Goal: Task Accomplishment & Management: Complete application form

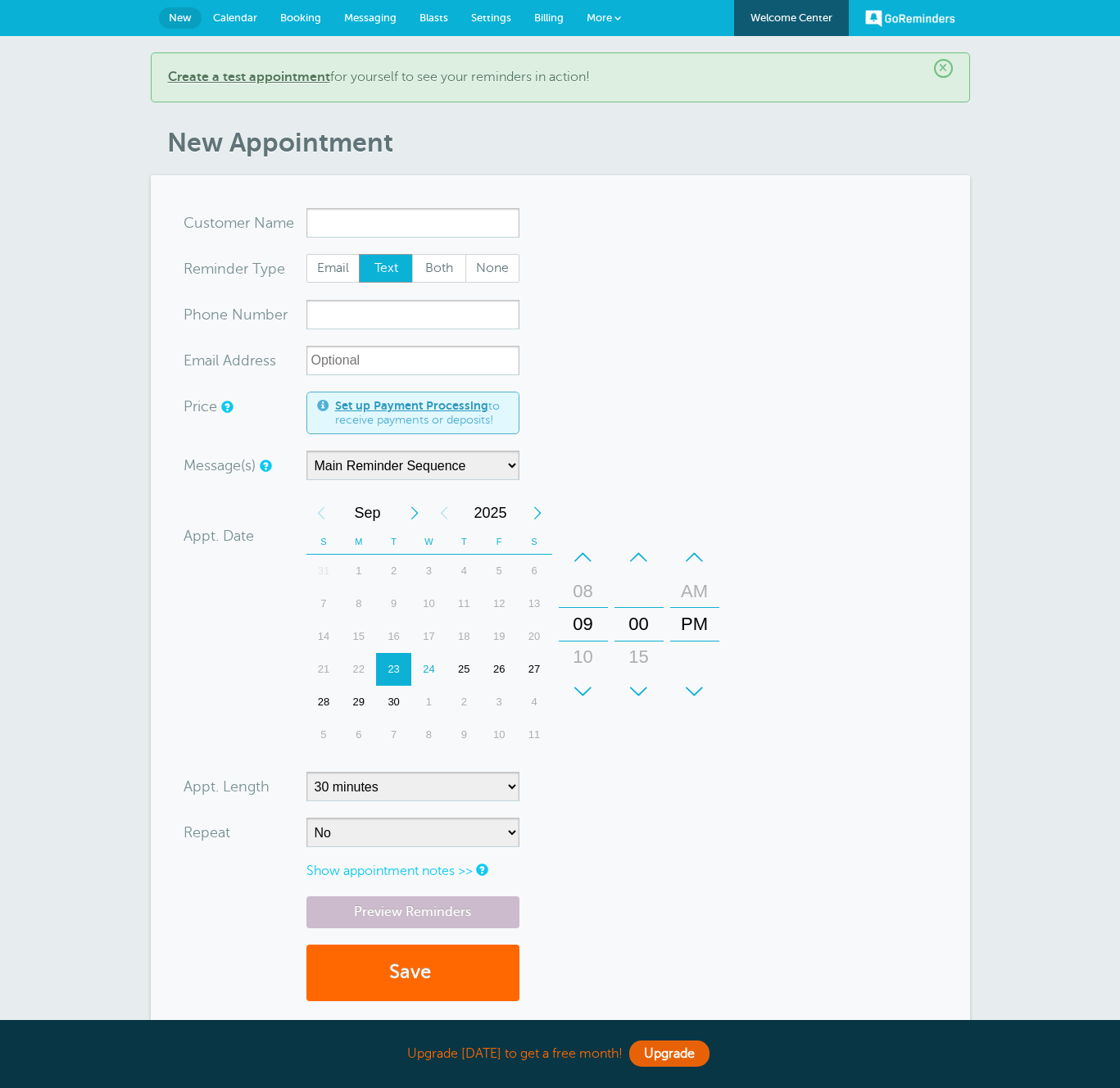
click at [608, 16] on span "More" at bounding box center [599, 18] width 26 height 12
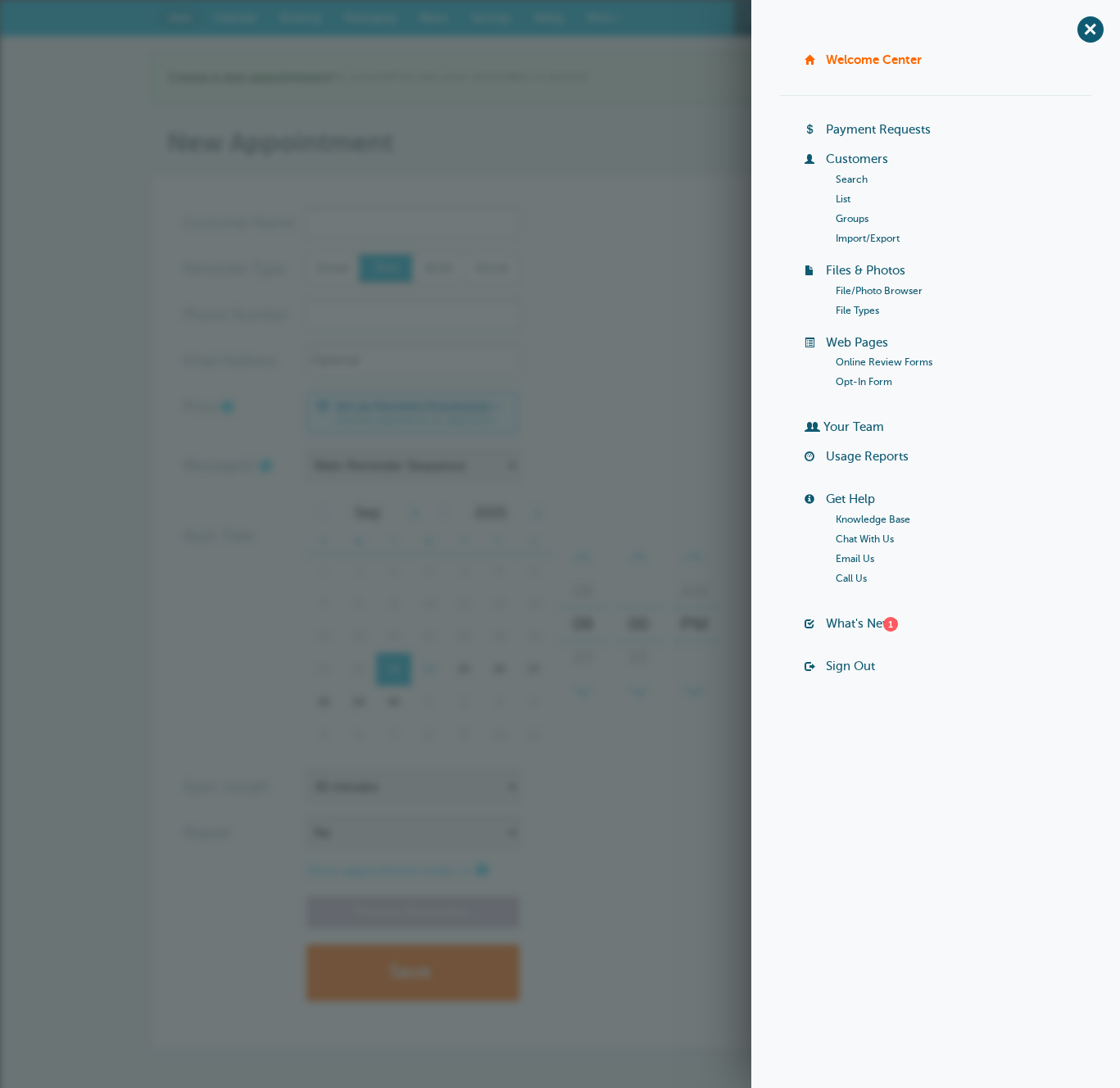
click at [540, 41] on div "× Create a test appointment for yourself to see your reminders in action! New A…" at bounding box center [560, 576] width 1120 height 1081
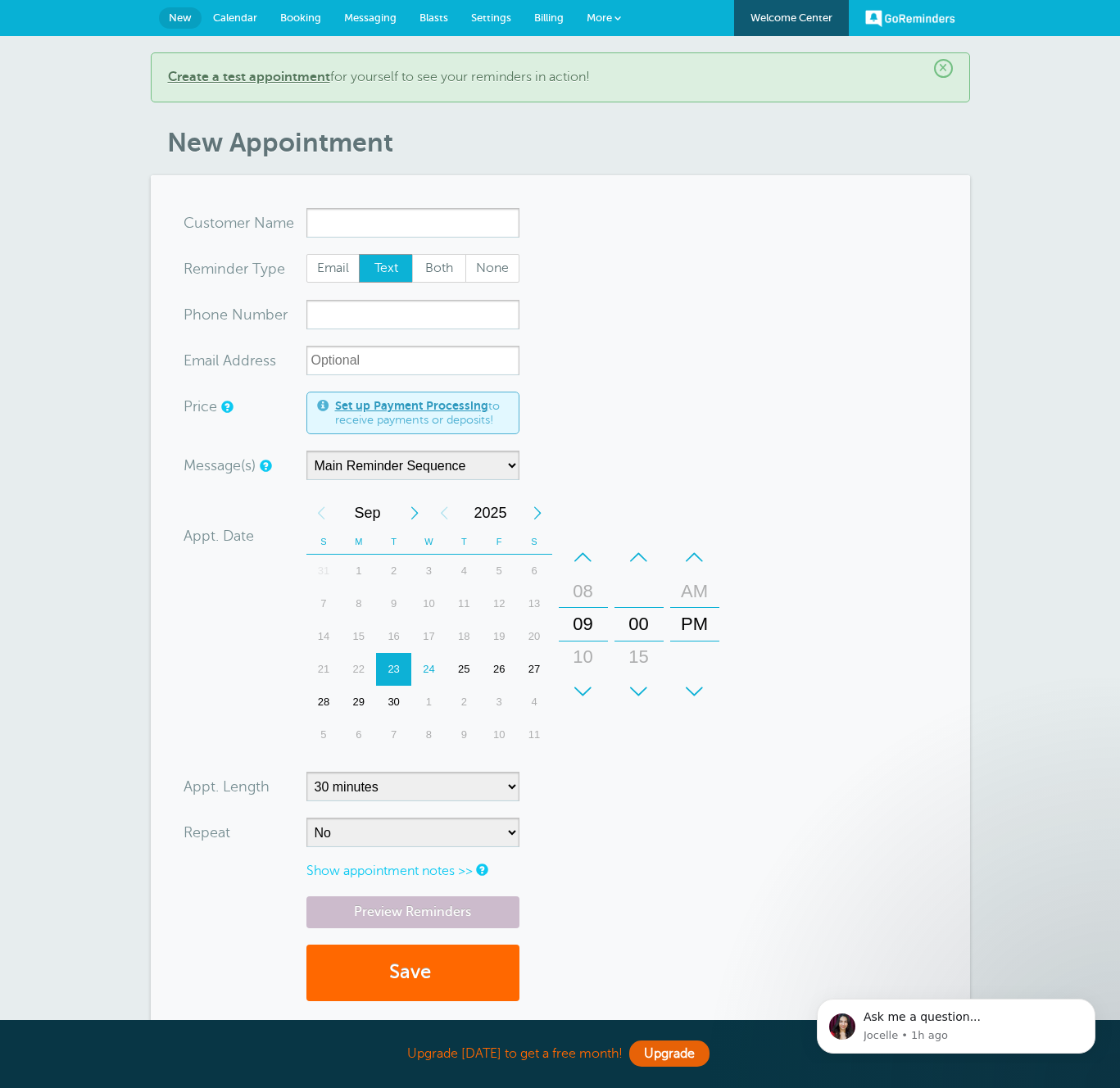
click at [489, 13] on span "Settings" at bounding box center [490, 18] width 40 height 12
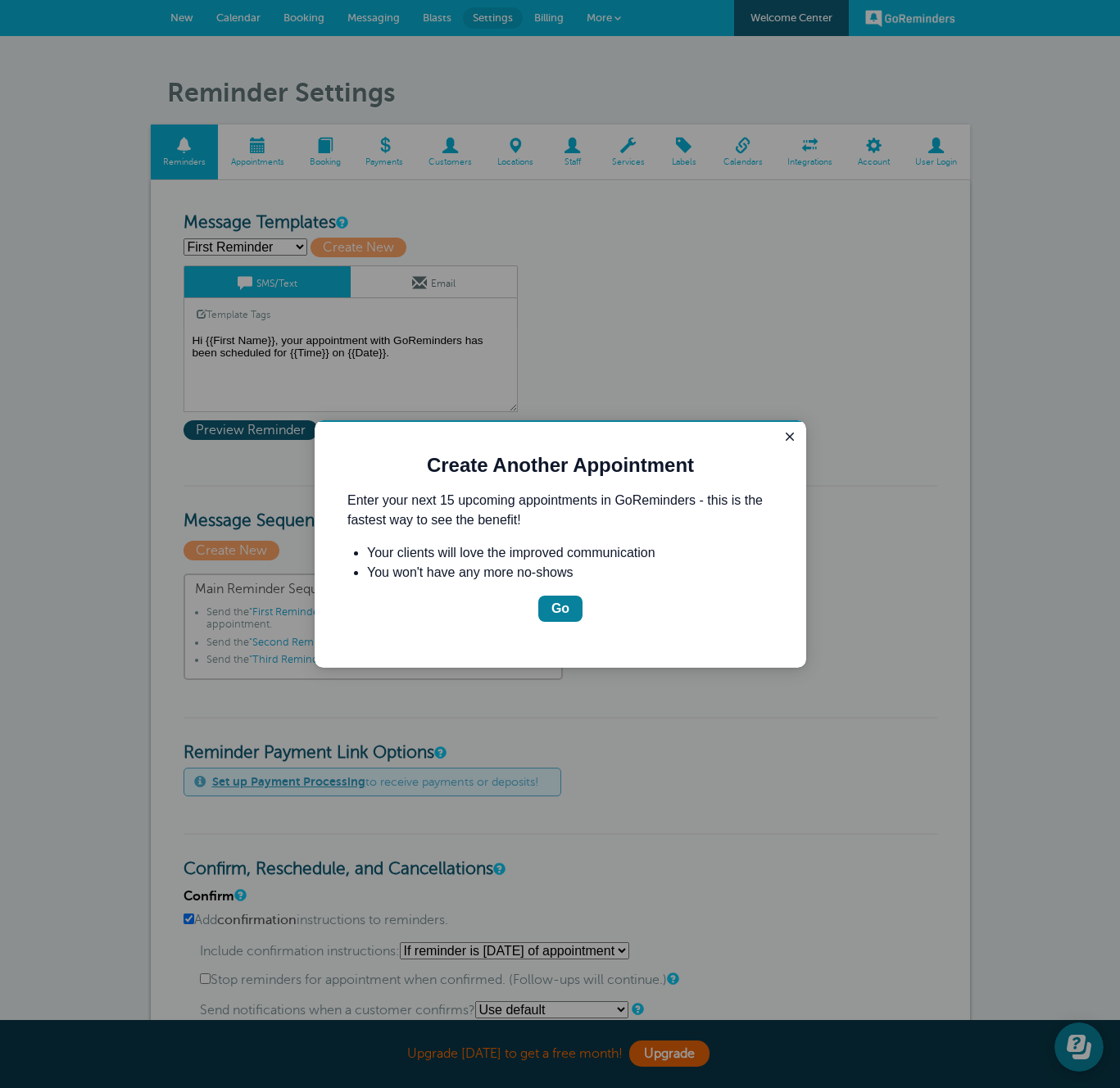
click at [920, 177] on div at bounding box center [560, 544] width 1120 height 1088
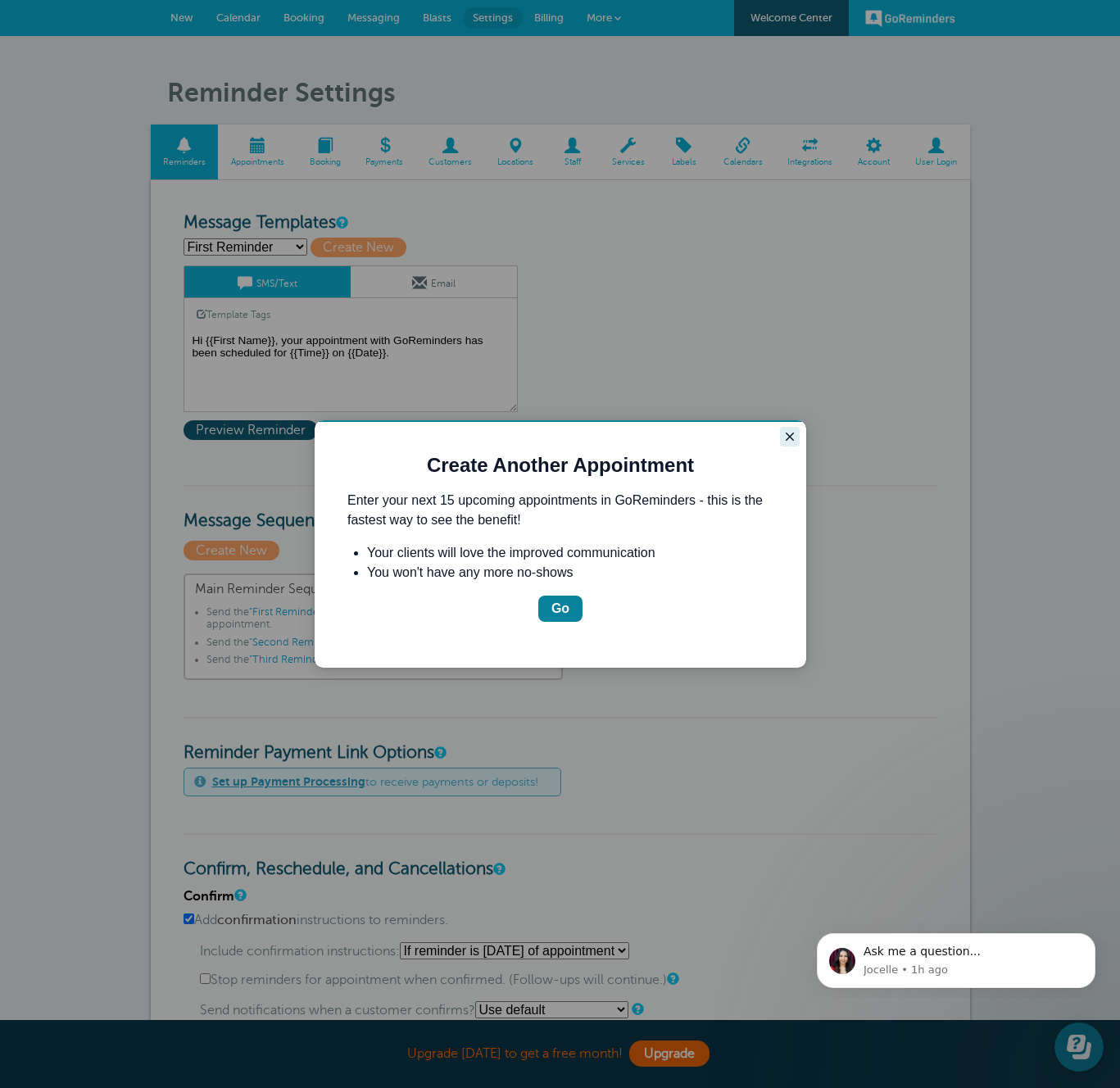
click at [797, 432] on button "Close guide" at bounding box center [790, 436] width 20 height 20
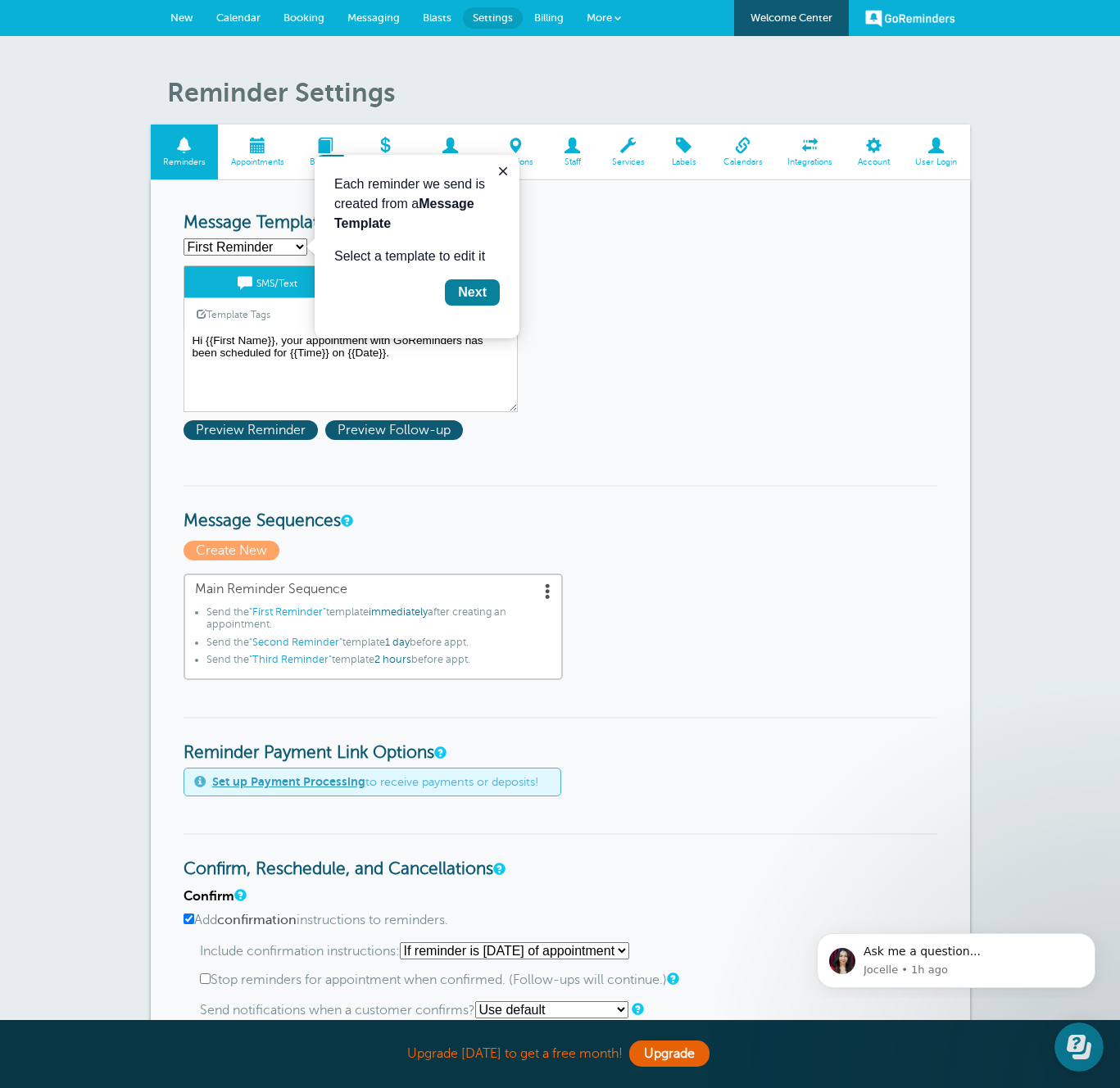
click at [926, 145] on span at bounding box center [936, 145] width 67 height 16
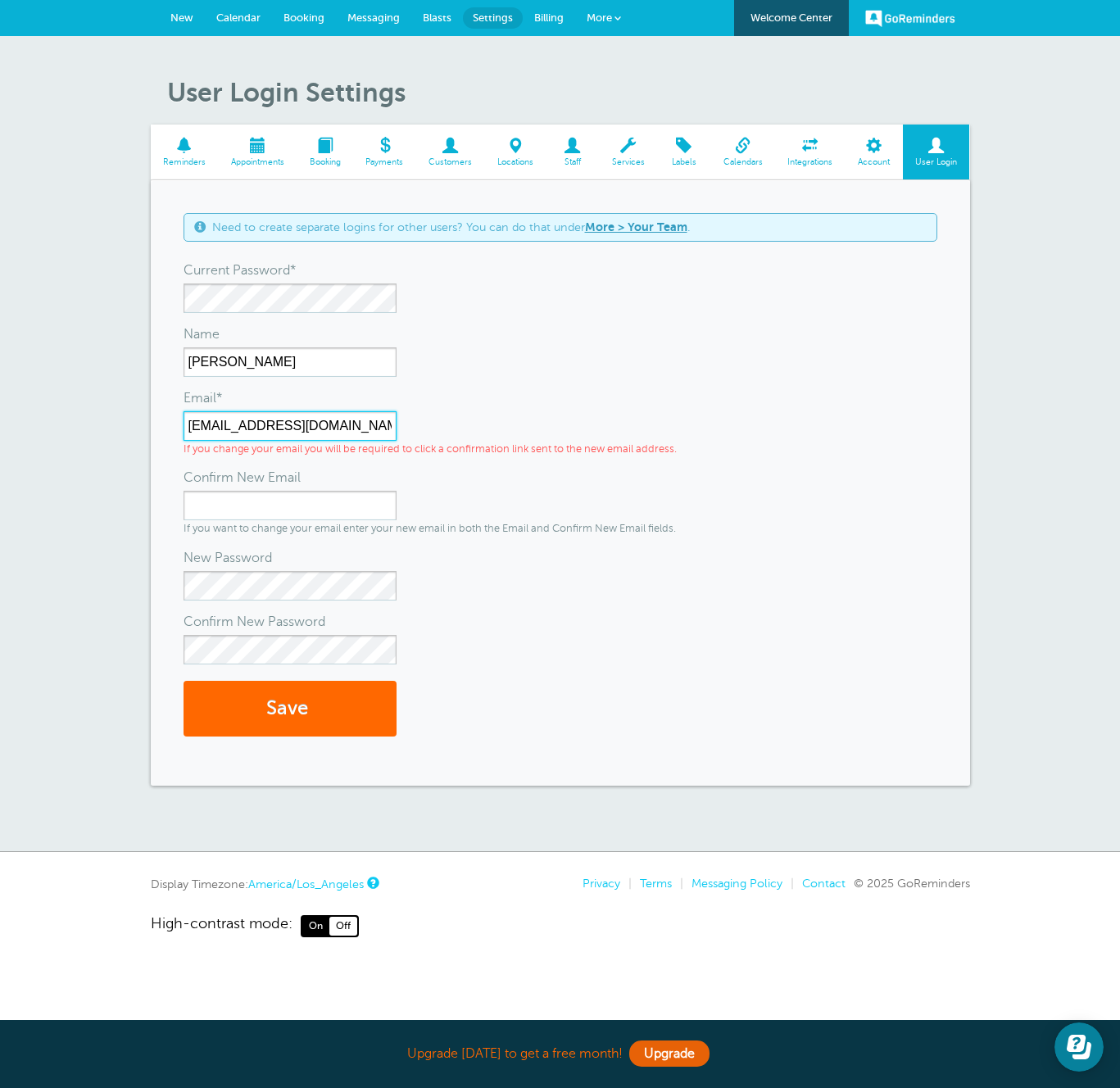
click at [369, 430] on input "[EMAIL_ADDRESS][DOMAIN_NAME]" at bounding box center [290, 426] width 213 height 29
click at [172, 13] on span "New" at bounding box center [182, 18] width 23 height 12
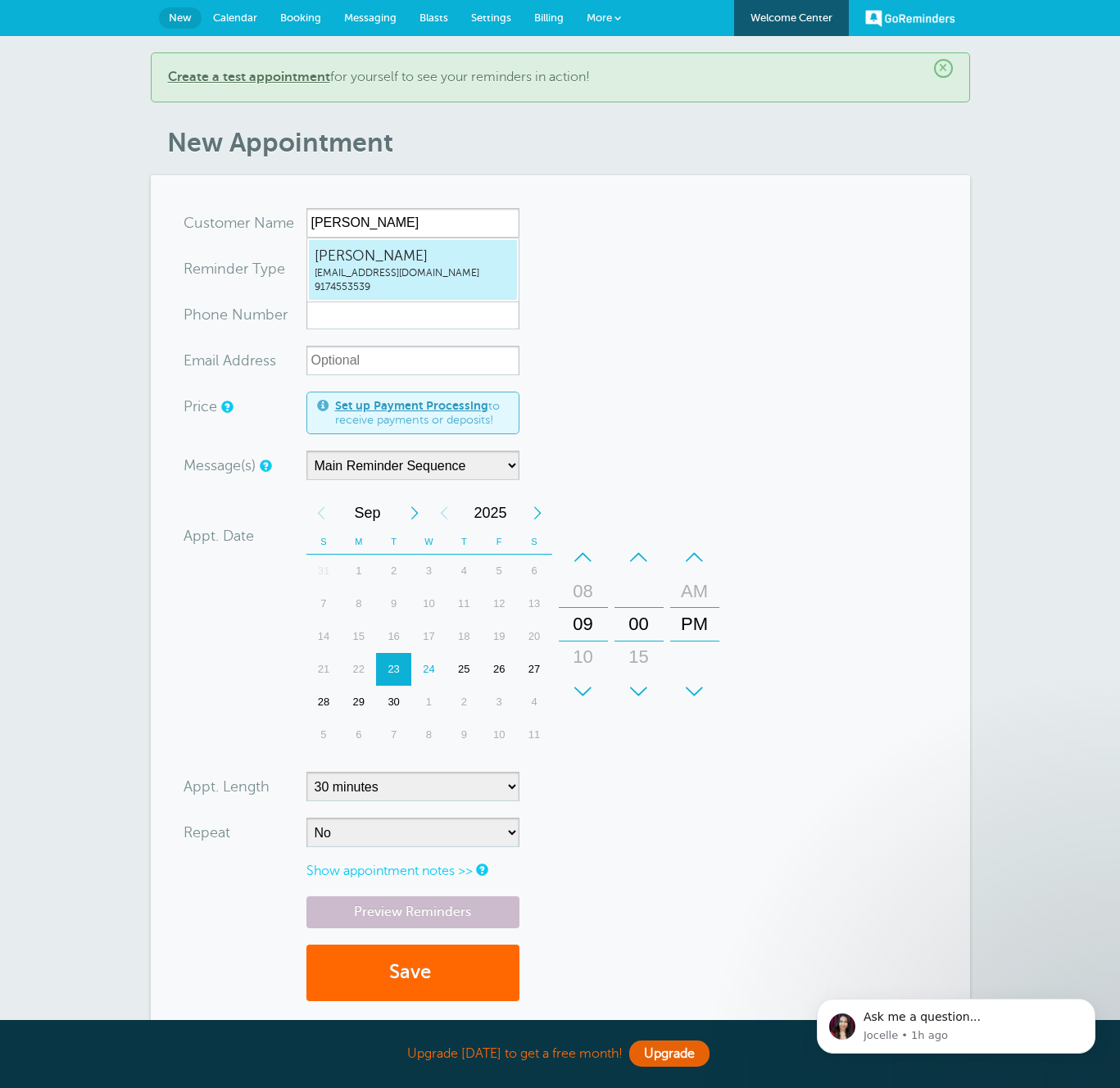
click at [460, 287] on span "9174553539" at bounding box center [413, 287] width 197 height 14
type input "JonathanZacksmaxzacks+20250924a@gmail.com9174553539"
type input "[PERSON_NAME]"
type input "9174553539"
type input "[EMAIL_ADDRESS][DOMAIN_NAME]"
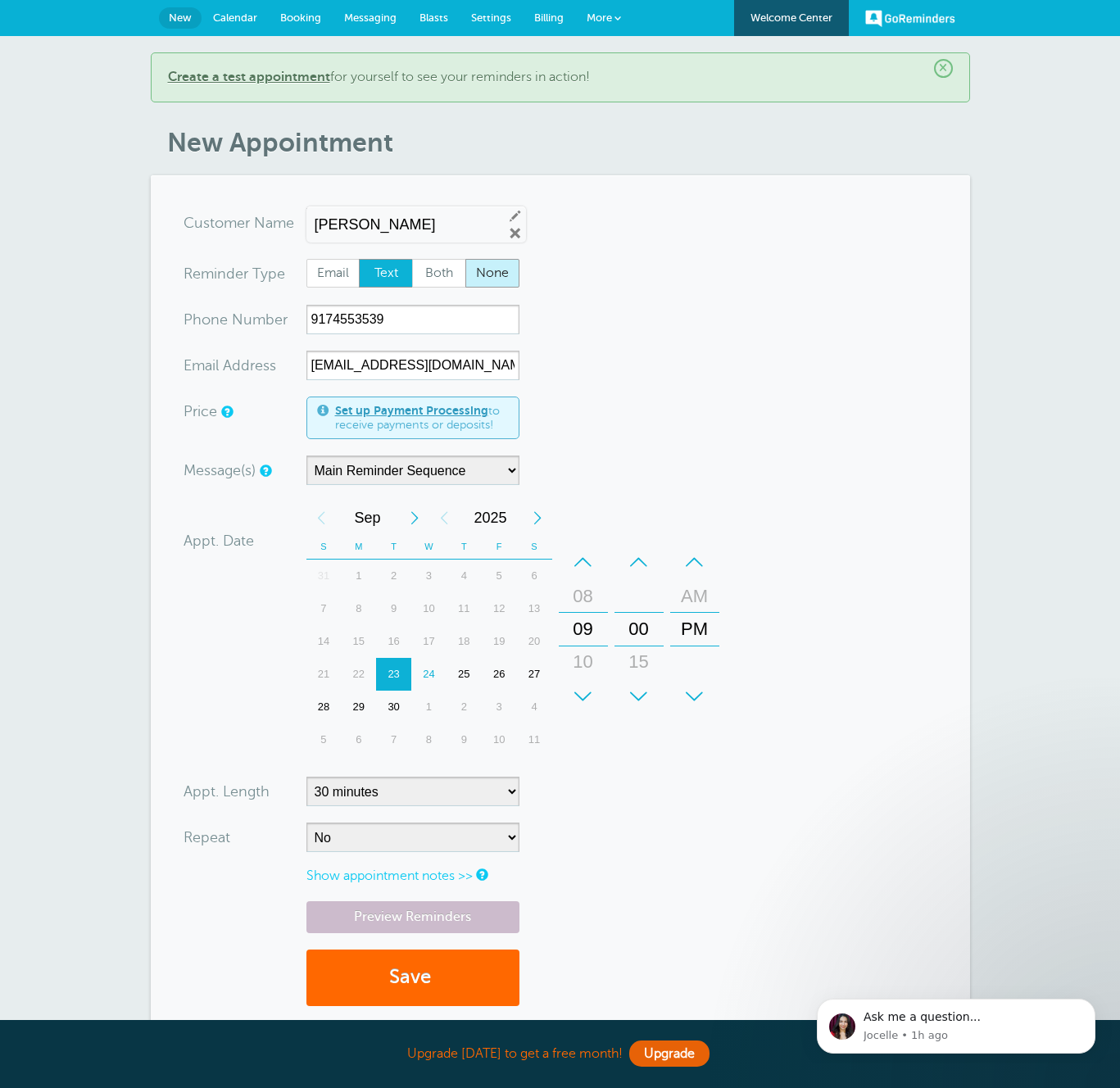
click at [497, 259] on label "None" at bounding box center [492, 273] width 54 height 29
click at [466, 258] on input "None" at bounding box center [465, 258] width 1 height 1
radio input "true"
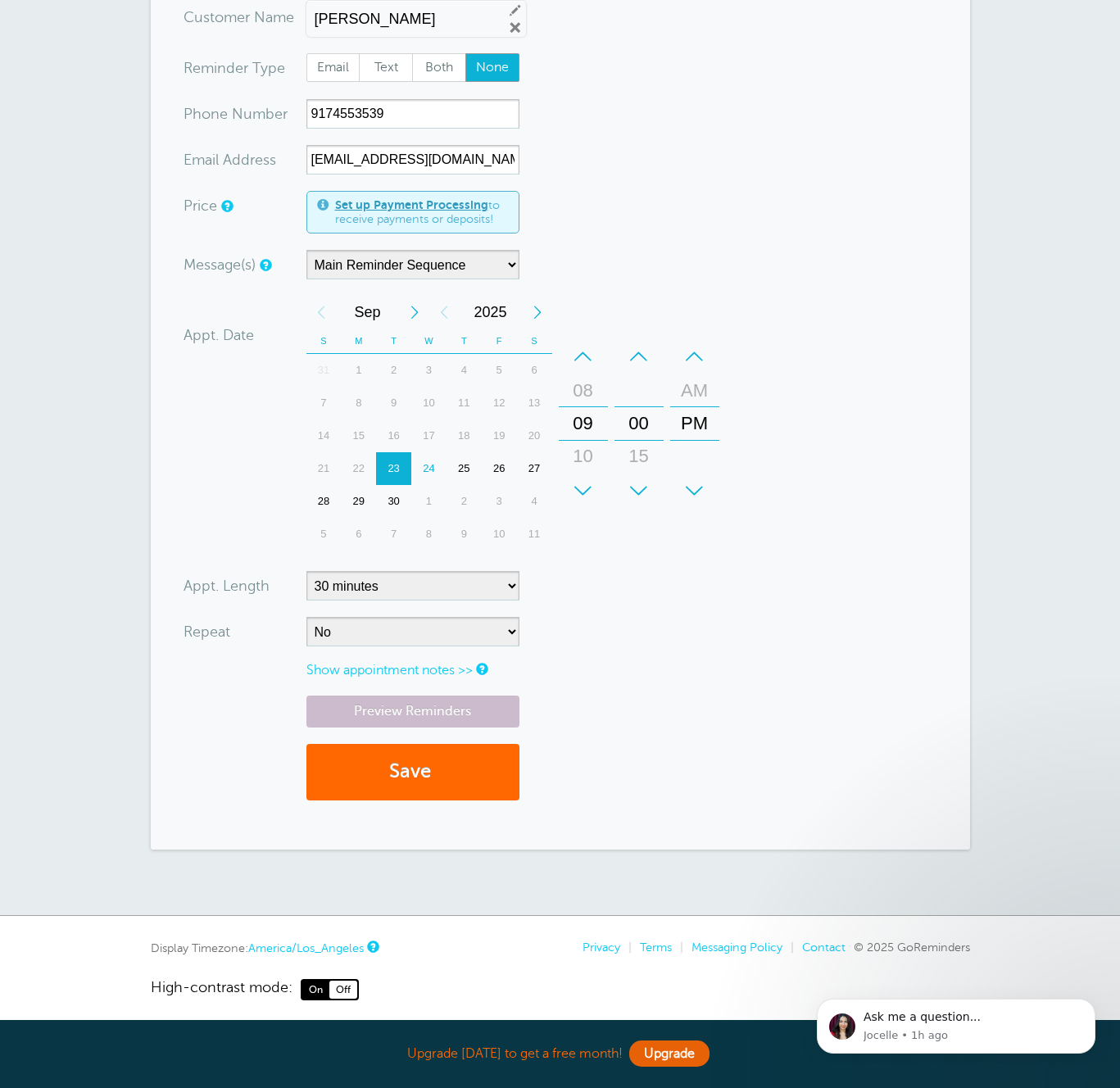
scroll to position [216, 0]
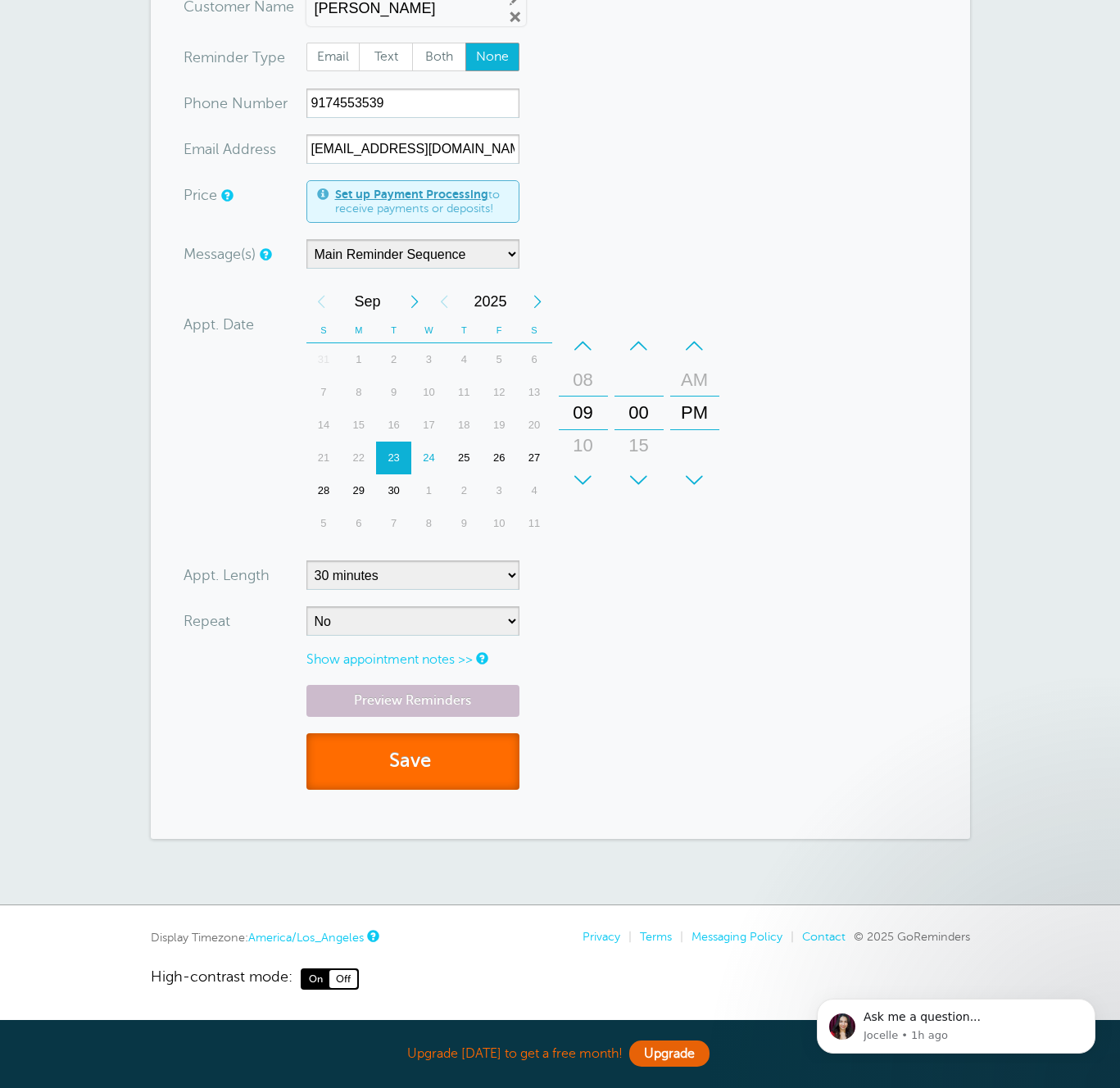
click at [424, 754] on button "Save" at bounding box center [413, 762] width 213 height 57
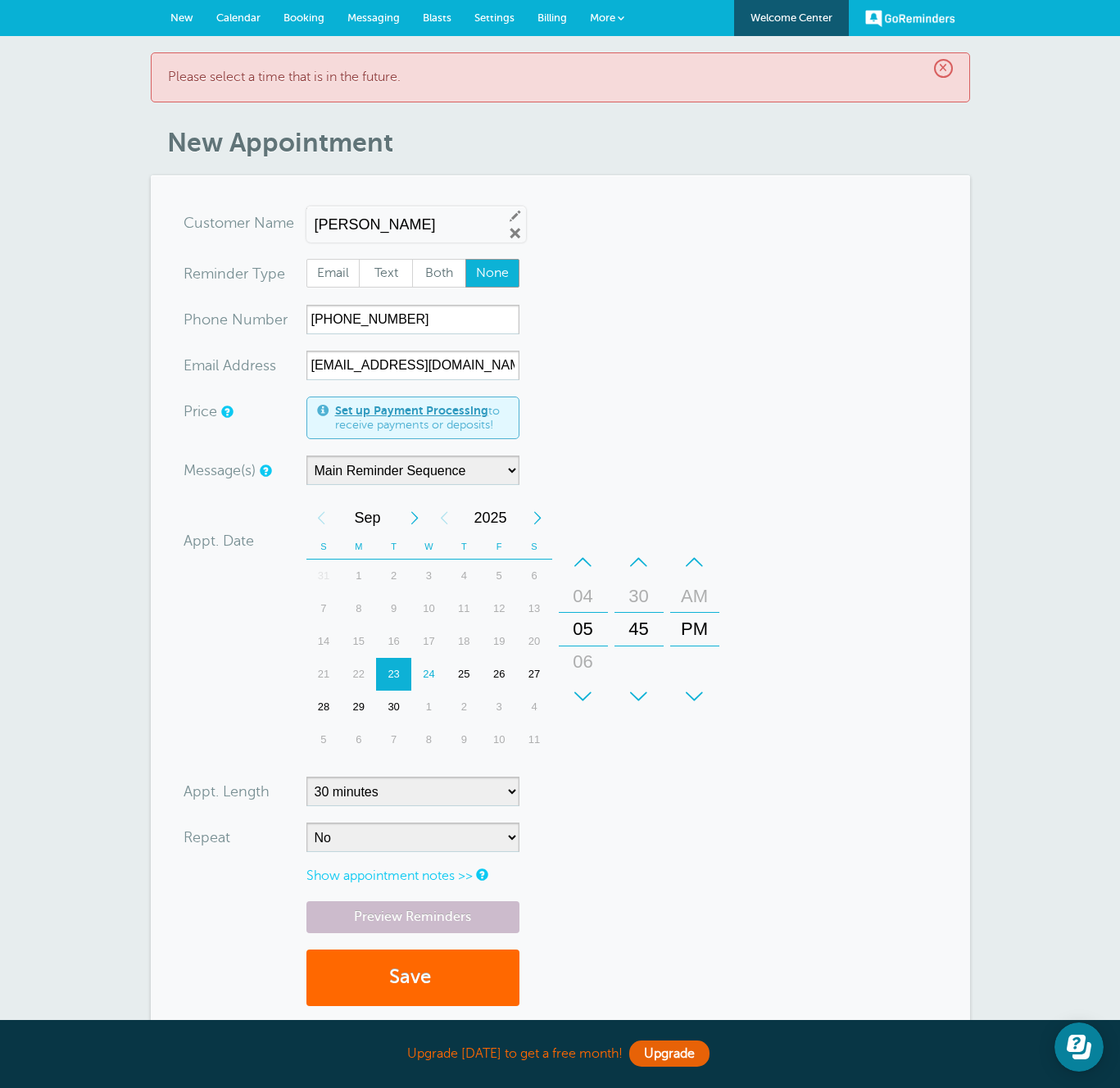
click at [236, 27] on link "Calendar" at bounding box center [239, 18] width 67 height 36
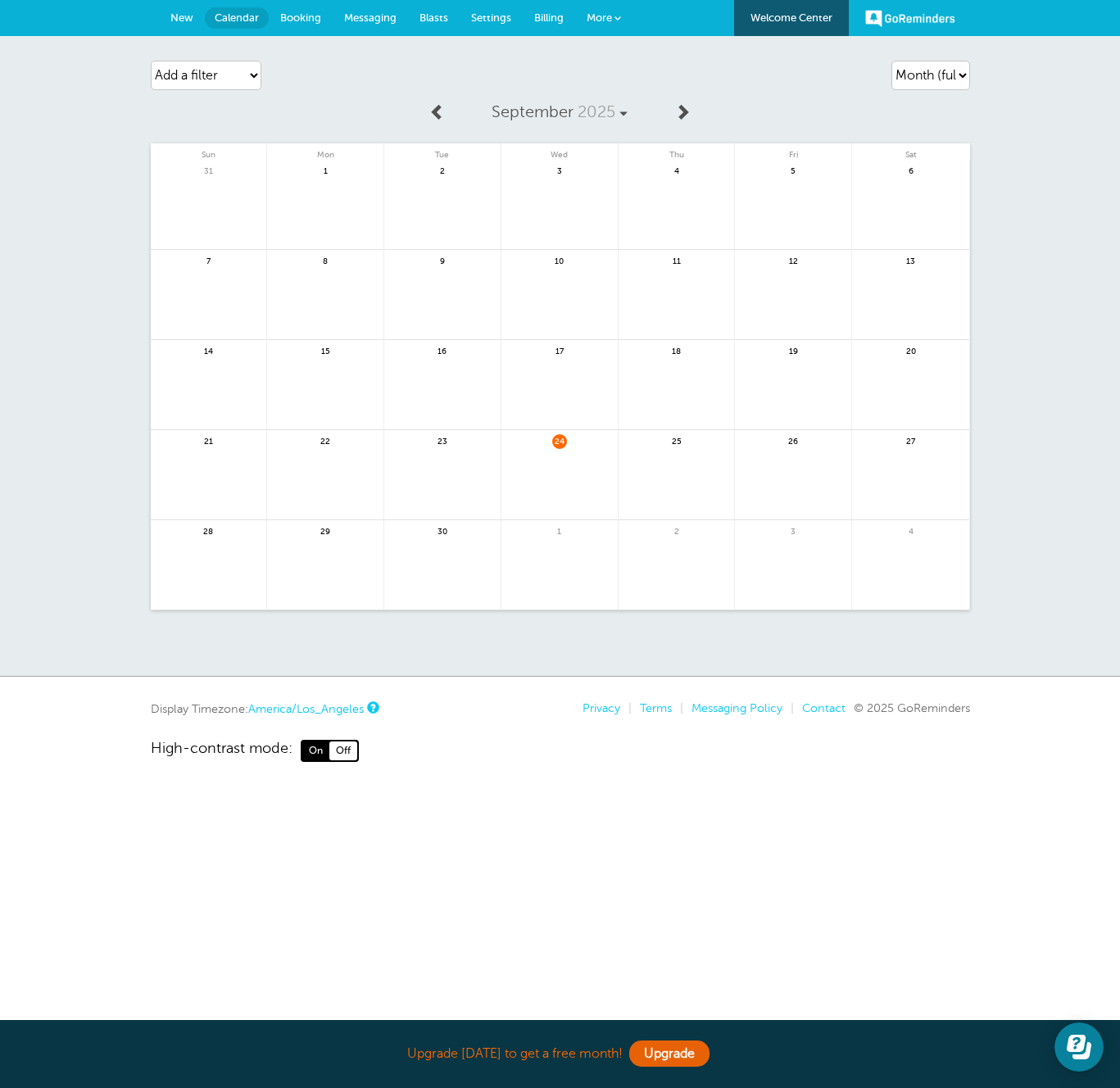
click at [177, 21] on span "New" at bounding box center [182, 18] width 23 height 12
click at [71, 103] on div "Agenda Day Week Month (full view) Month (condensed) Add a filter Customer Searc…" at bounding box center [560, 356] width 1120 height 640
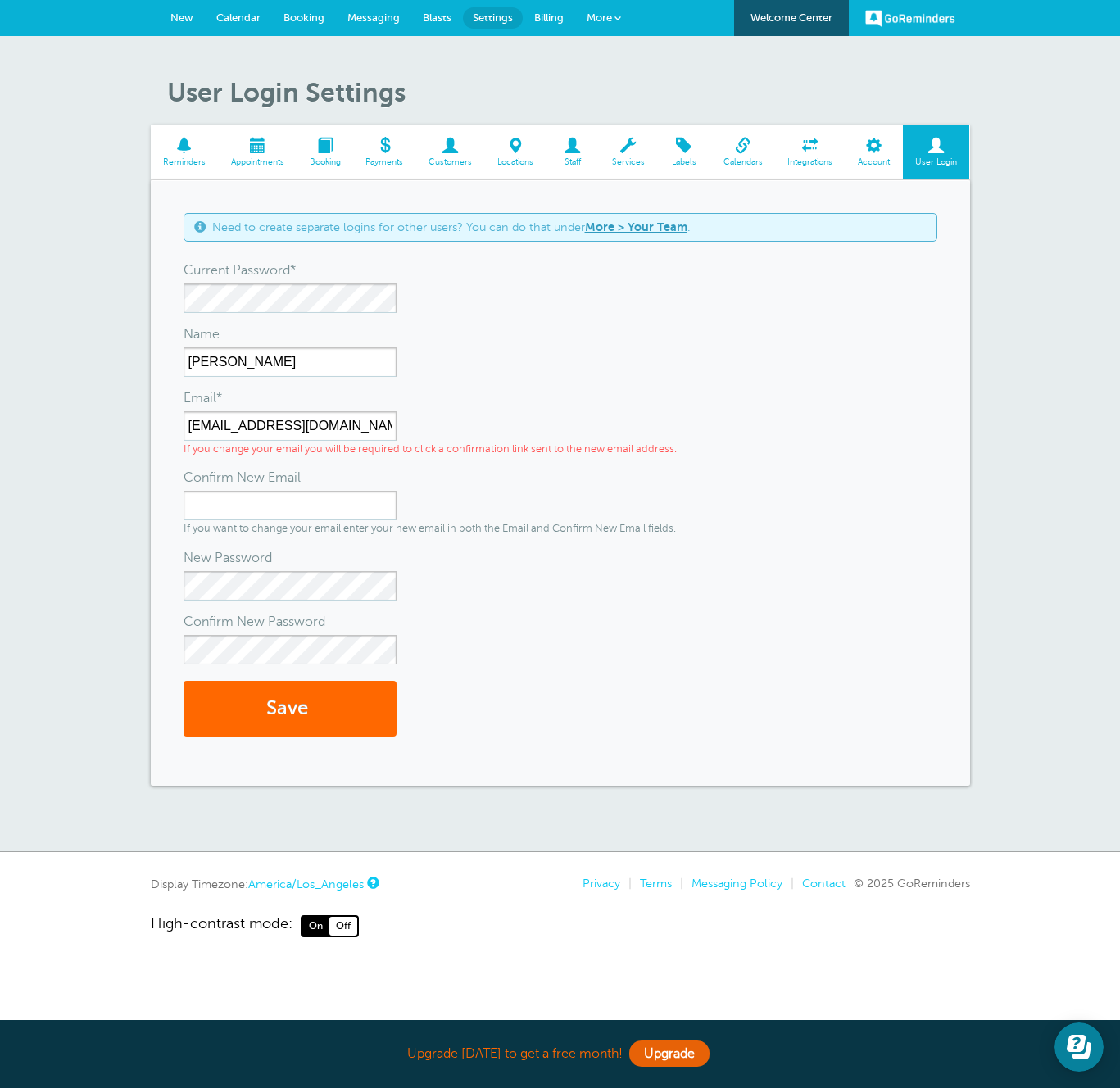
click at [184, 12] on span "New" at bounding box center [182, 18] width 23 height 12
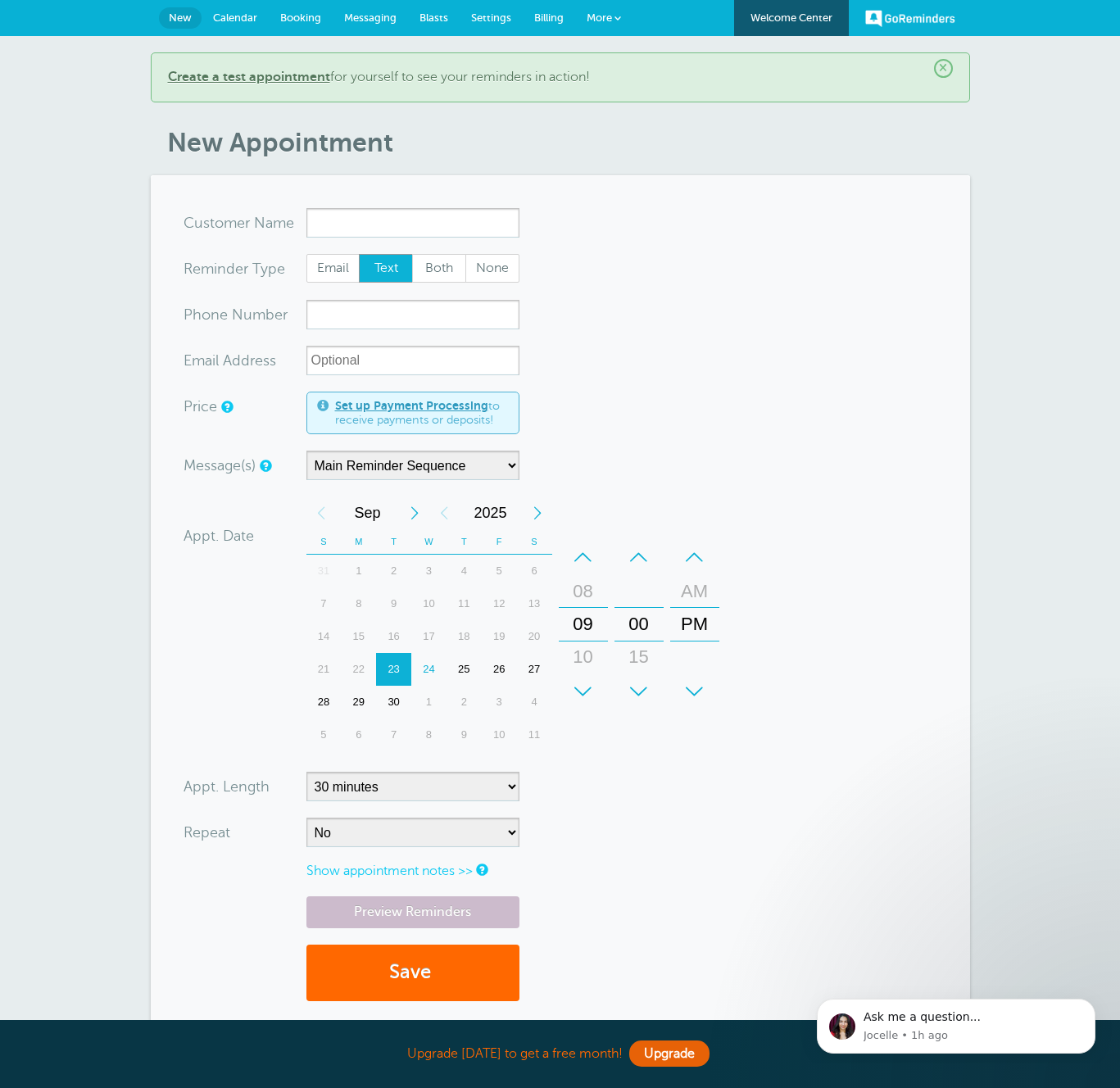
click at [338, 215] on input "x-no-autofill" at bounding box center [413, 223] width 213 height 29
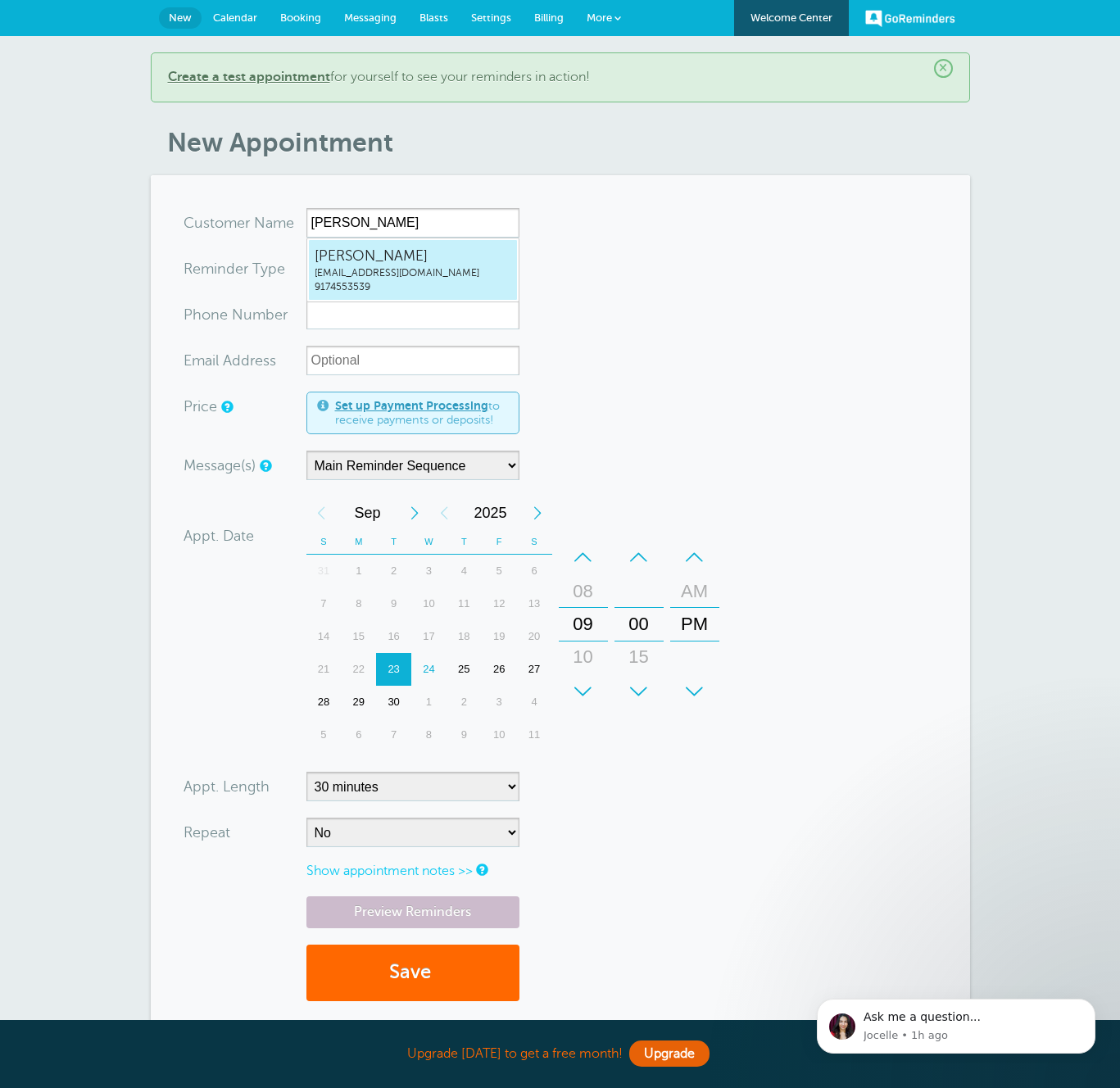
click at [310, 262] on link "Jonathan Zacks maxzacks+20250924a@gmail.com 9174553539" at bounding box center [412, 270] width 210 height 61
type input "JonathanZacksmaxzacks+20250924a@gmail.com9174553539"
type input "[PERSON_NAME]"
type input "9174553539"
type input "maxzacks+20250924a@gmail.com"
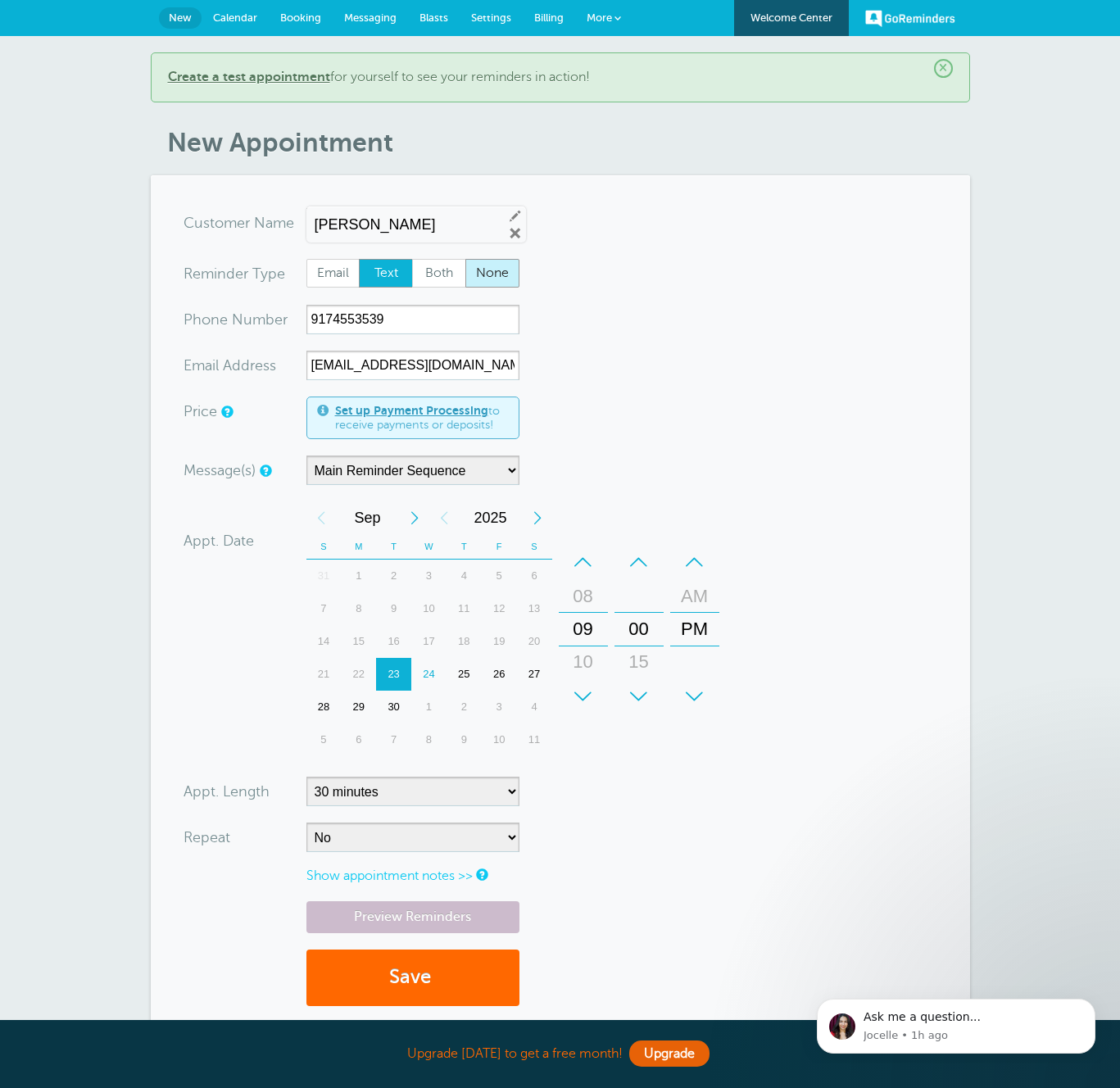
click at [499, 265] on span "None" at bounding box center [492, 273] width 52 height 27
click at [466, 259] on input "None" at bounding box center [465, 258] width 1 height 1
radio input "true"
click at [436, 971] on span "submit" at bounding box center [434, 976] width 5 height 22
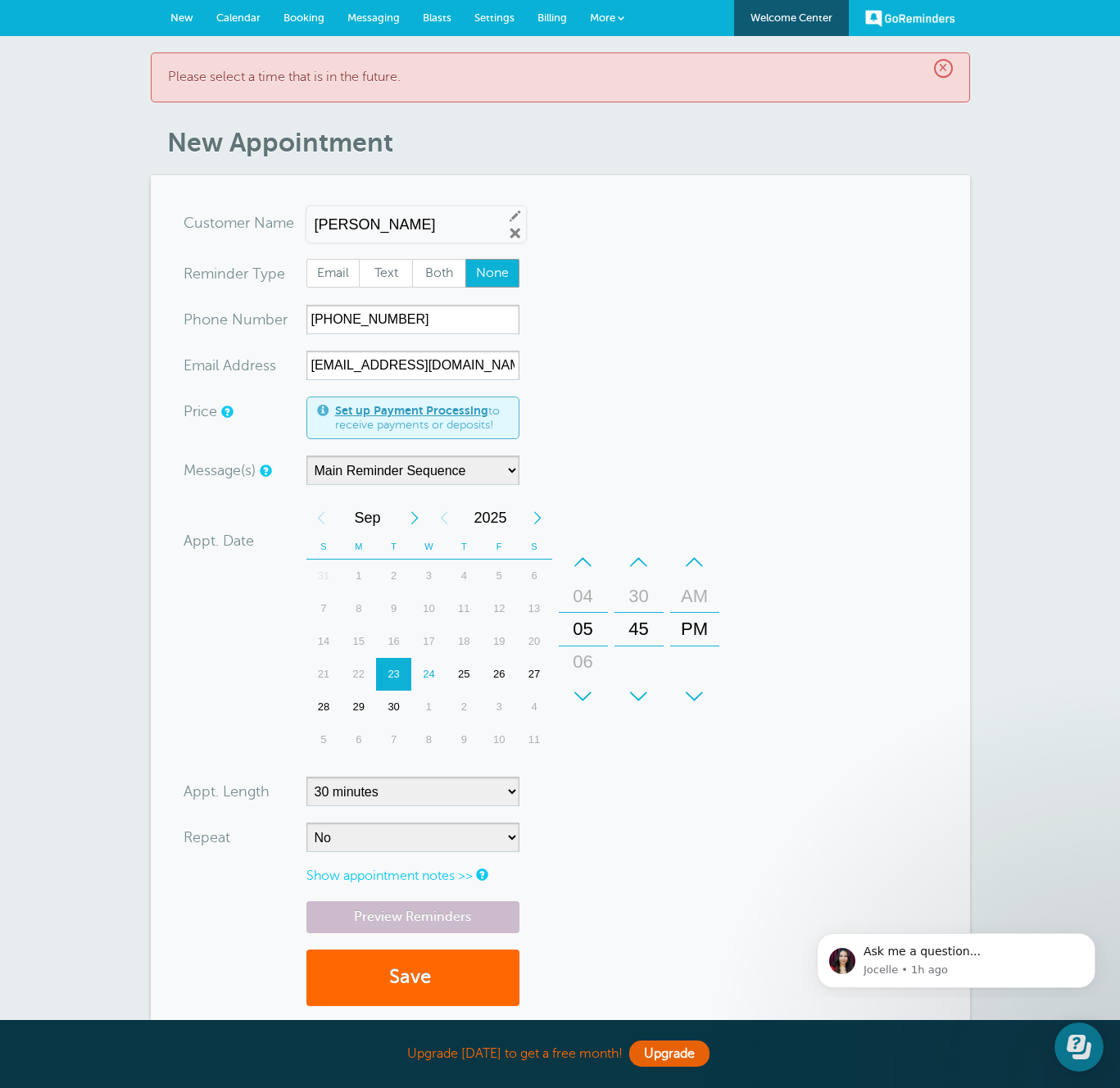
click at [365, 25] on link "Messaging" at bounding box center [373, 18] width 75 height 36
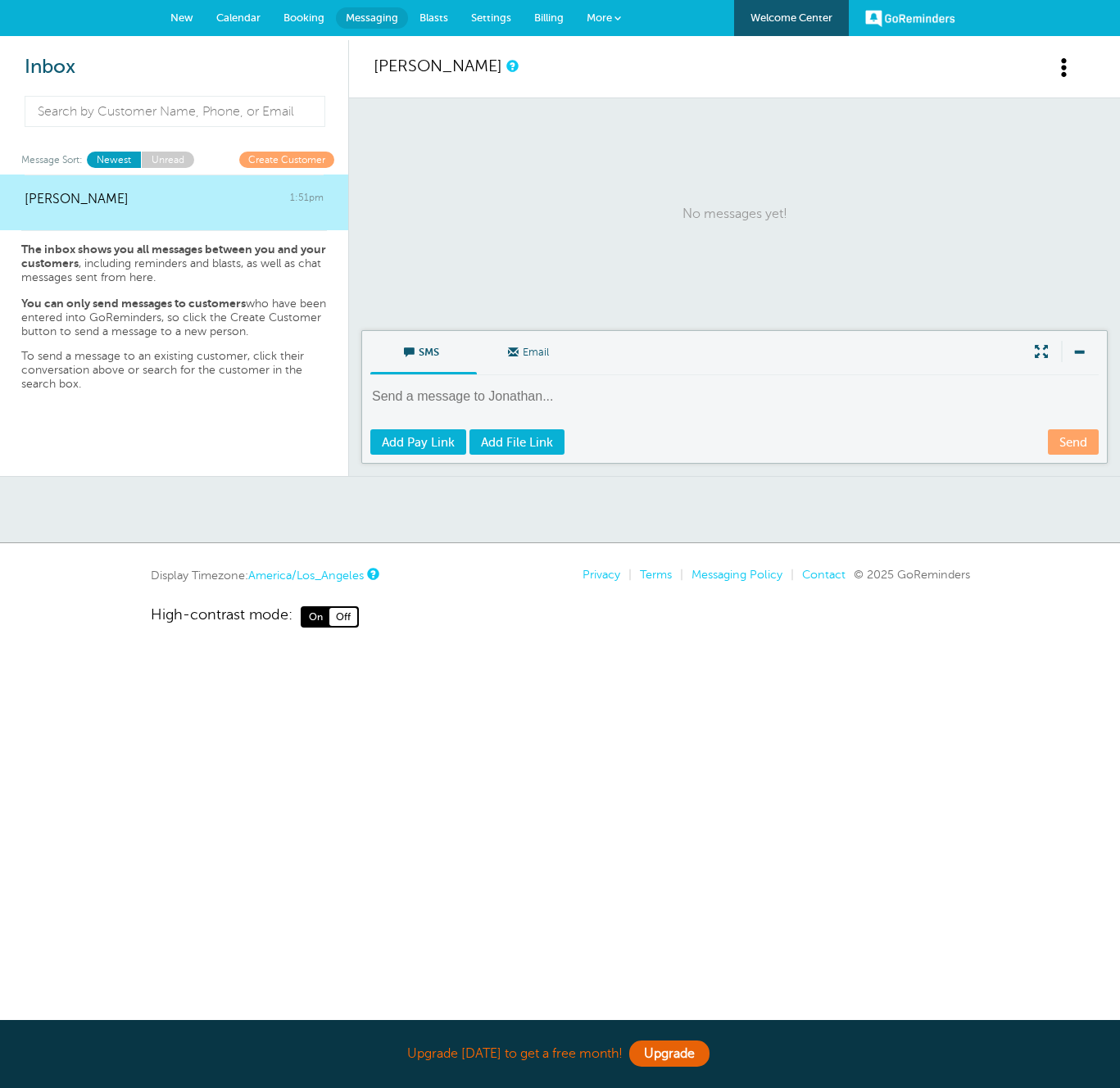
click at [175, 16] on span "New" at bounding box center [182, 18] width 23 height 12
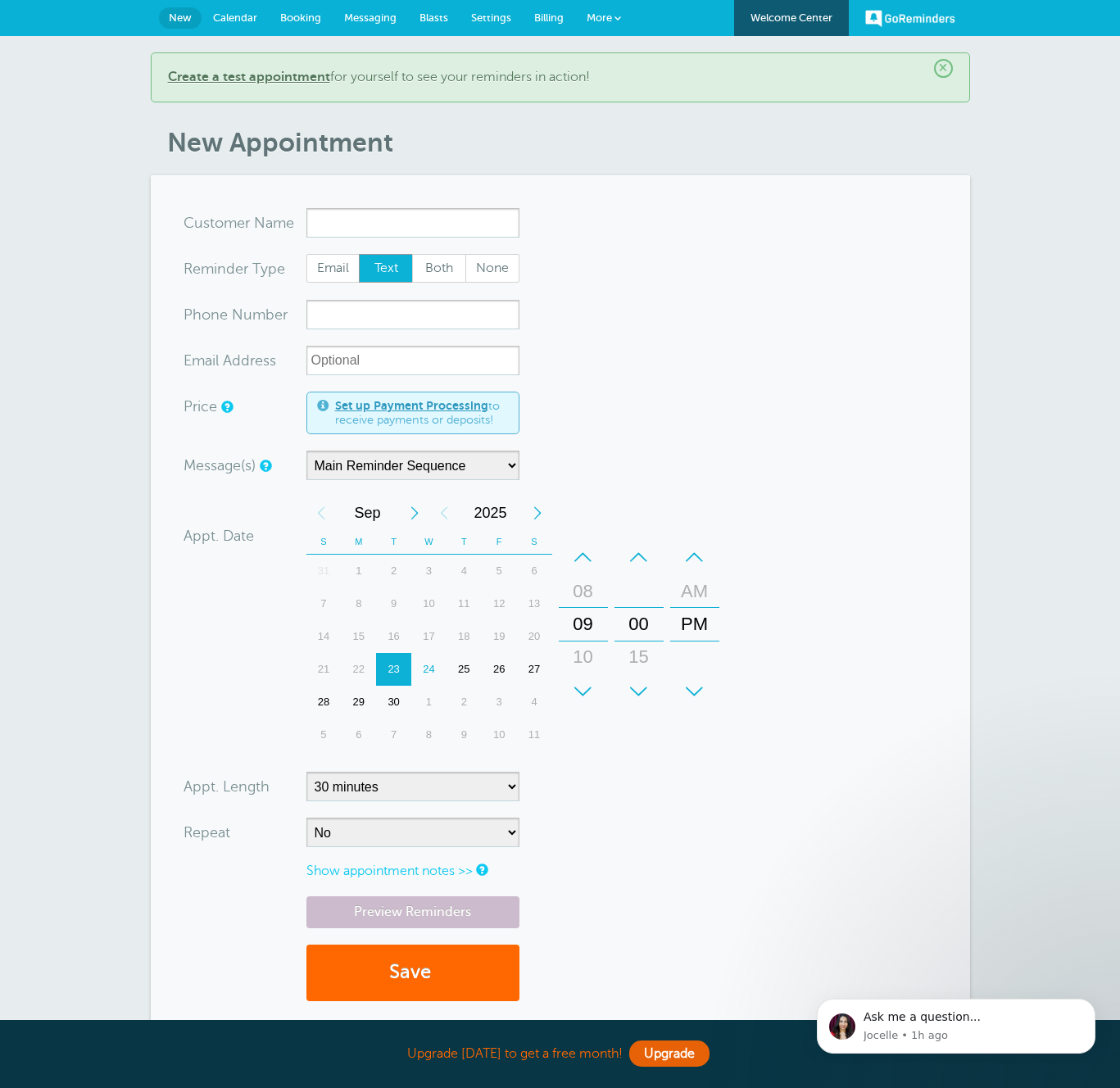
click at [382, 17] on span "Messaging" at bounding box center [370, 18] width 52 height 12
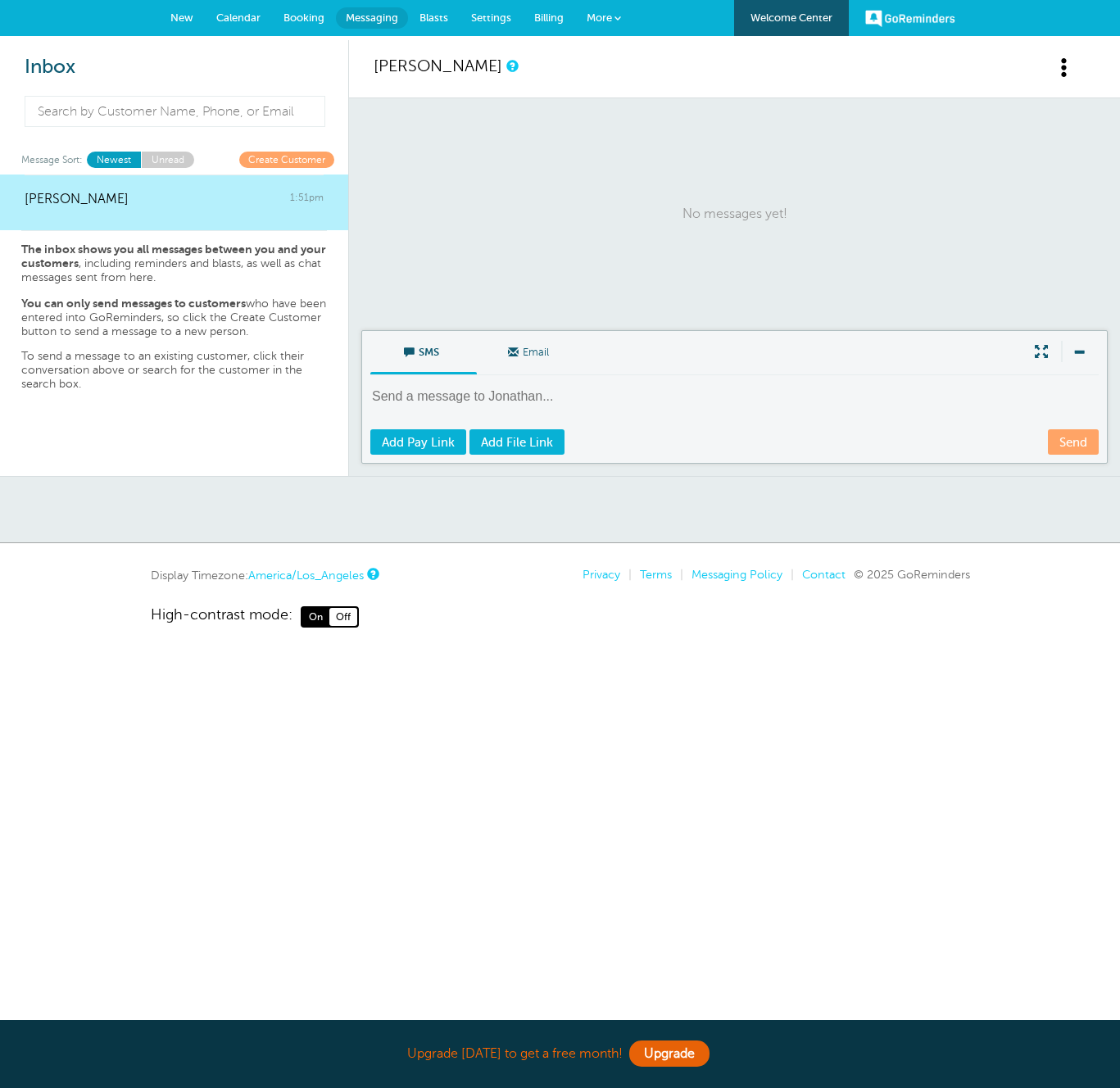
click at [529, 15] on link "Billing" at bounding box center [548, 18] width 52 height 36
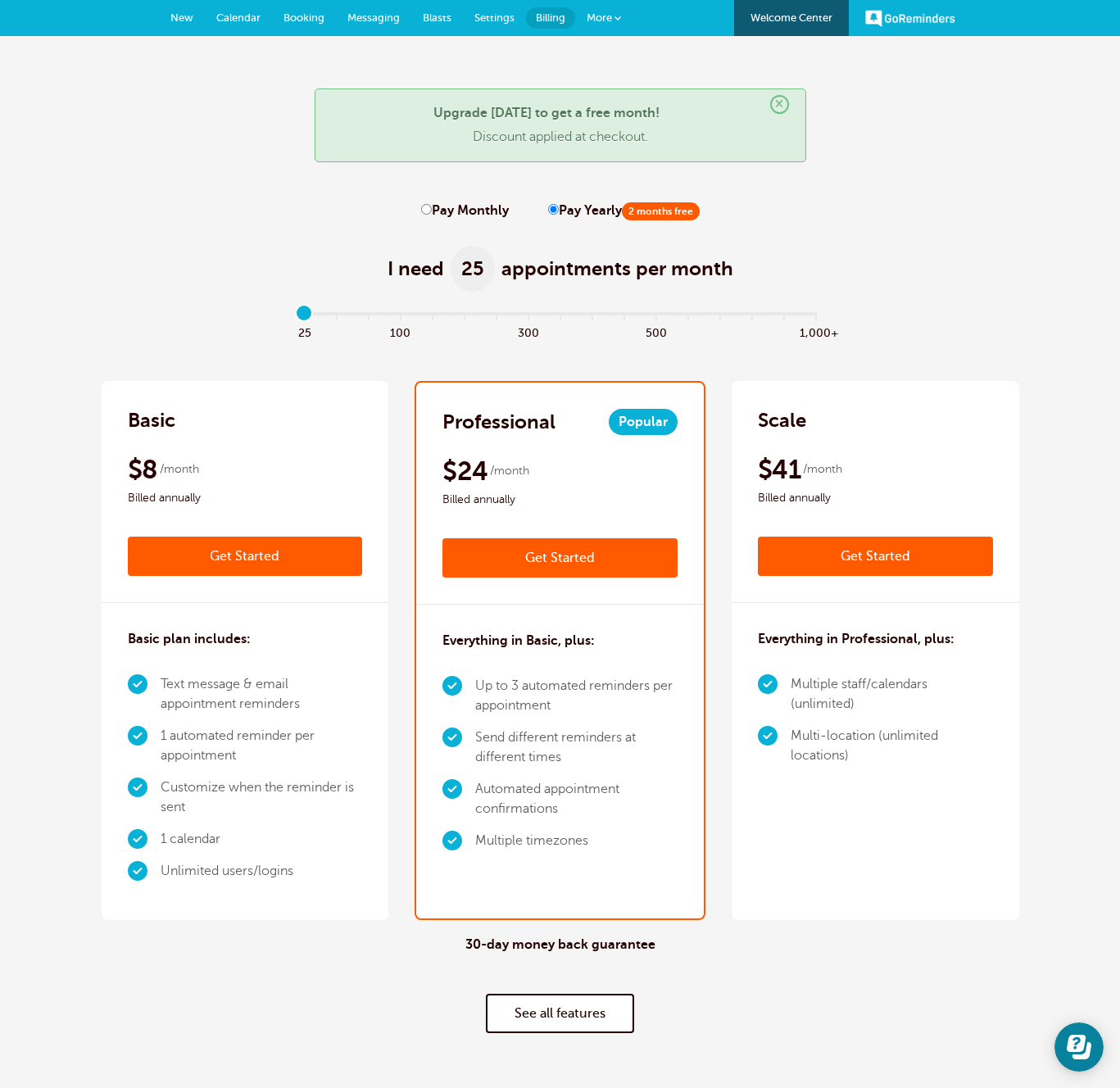
click at [182, 8] on link "New" at bounding box center [182, 18] width 46 height 36
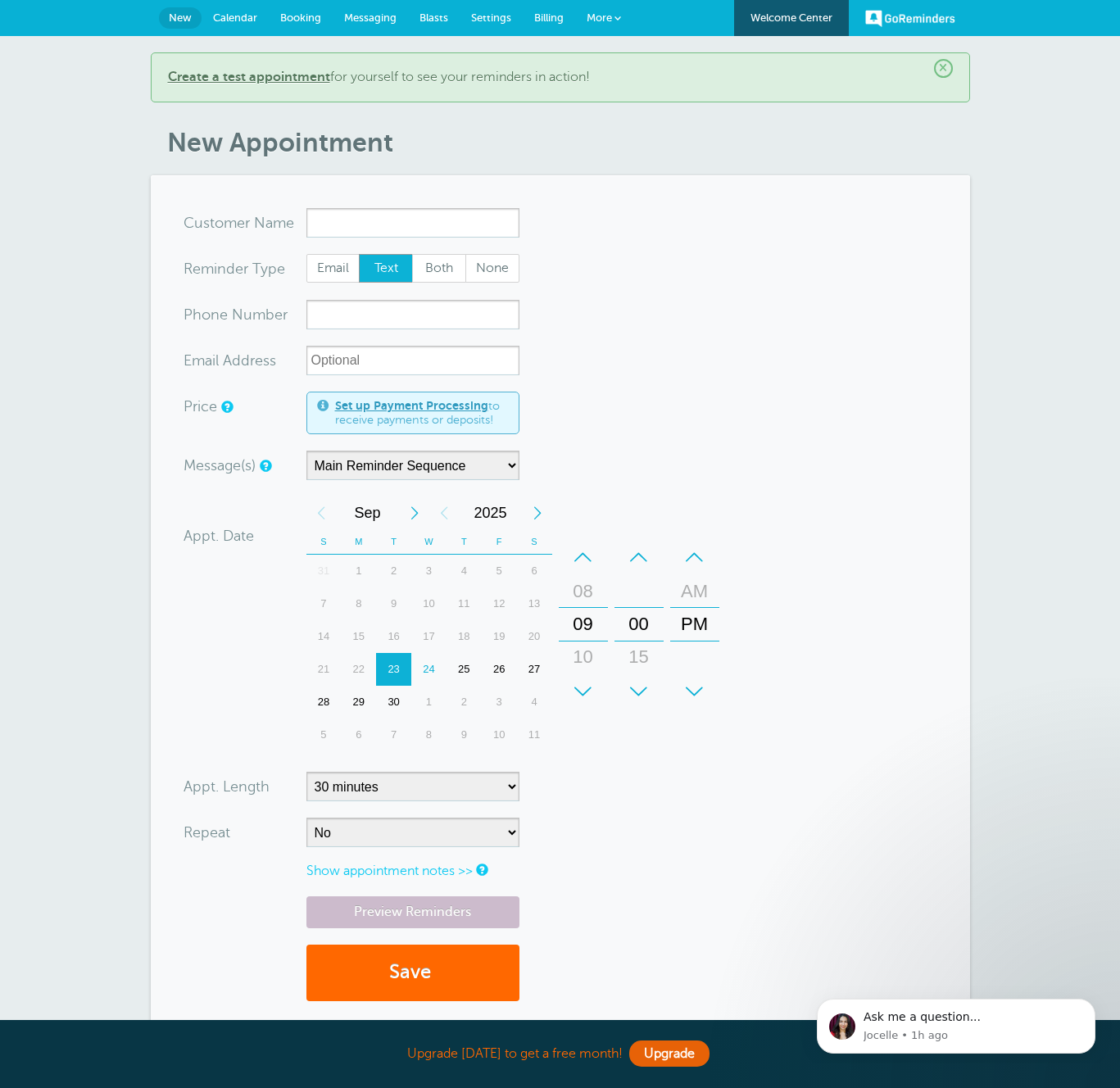
click at [432, 671] on div "24" at bounding box center [429, 669] width 35 height 33
click at [383, 670] on div "23" at bounding box center [394, 669] width 35 height 33
click at [427, 670] on div "24" at bounding box center [429, 669] width 35 height 33
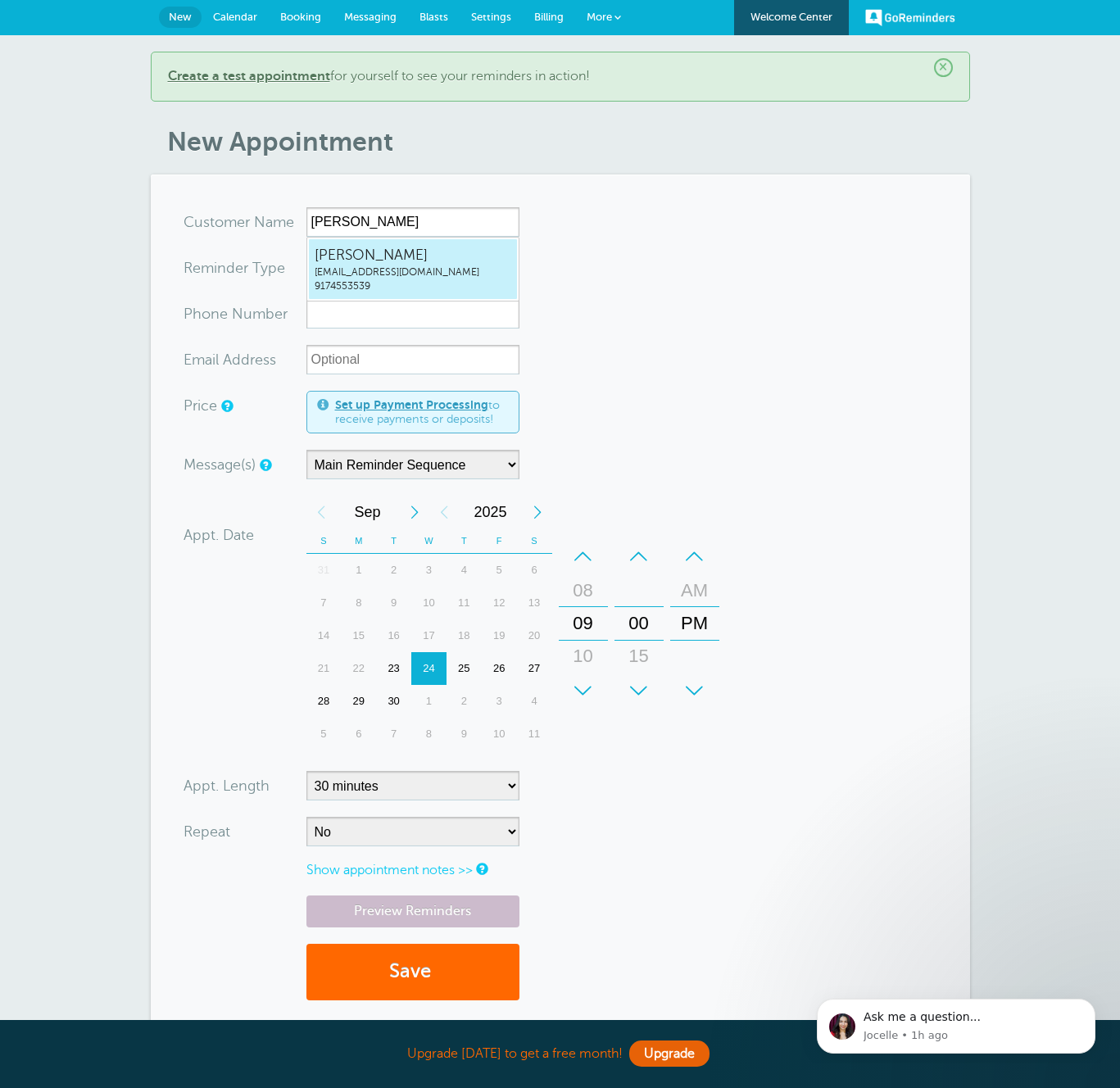
click at [411, 262] on span "[PERSON_NAME]" at bounding box center [413, 254] width 197 height 20
type input "JonathanZacksmaxzacks+20250924a@gmail.com9174553539"
type input "[PERSON_NAME]"
type input "9174553539"
type input "maxzacks+20250924a@gmail.com"
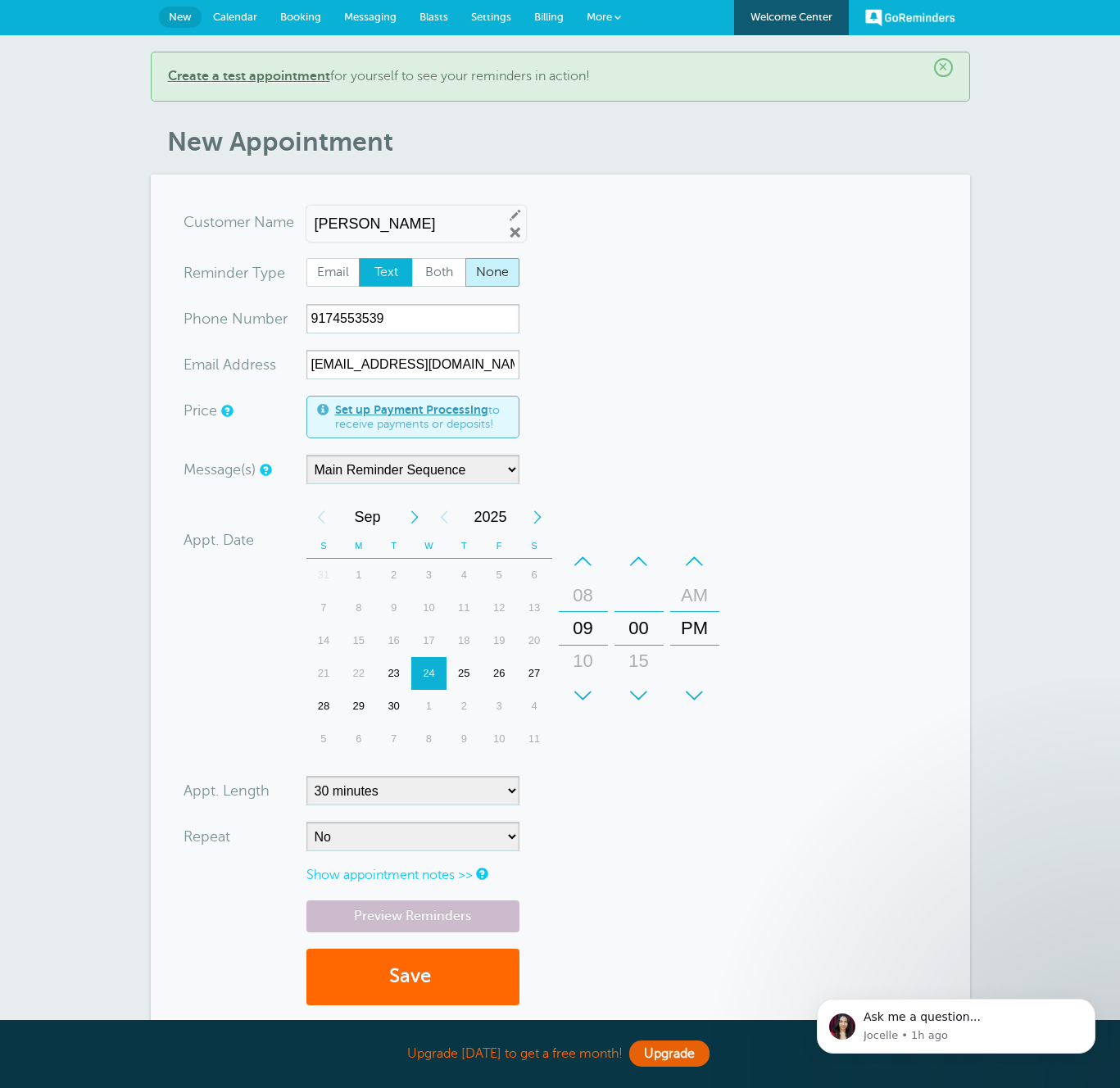
click at [482, 271] on span "None" at bounding box center [492, 272] width 52 height 27
click at [466, 258] on input "None" at bounding box center [465, 257] width 1 height 1
radio input "true"
click at [448, 982] on button "Save" at bounding box center [413, 977] width 213 height 57
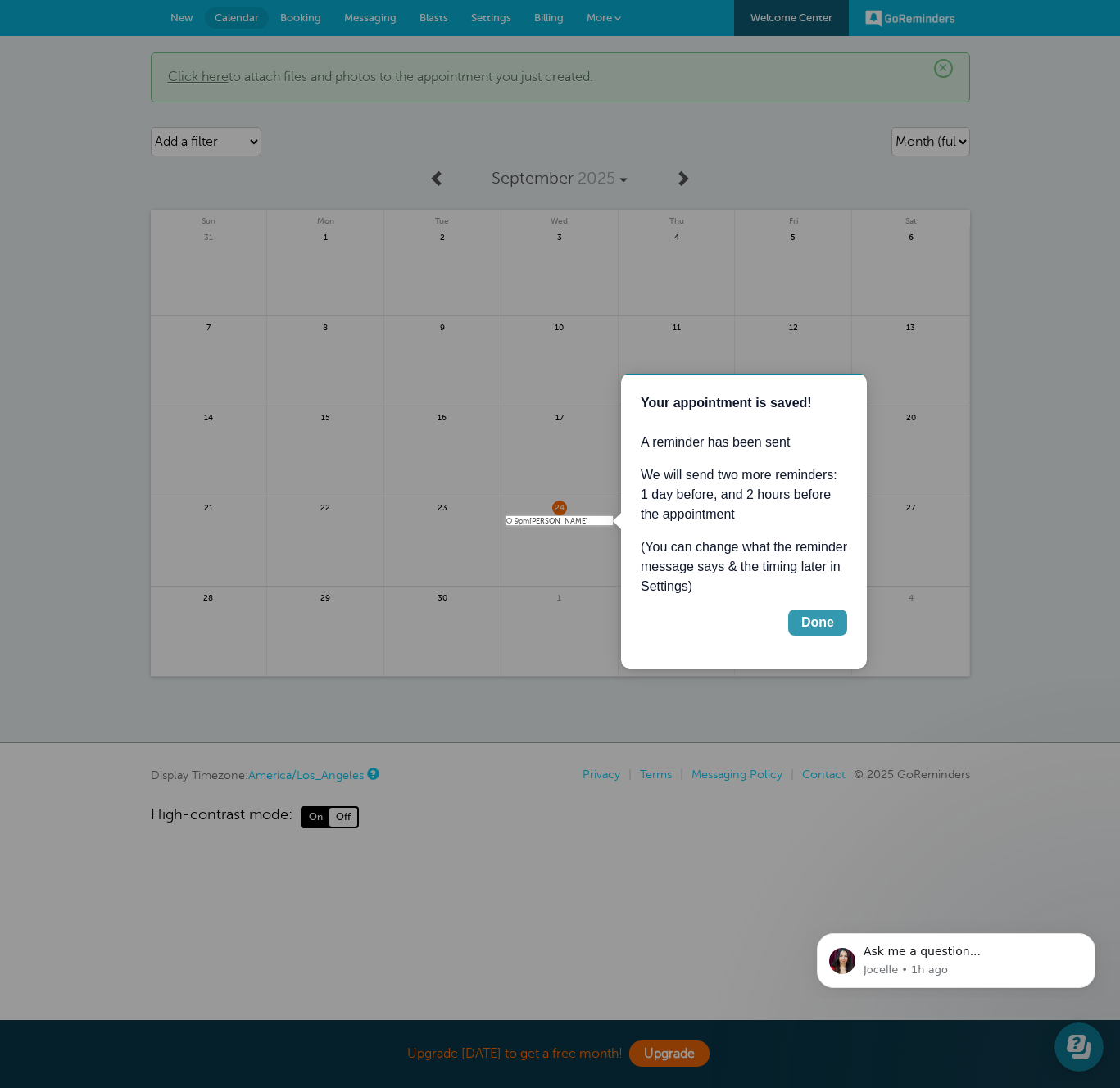
click at [830, 630] on div "Done" at bounding box center [818, 622] width 33 height 20
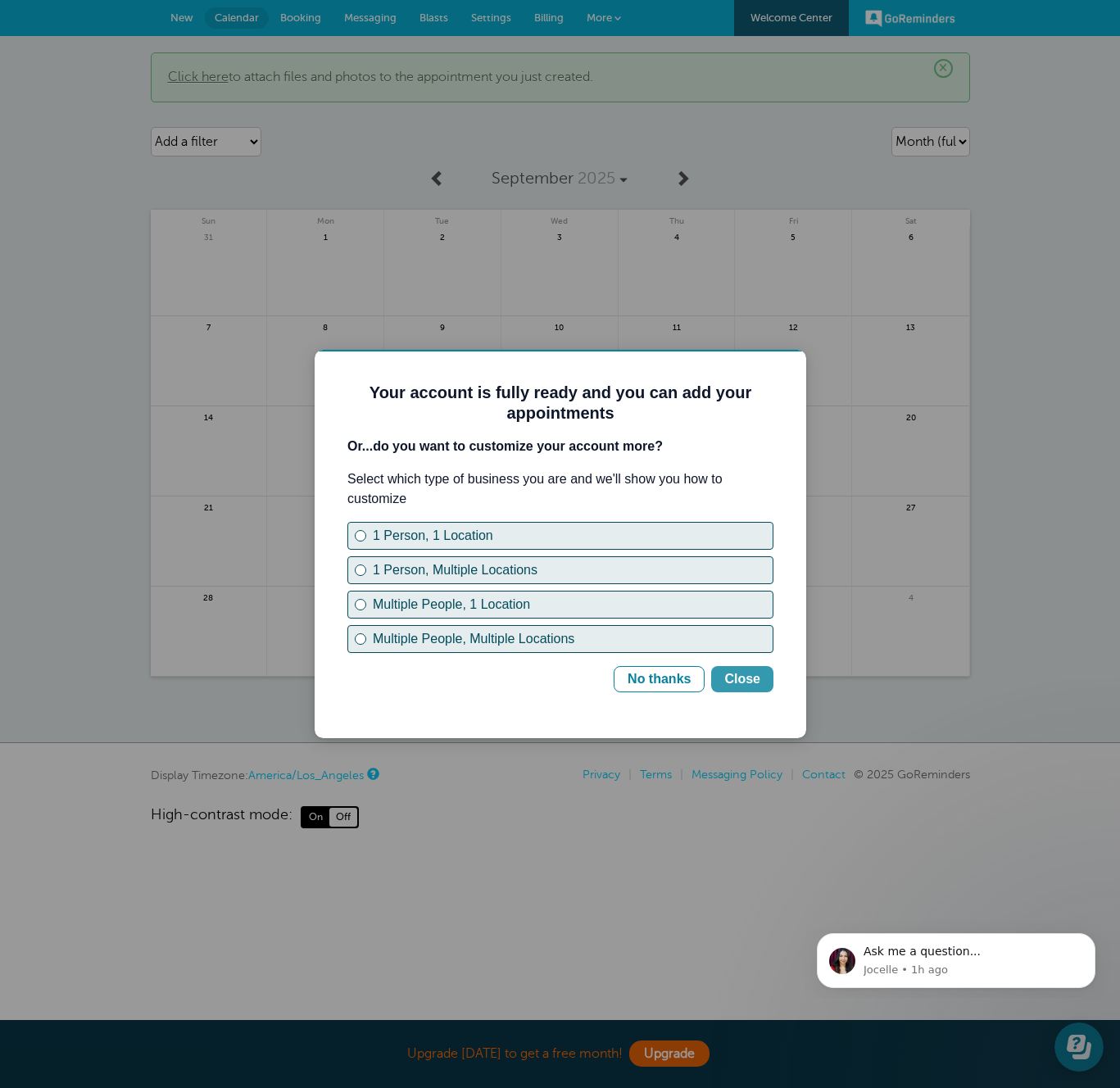
click at [745, 677] on div "Close" at bounding box center [742, 679] width 36 height 20
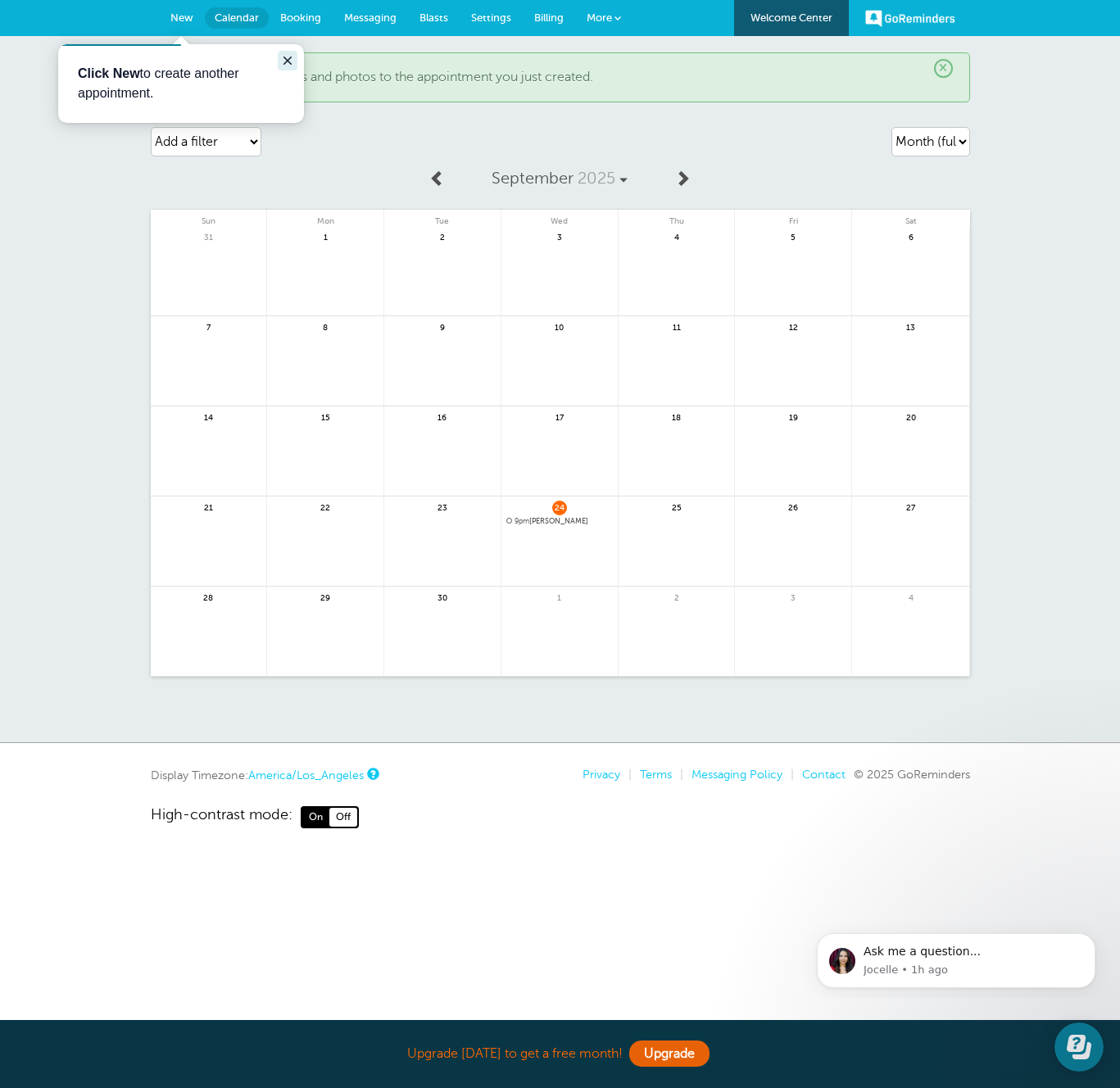
click at [285, 56] on icon "Close guide" at bounding box center [287, 60] width 13 height 13
click at [168, 9] on link "New" at bounding box center [182, 18] width 46 height 36
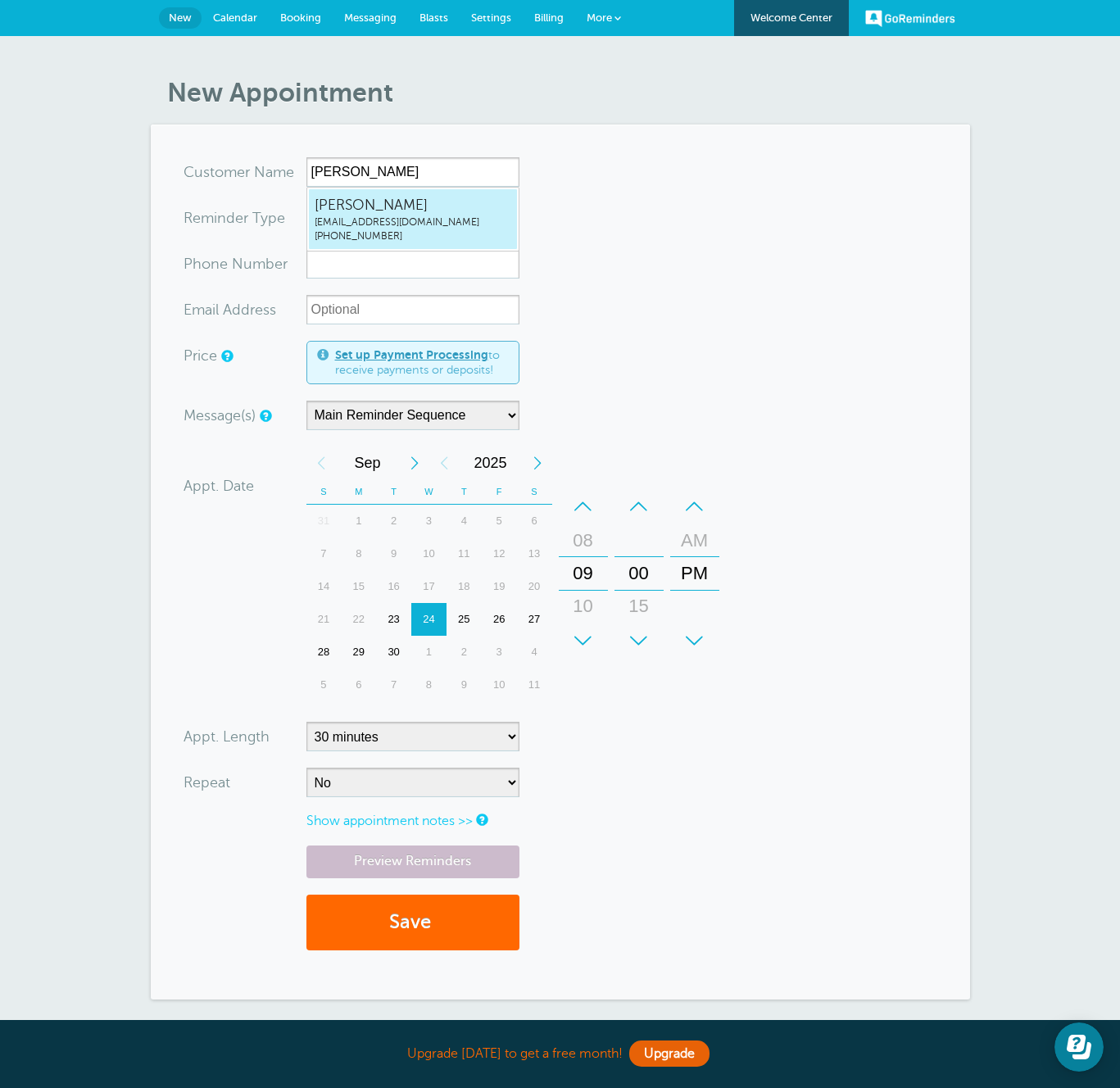
click at [402, 201] on span "[PERSON_NAME]" at bounding box center [413, 205] width 197 height 20
type input "[EMAIL_ADDRESS]"
type input "[PERSON_NAME]"
radio input "false"
radio input "true"
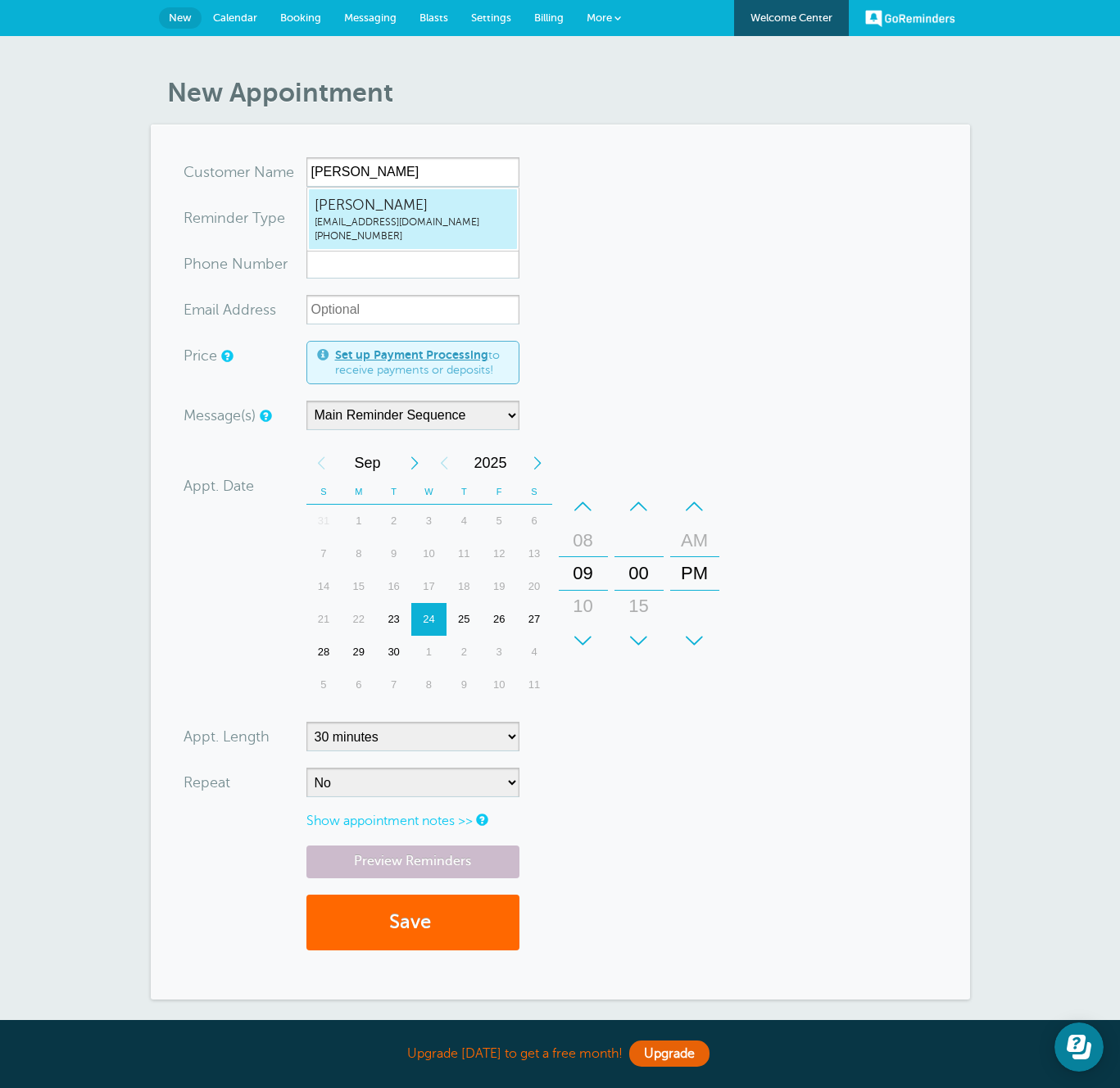
type input "[PHONE_NUMBER]"
type input "maxzacks+20250924a@gmail.com"
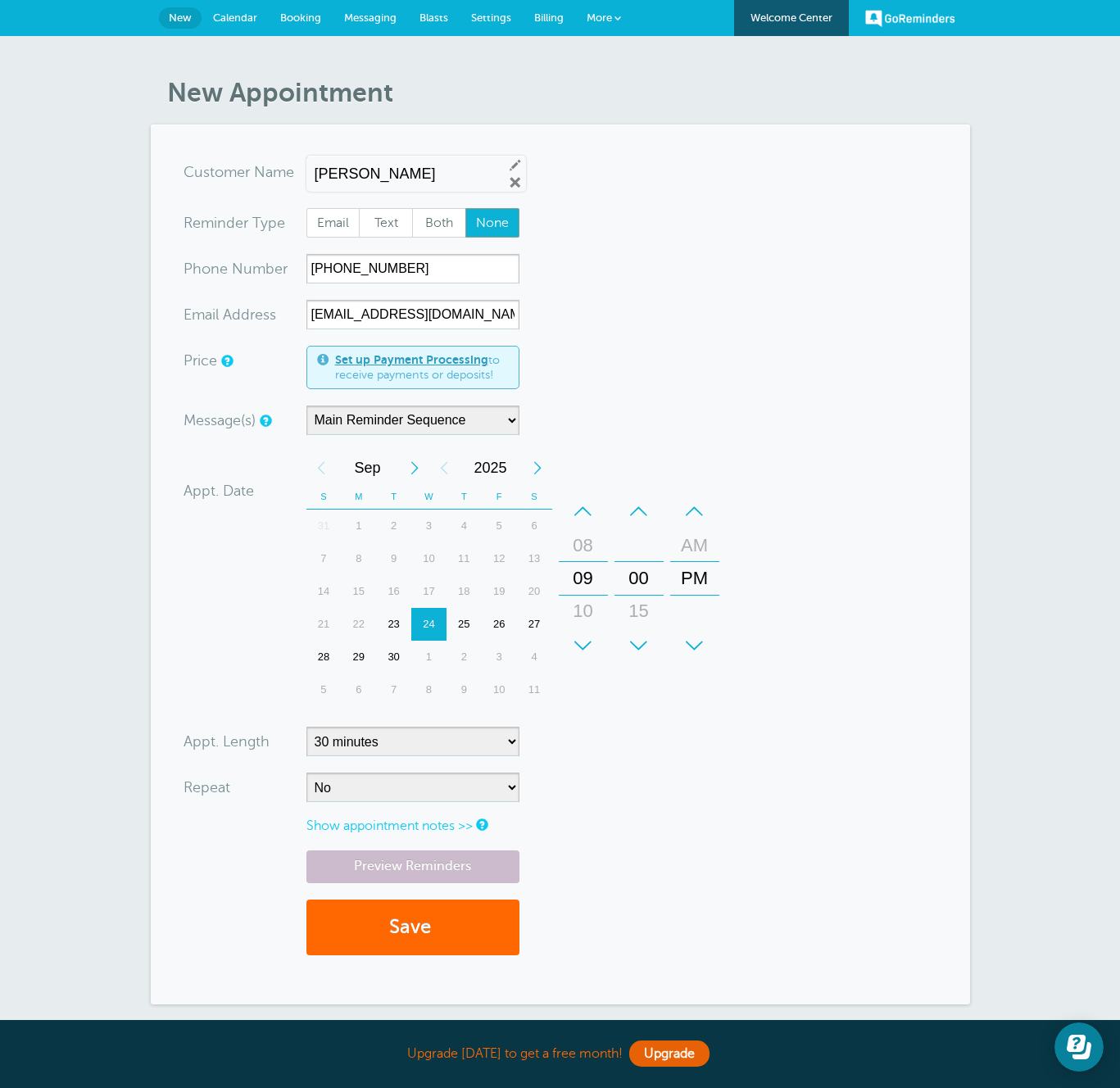
click at [393, 624] on div "23" at bounding box center [394, 624] width 35 height 33
click at [420, 624] on div "24" at bounding box center [429, 624] width 35 height 33
click at [403, 623] on div "23" at bounding box center [394, 624] width 35 height 33
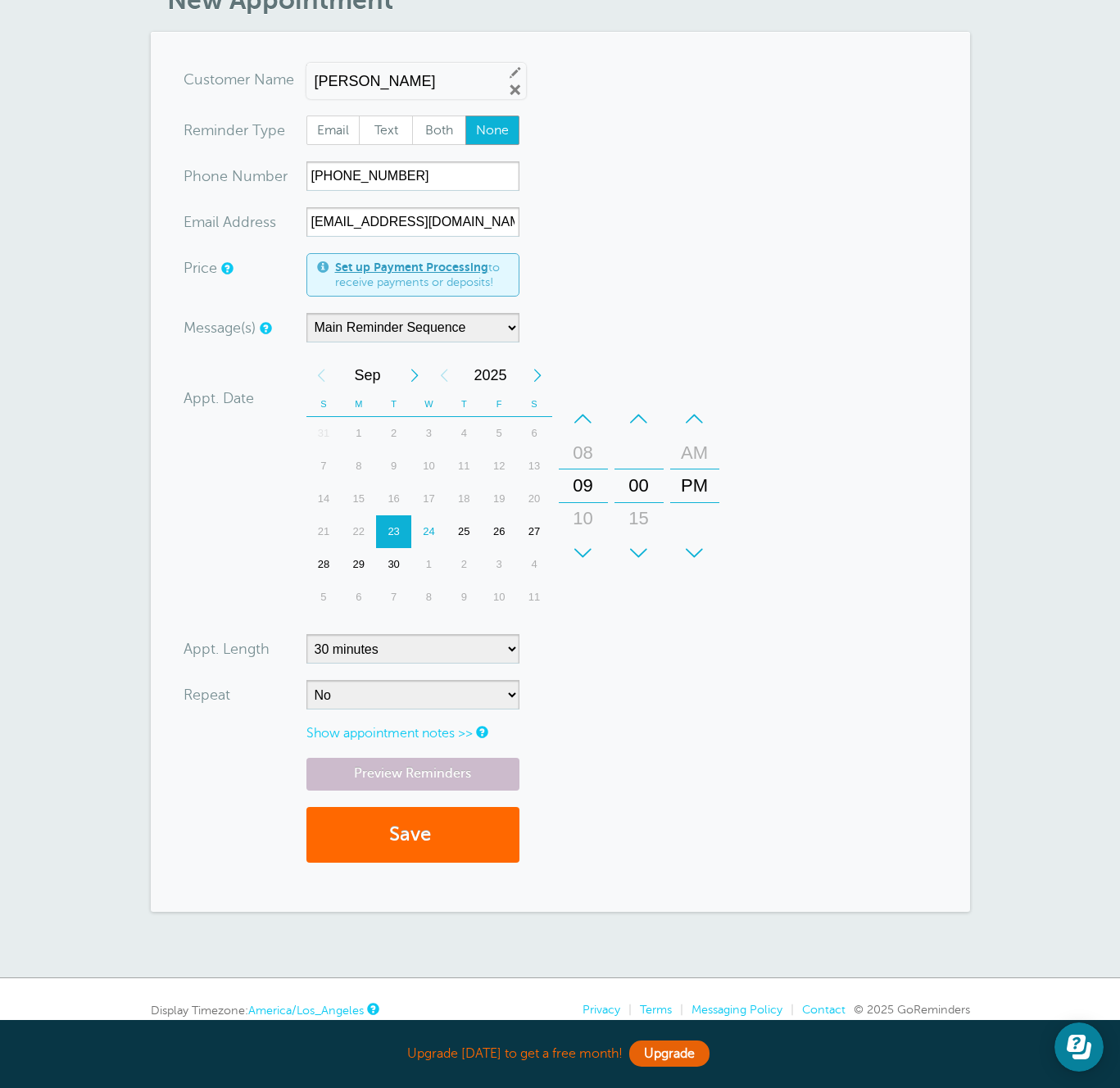
scroll to position [167, 0]
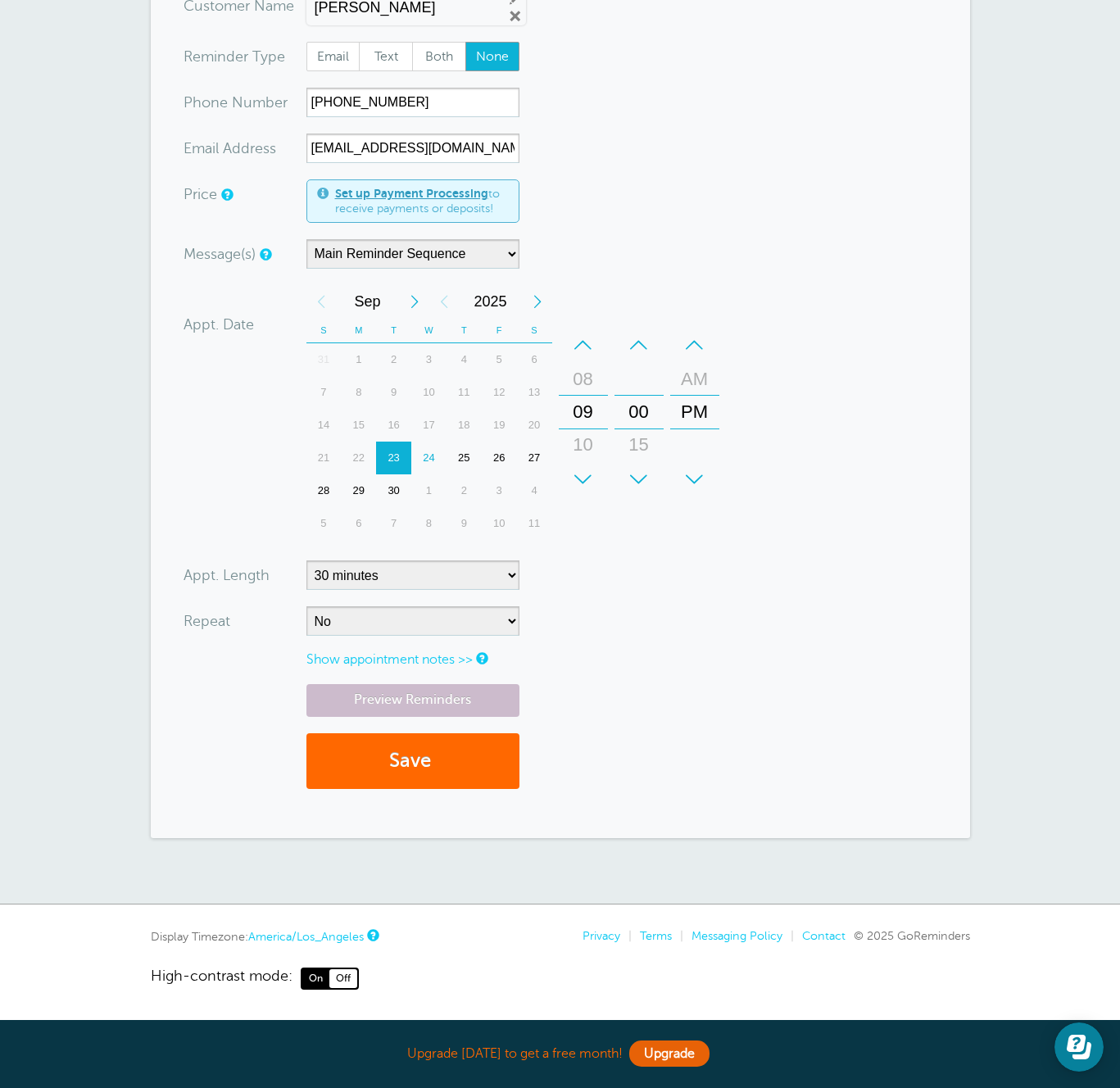
click at [341, 934] on link "America/Los_Angeles" at bounding box center [306, 936] width 115 height 13
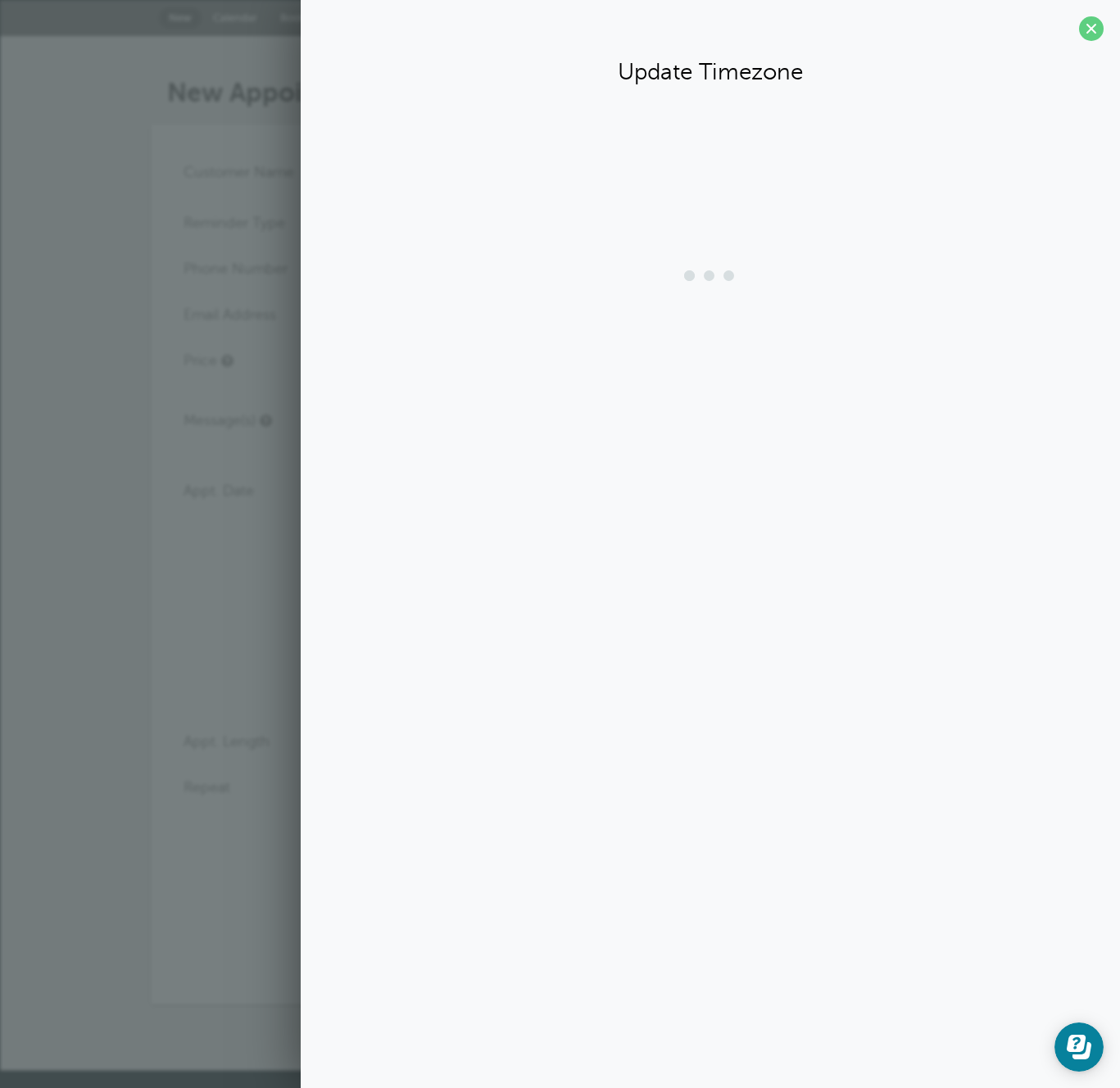
scroll to position [0, 0]
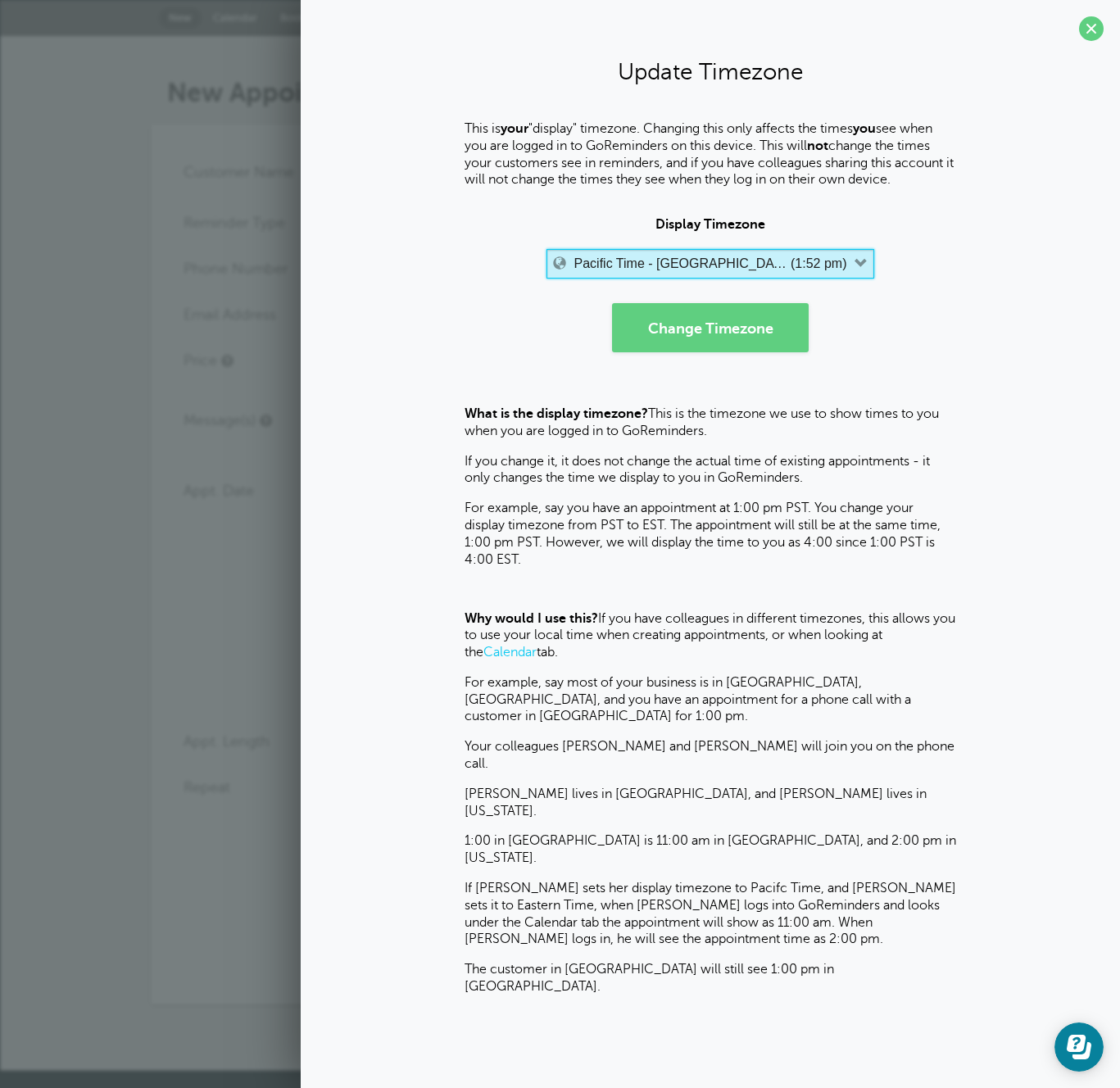
click at [598, 258] on button "Pacific Time - US & Canada (1:52 pm)" at bounding box center [710, 263] width 328 height 29
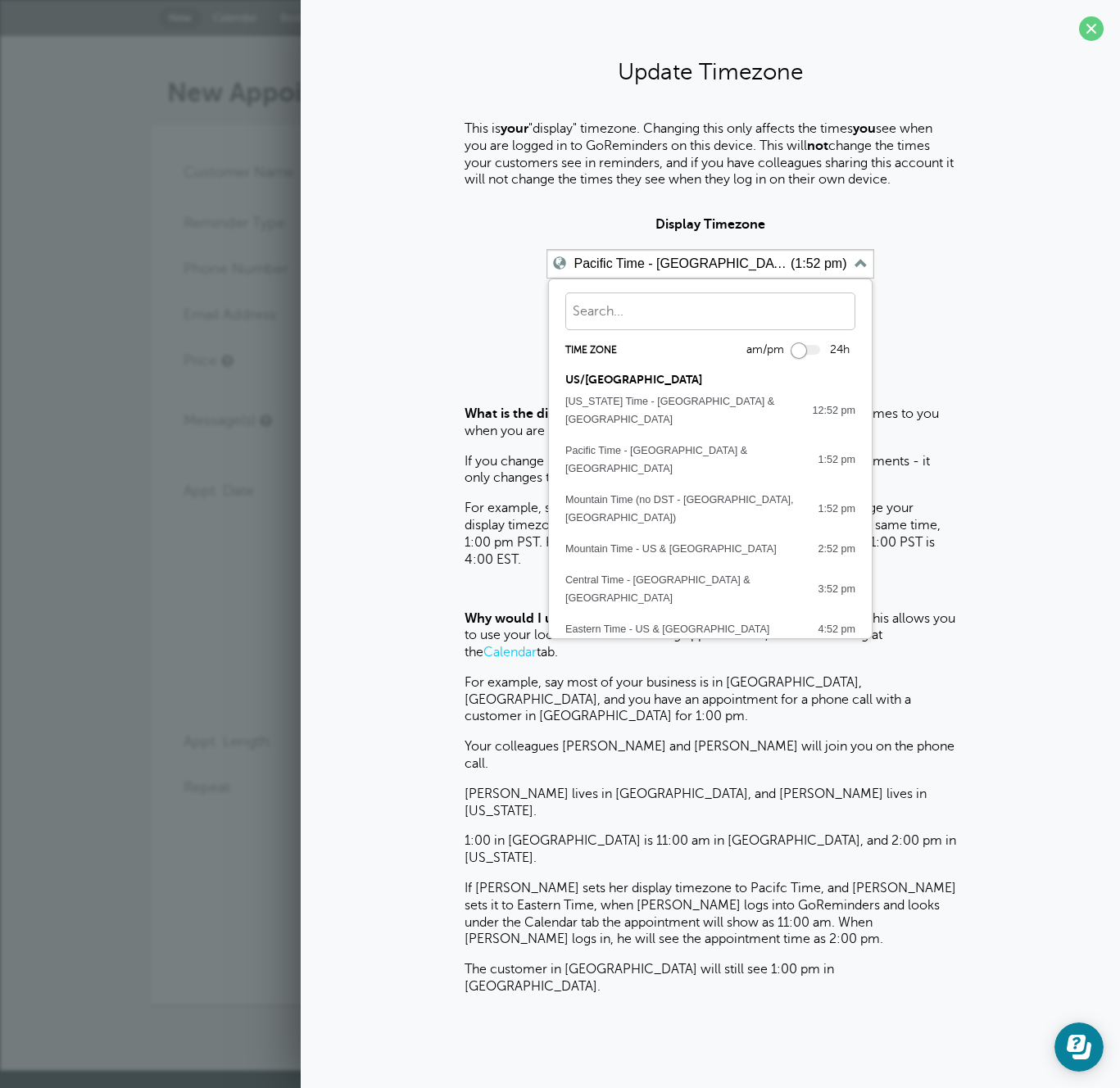
click at [389, 270] on div "Pacific Time - US & Canada (1:52 pm) Time zone am/pm 24h US/CANADA Alaska Time …" at bounding box center [710, 263] width 787 height 29
click at [1087, 28] on span at bounding box center [1092, 28] width 25 height 25
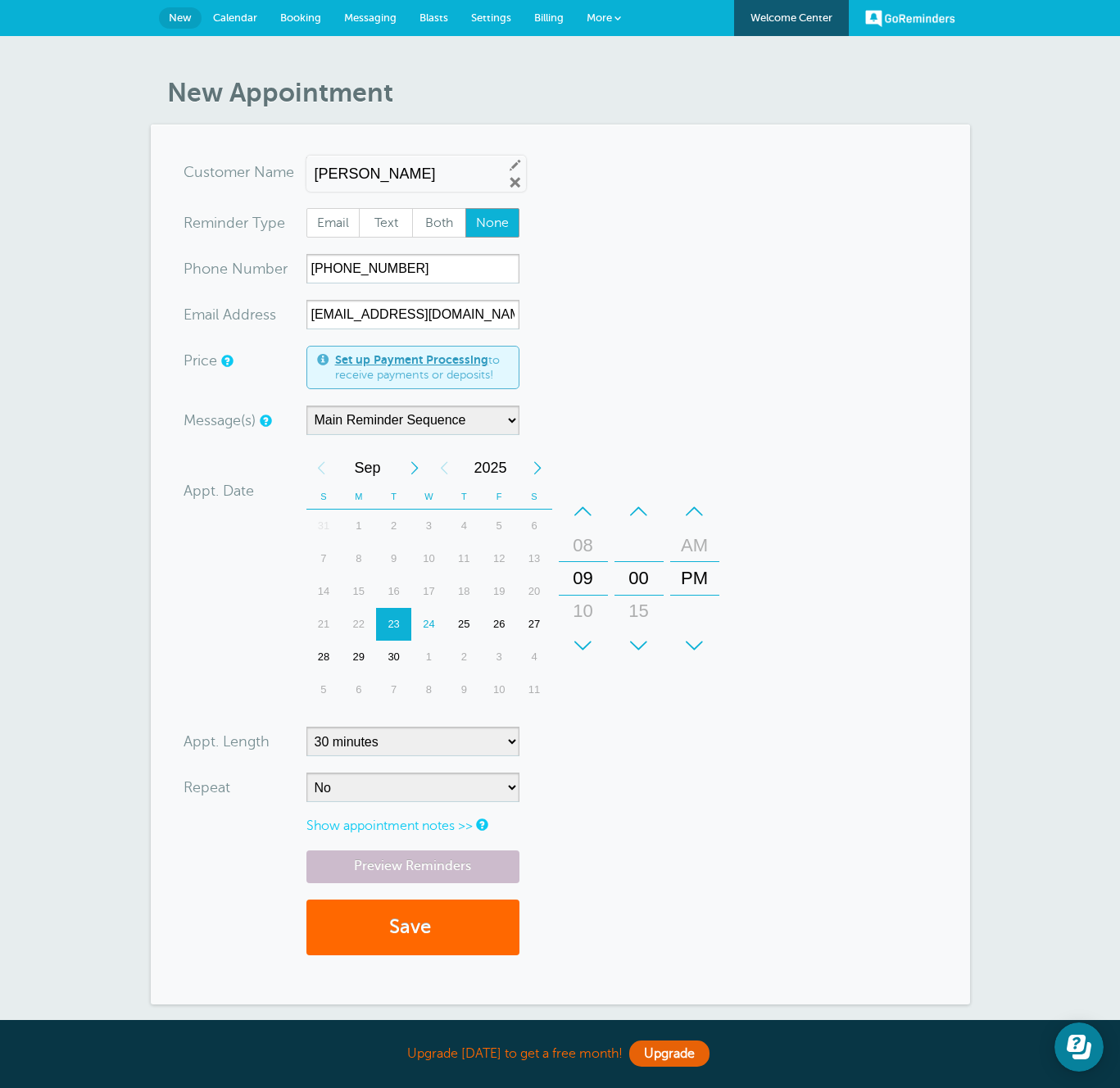
scroll to position [167, 0]
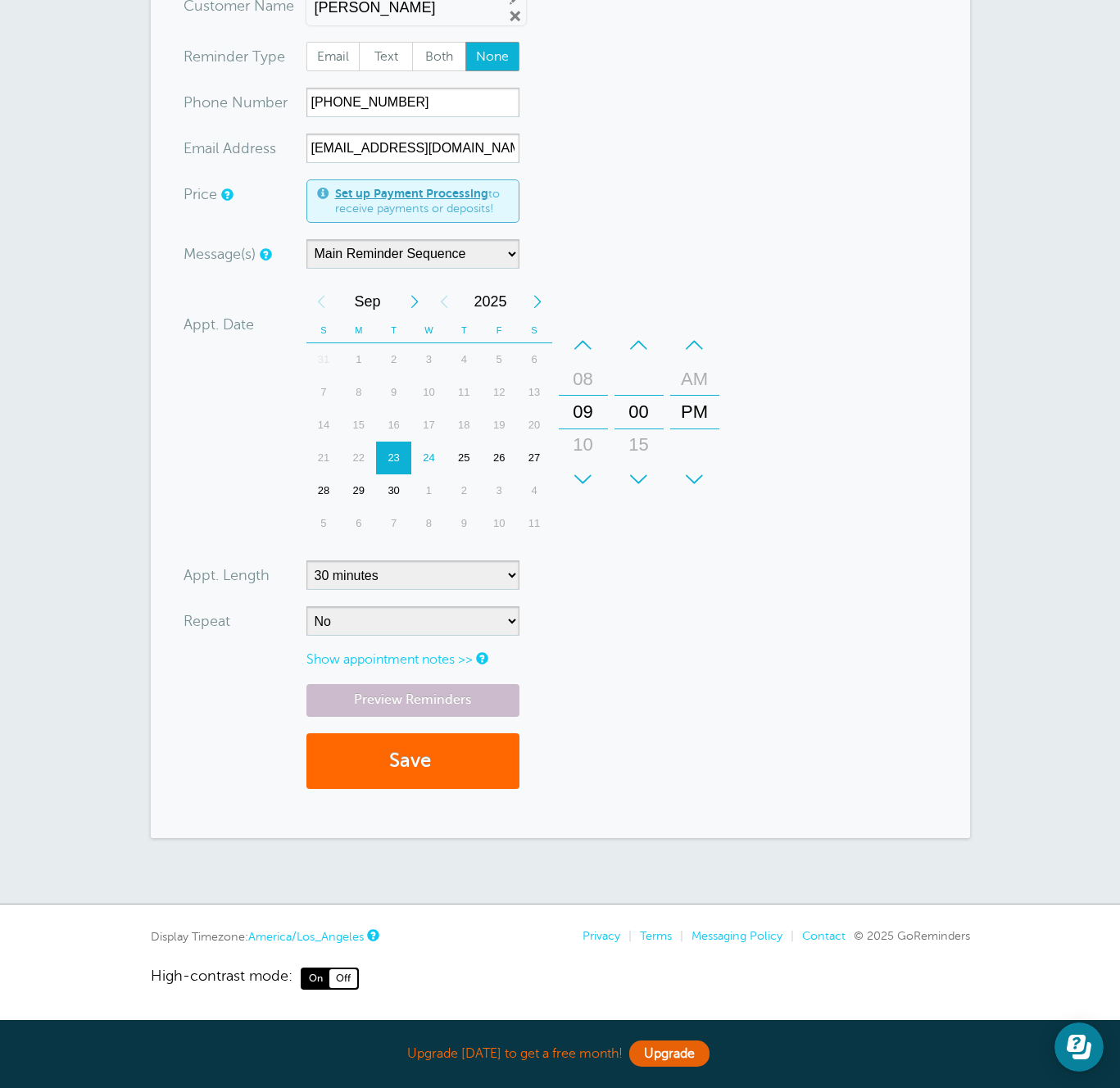
click at [318, 934] on link "America/Los_Angeles" at bounding box center [306, 936] width 115 height 13
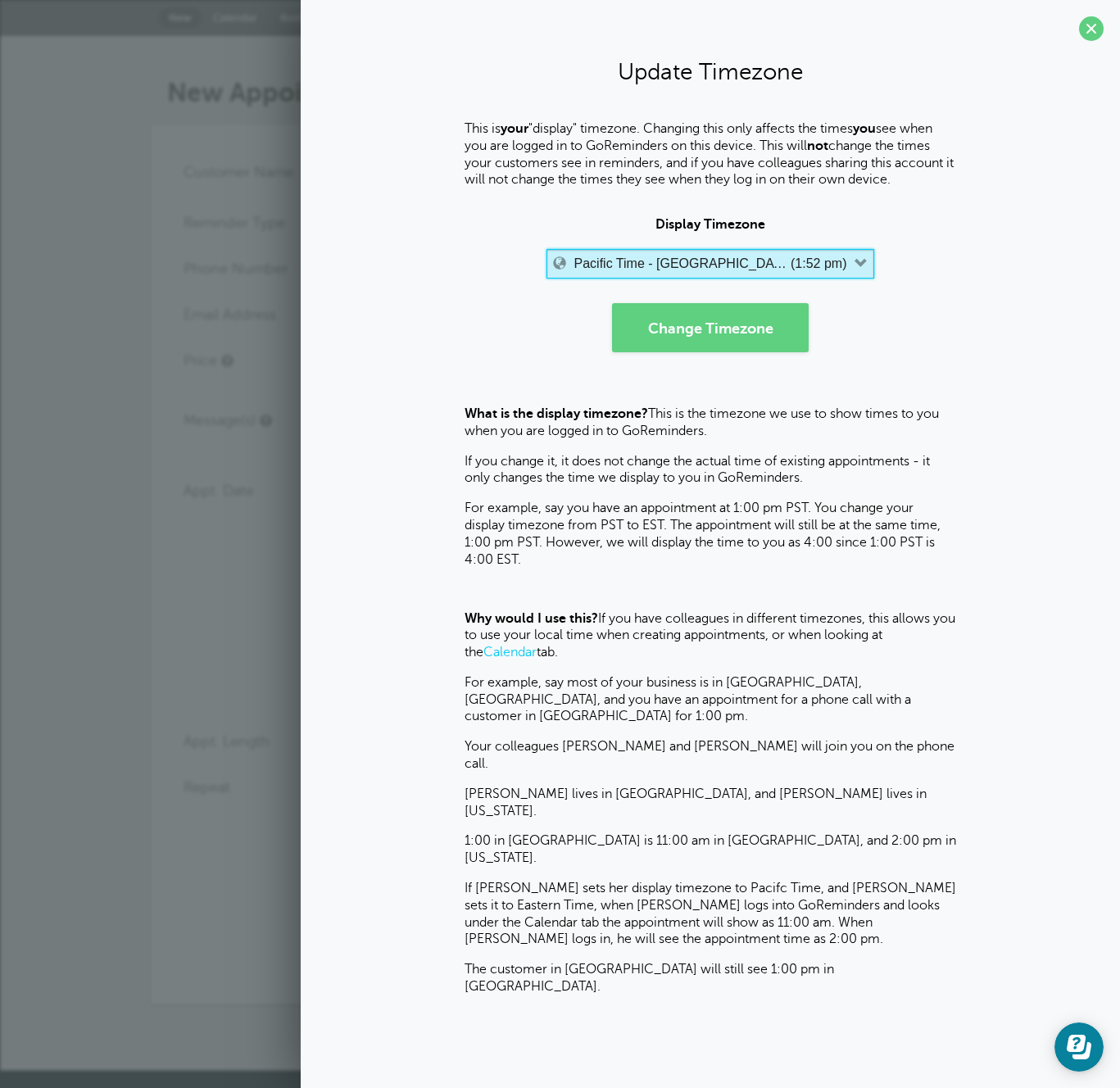
click at [651, 259] on label "Pacific Time - US & Canada" at bounding box center [681, 263] width 213 height 15
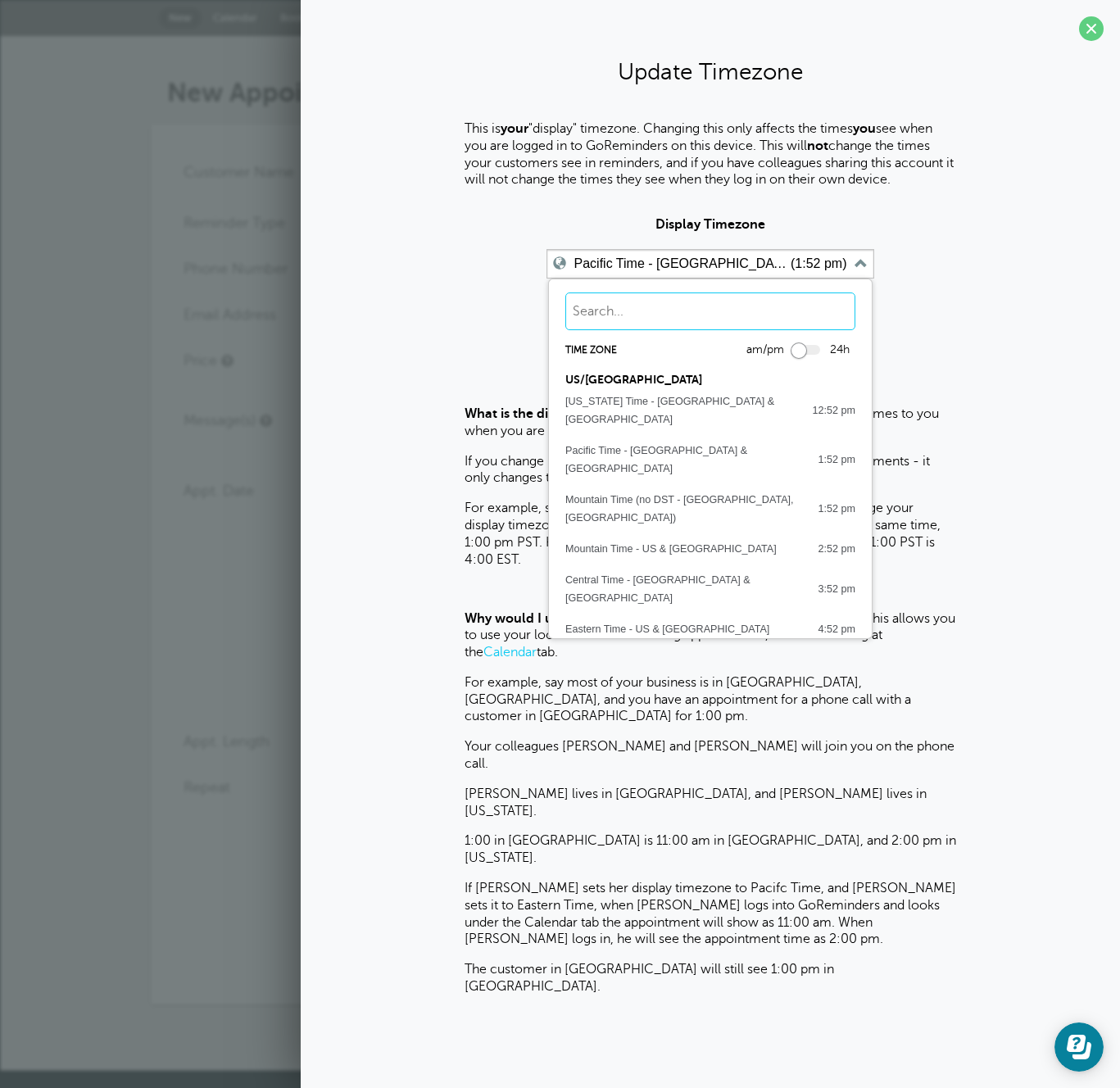
click at [636, 317] on input "text" at bounding box center [709, 311] width 290 height 37
type input "york"
type input "east"
click at [608, 310] on input "text" at bounding box center [709, 311] width 290 height 37
type input "eas"
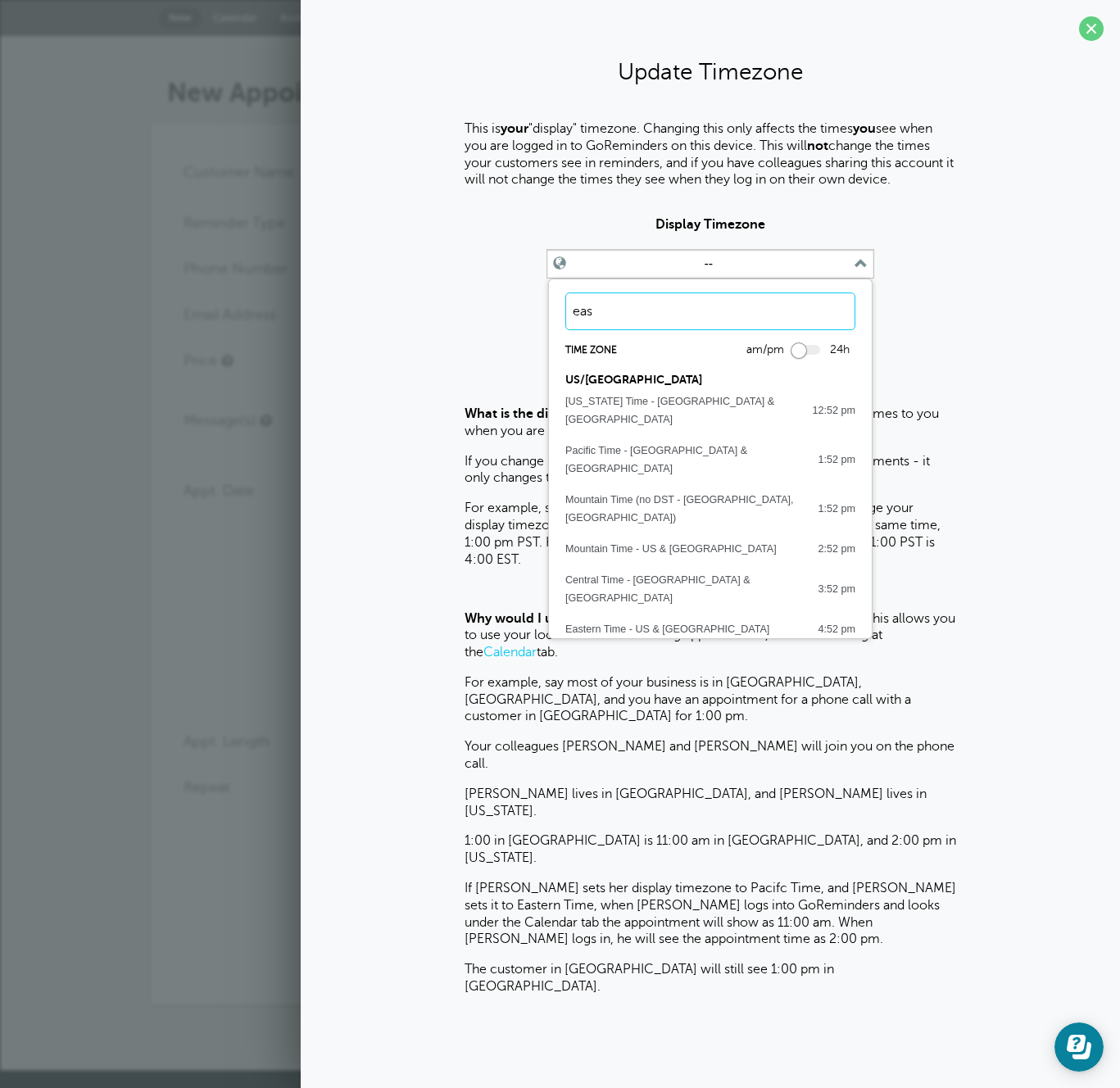
click at [612, 303] on button "Change Timezone" at bounding box center [710, 327] width 197 height 49
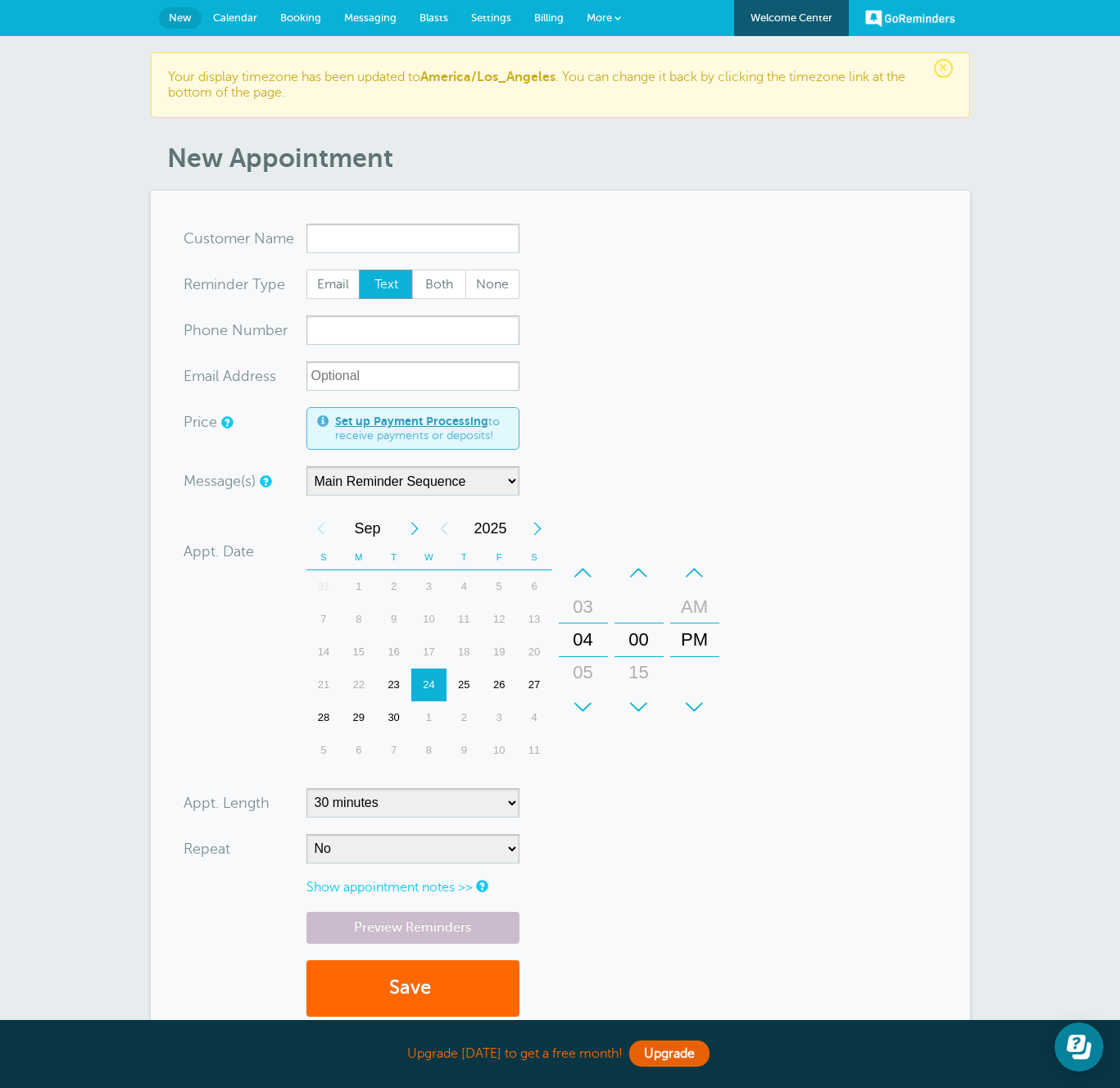
scroll to position [227, 0]
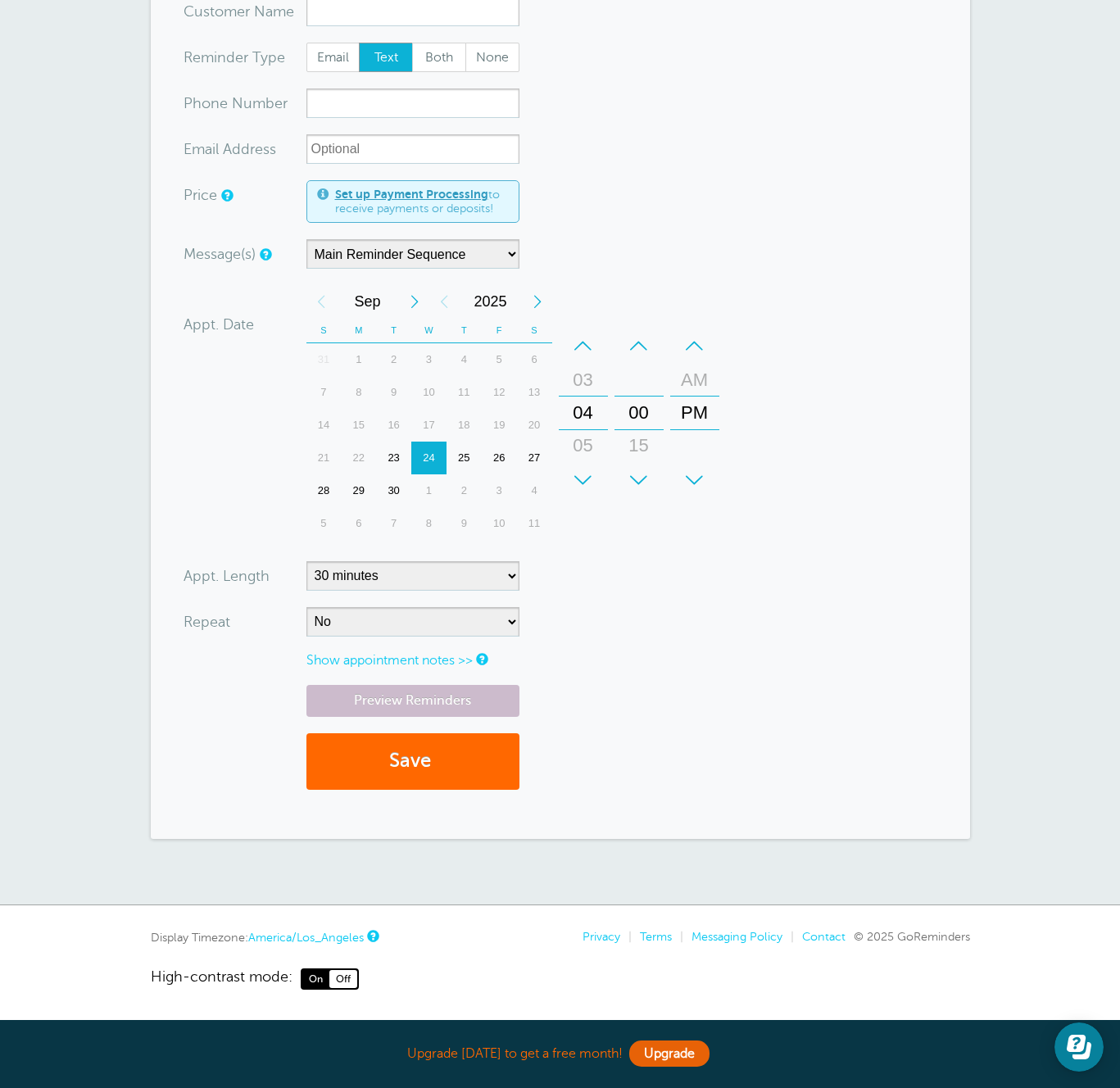
click at [300, 939] on link "America/Los_Angeles" at bounding box center [306, 937] width 115 height 13
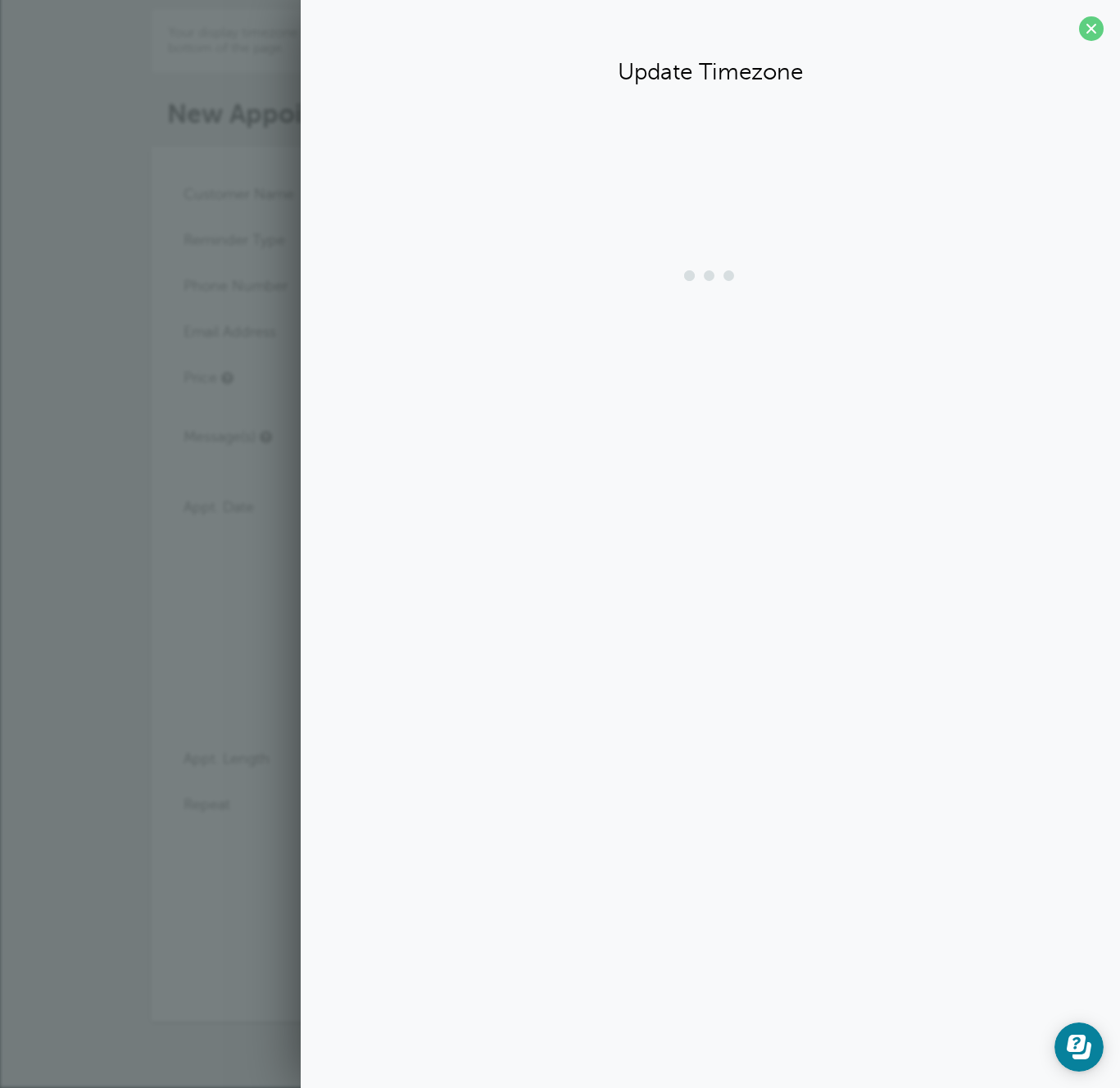
scroll to position [43, 0]
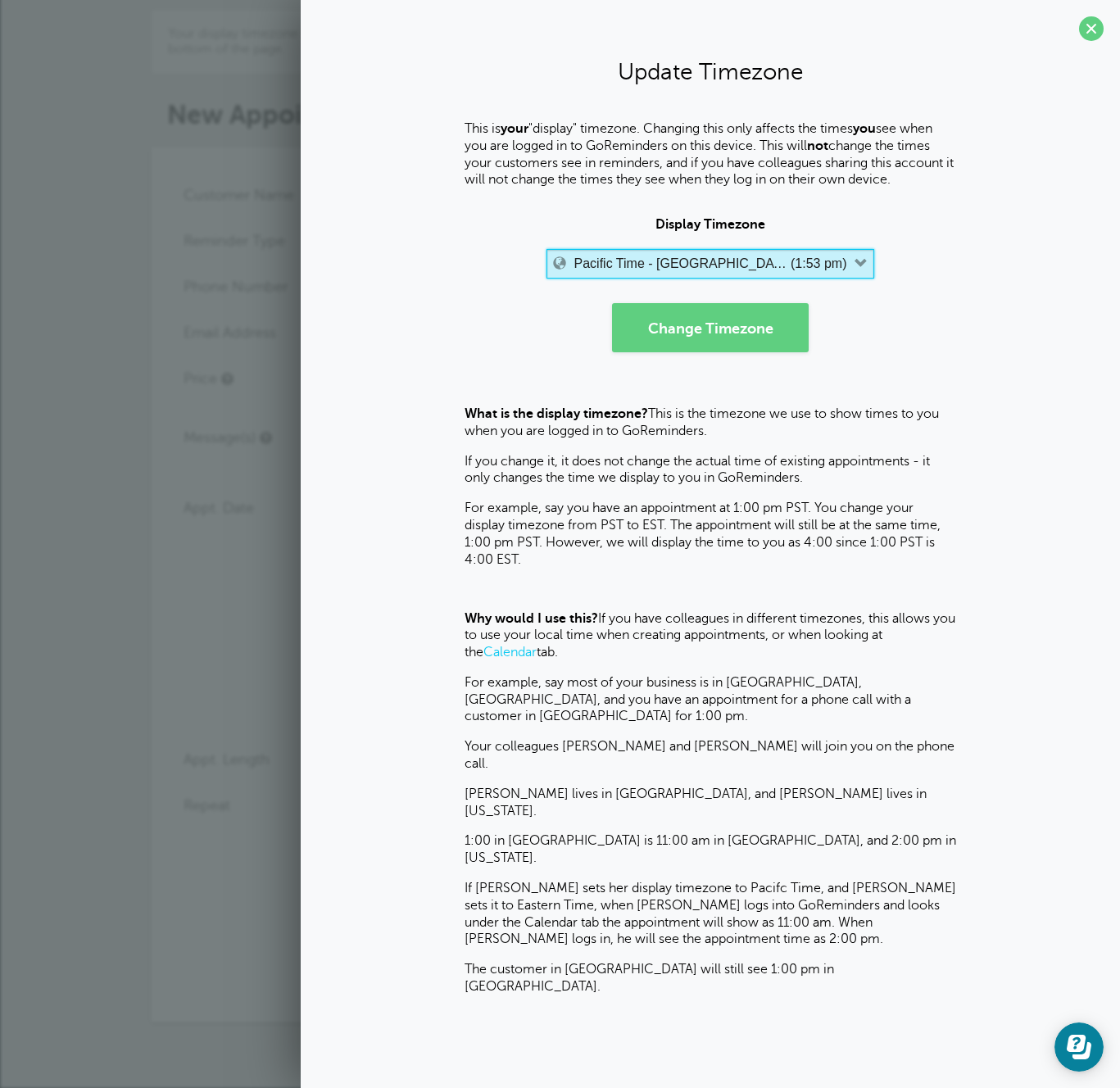
click at [631, 253] on button "Pacific Time - US & Canada (1:53 pm)" at bounding box center [710, 263] width 328 height 29
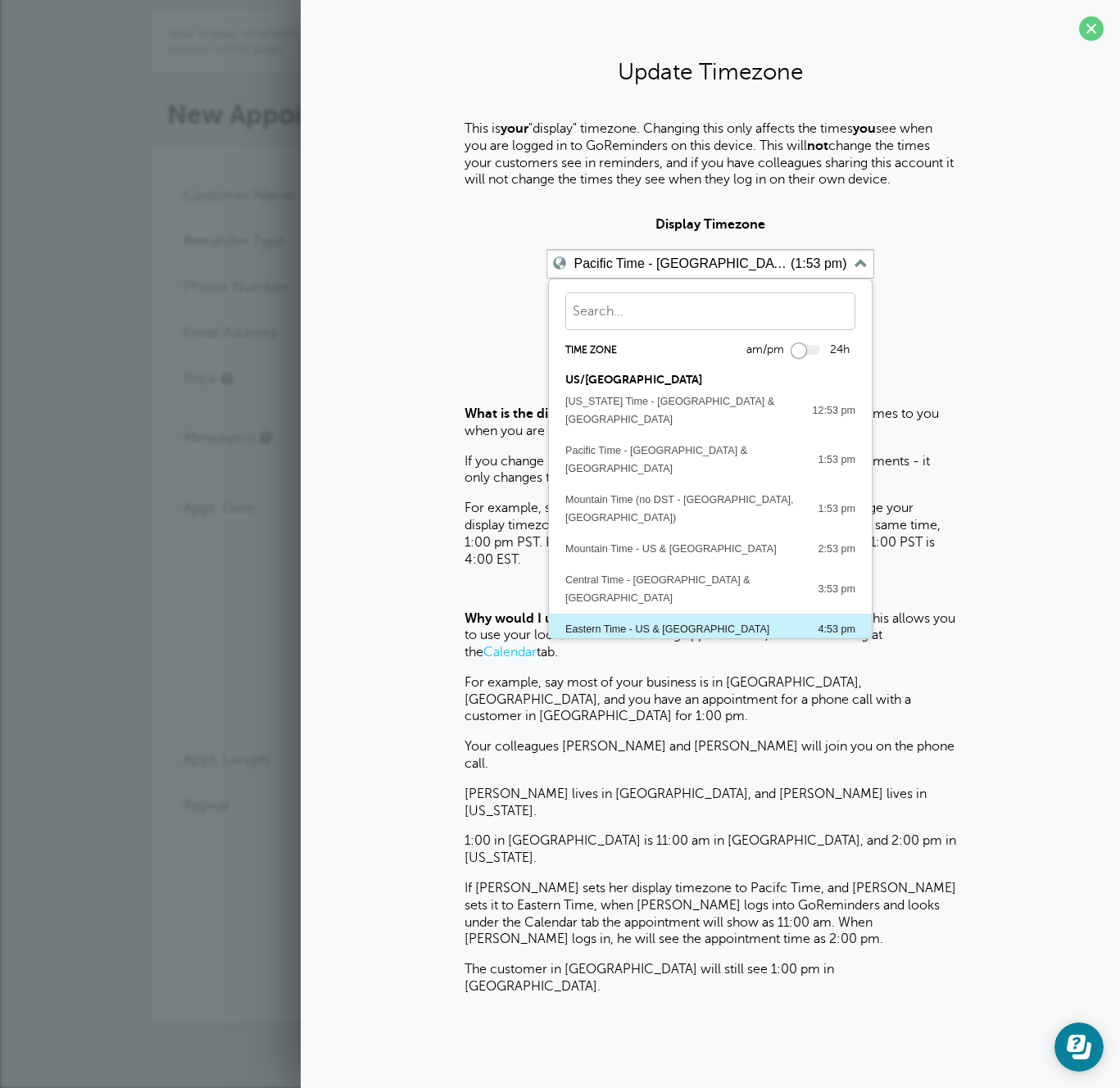
click at [620, 620] on div "Eastern Time - US & [GEOGRAPHIC_DATA]" at bounding box center [667, 629] width 204 height 18
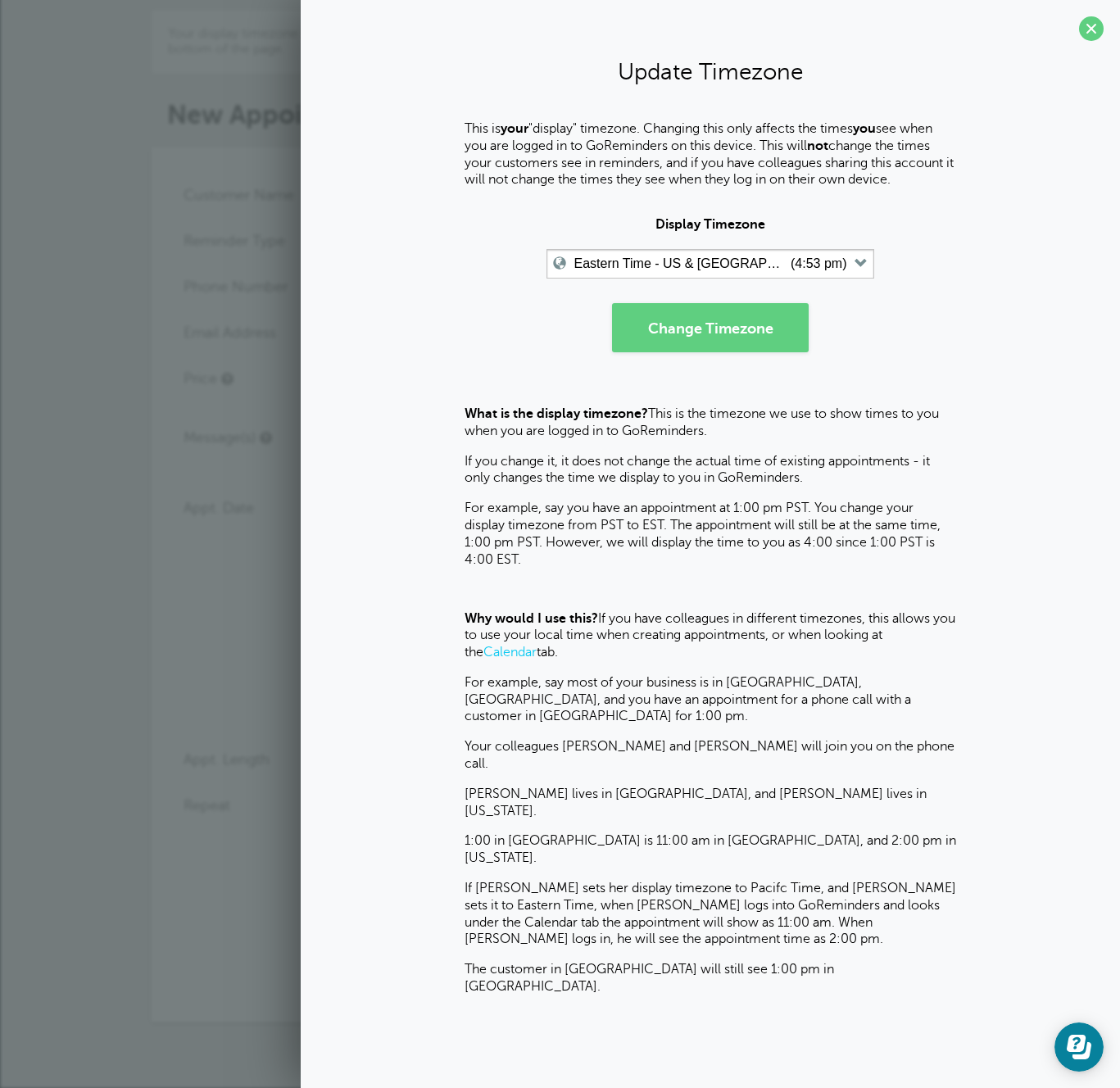
click at [705, 301] on form "Display Timezone Eastern Time - US & Canada (4:53 pm) Time zone am/pm 24h US/CA…" at bounding box center [710, 285] width 787 height 135
click at [747, 307] on button "Change Timezone" at bounding box center [710, 327] width 197 height 49
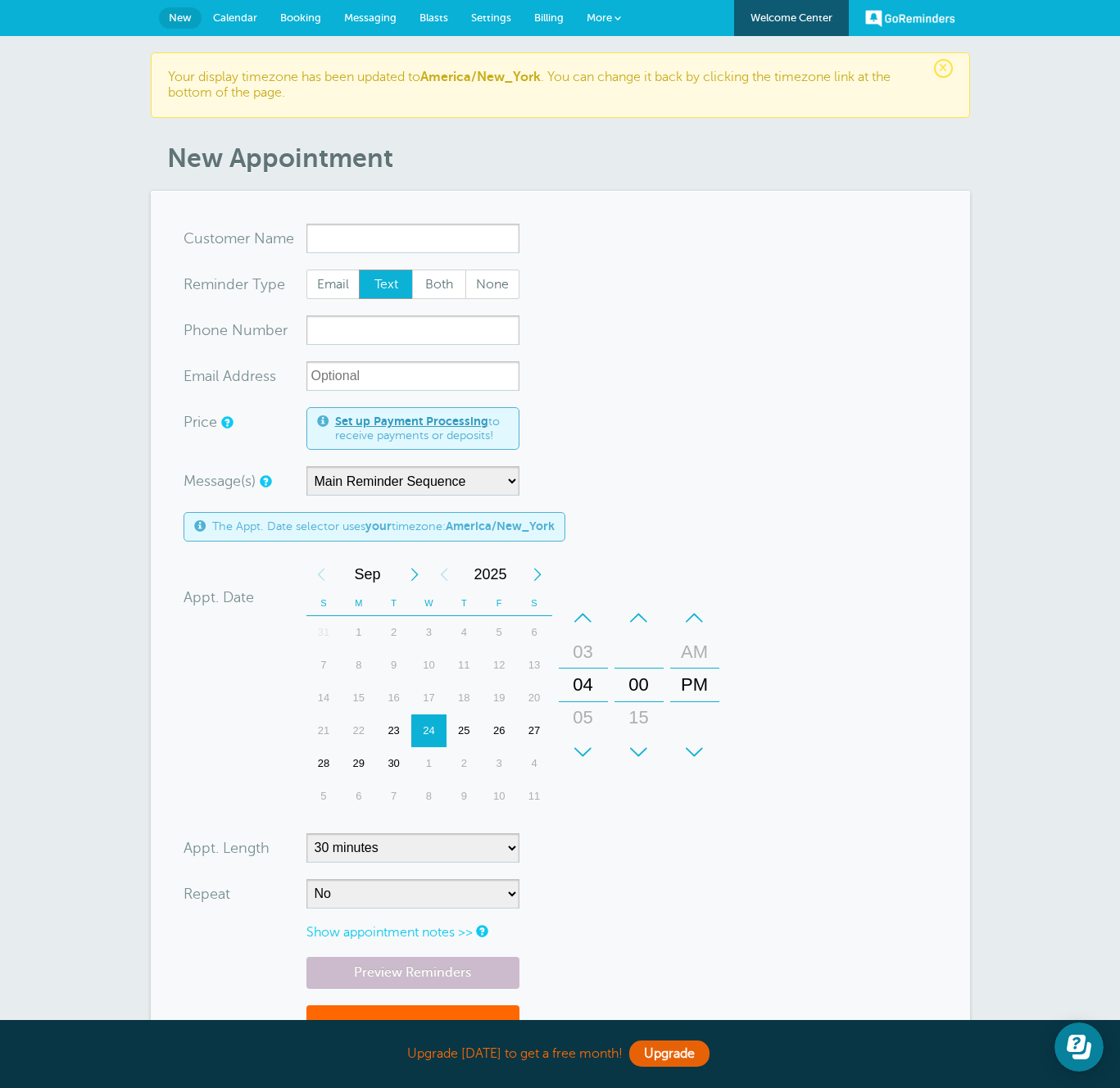
click at [605, 17] on span "More" at bounding box center [599, 18] width 26 height 12
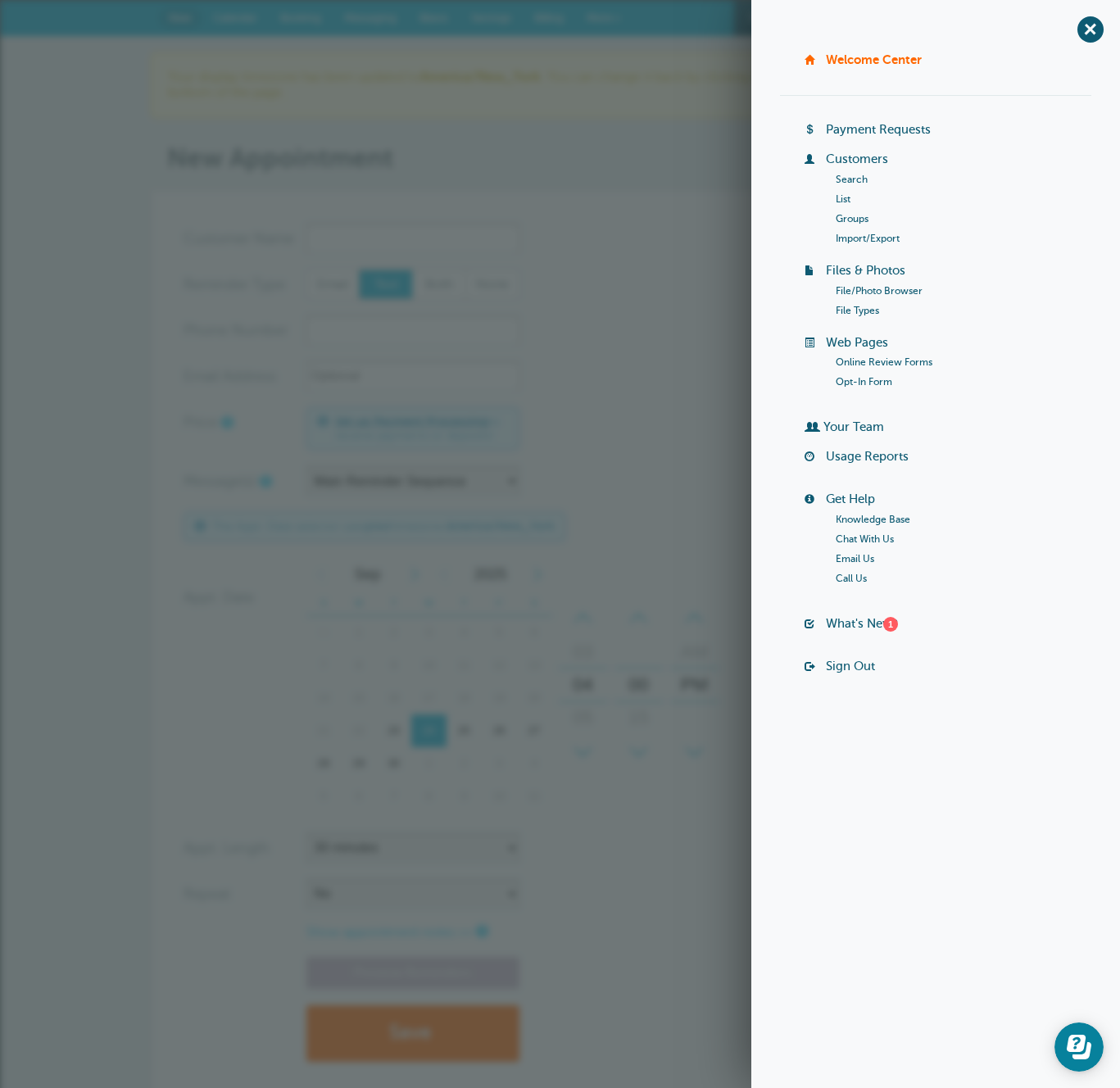
click at [616, 170] on h1 "New Appointment" at bounding box center [568, 158] width 803 height 31
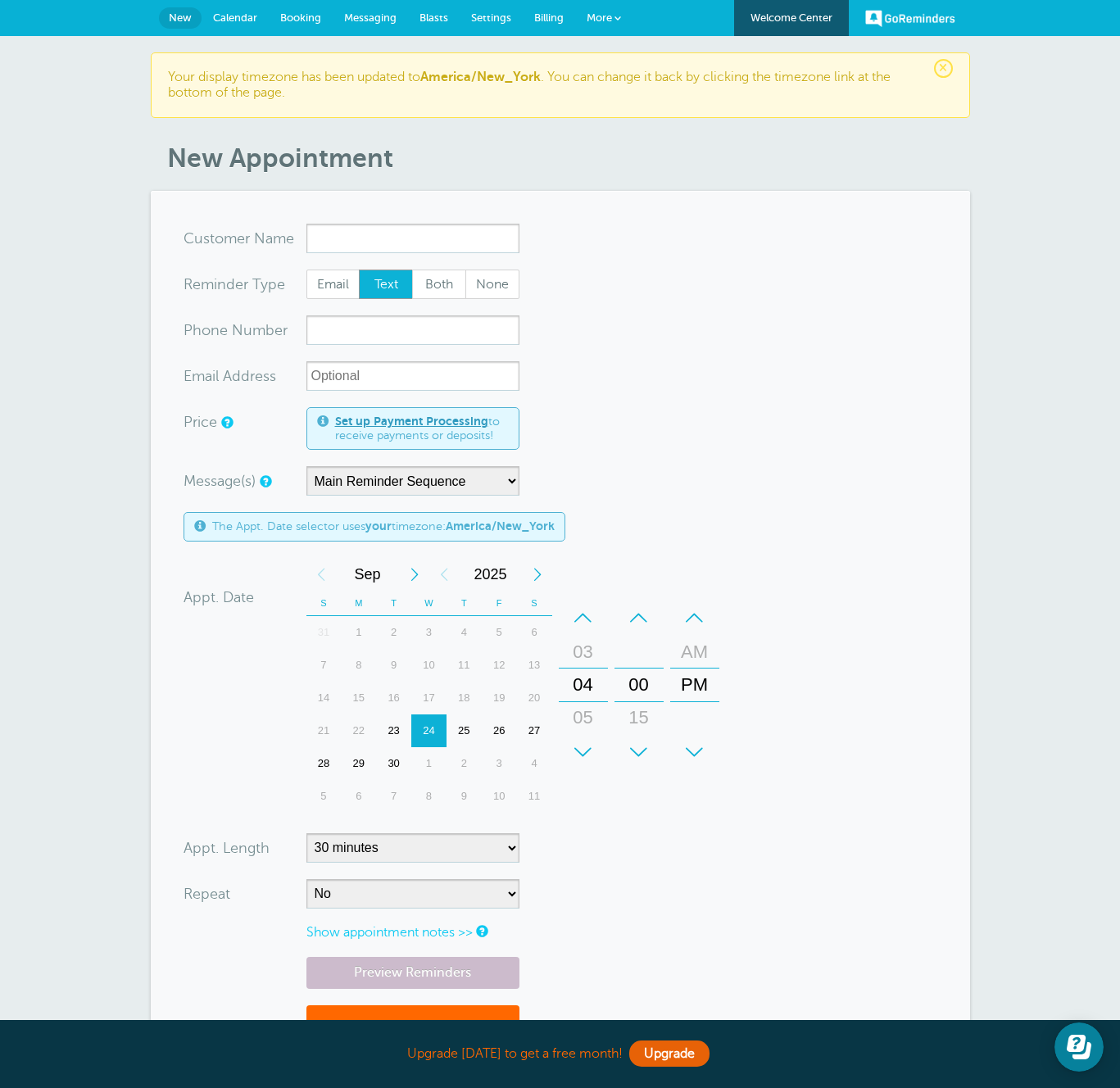
click at [492, 20] on span "Settings" at bounding box center [490, 18] width 40 height 12
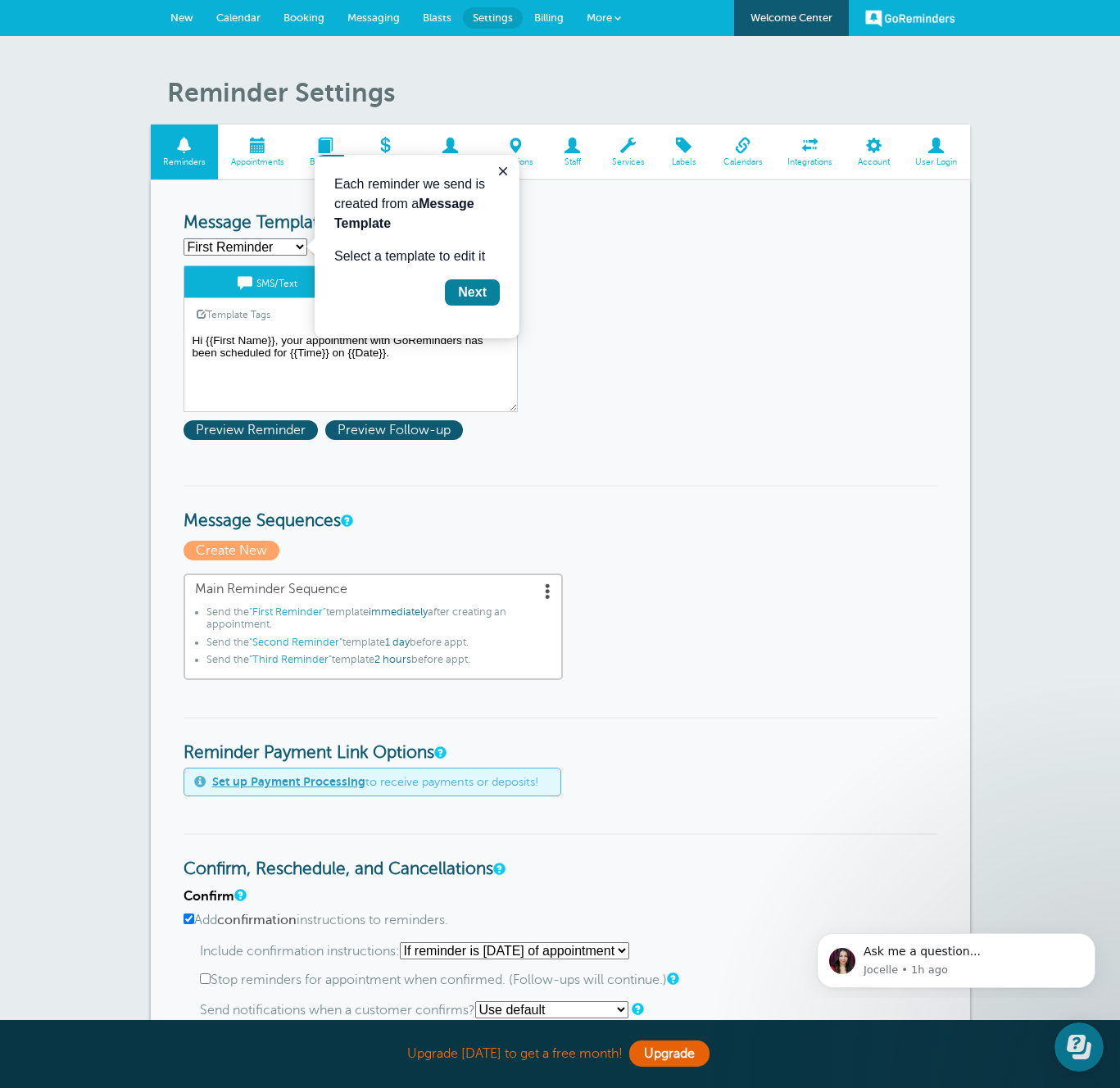
click at [917, 151] on span at bounding box center [936, 145] width 67 height 16
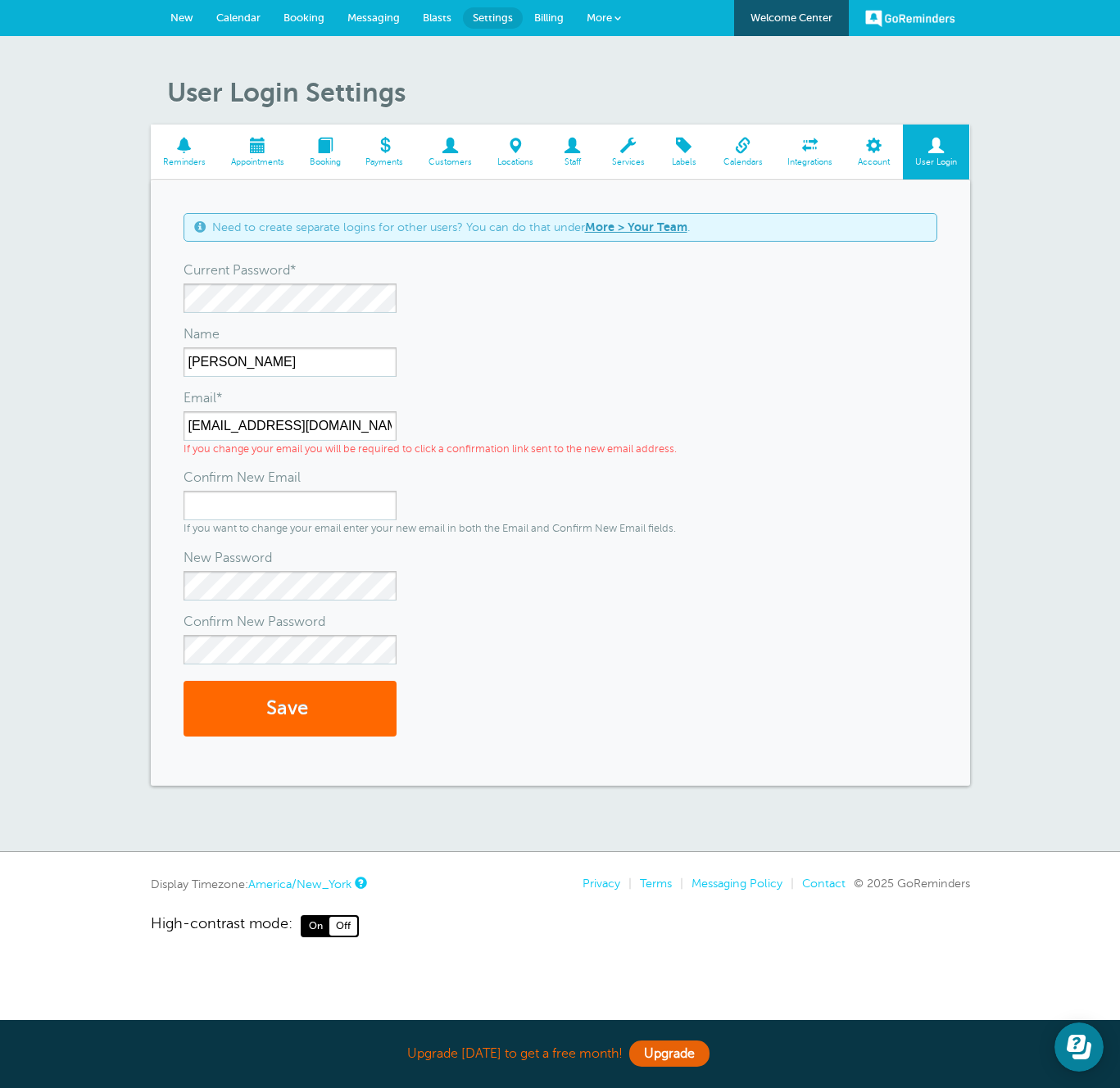
click at [865, 155] on link "Account" at bounding box center [873, 152] width 58 height 55
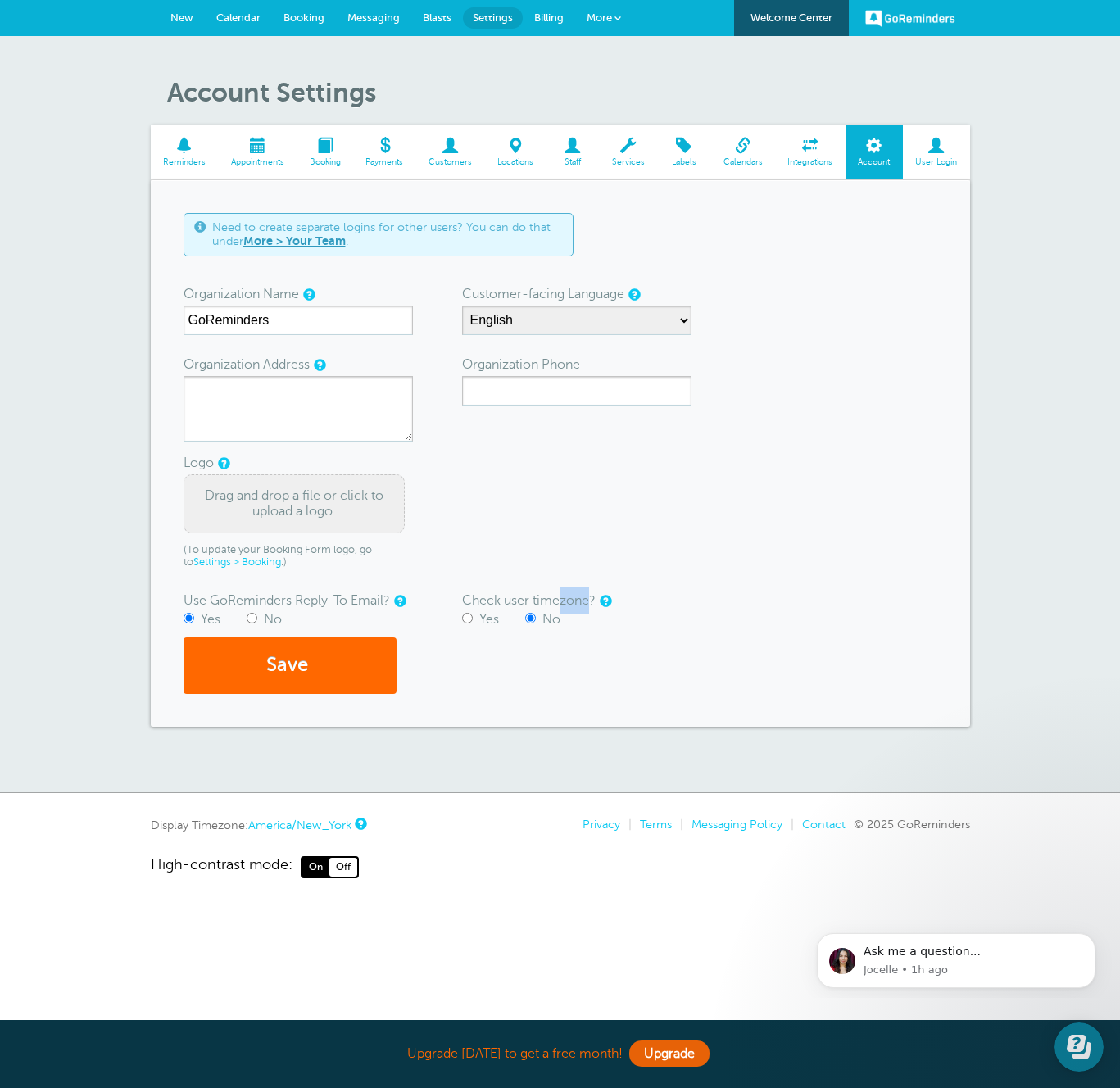
click at [179, 13] on span "New" at bounding box center [182, 18] width 23 height 12
click at [483, 622] on label "Yes" at bounding box center [489, 619] width 20 height 15
click at [473, 622] on input "Yes" at bounding box center [467, 618] width 11 height 11
radio input "true"
click at [322, 673] on button "Save" at bounding box center [290, 666] width 213 height 57
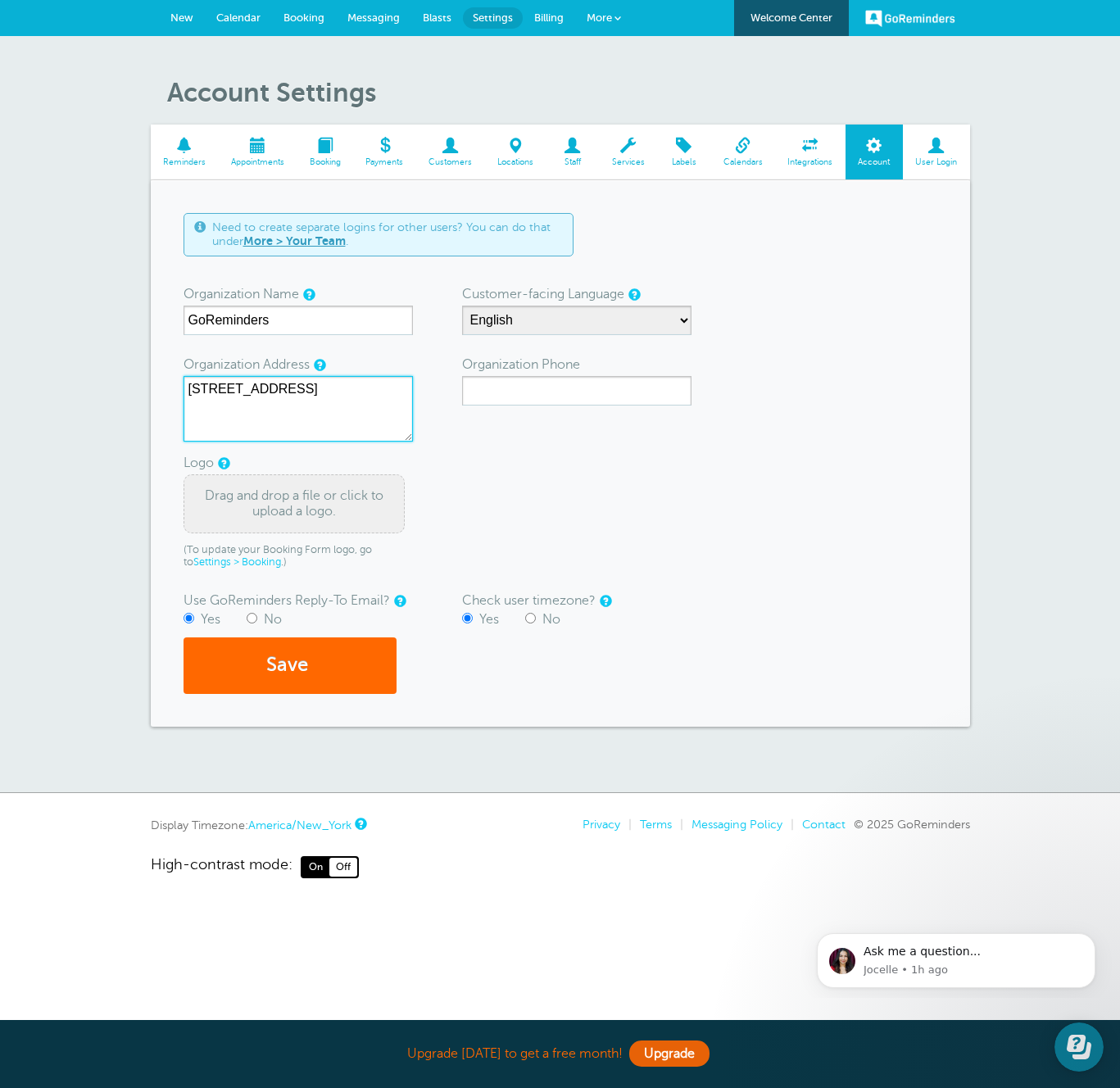
type textarea "[STREET_ADDRESS]"
click at [292, 696] on div "Need to create separate logins for other users? You can do that under More > Yo…" at bounding box center [560, 453] width 819 height 546
click at [287, 684] on button "Save" at bounding box center [290, 666] width 213 height 57
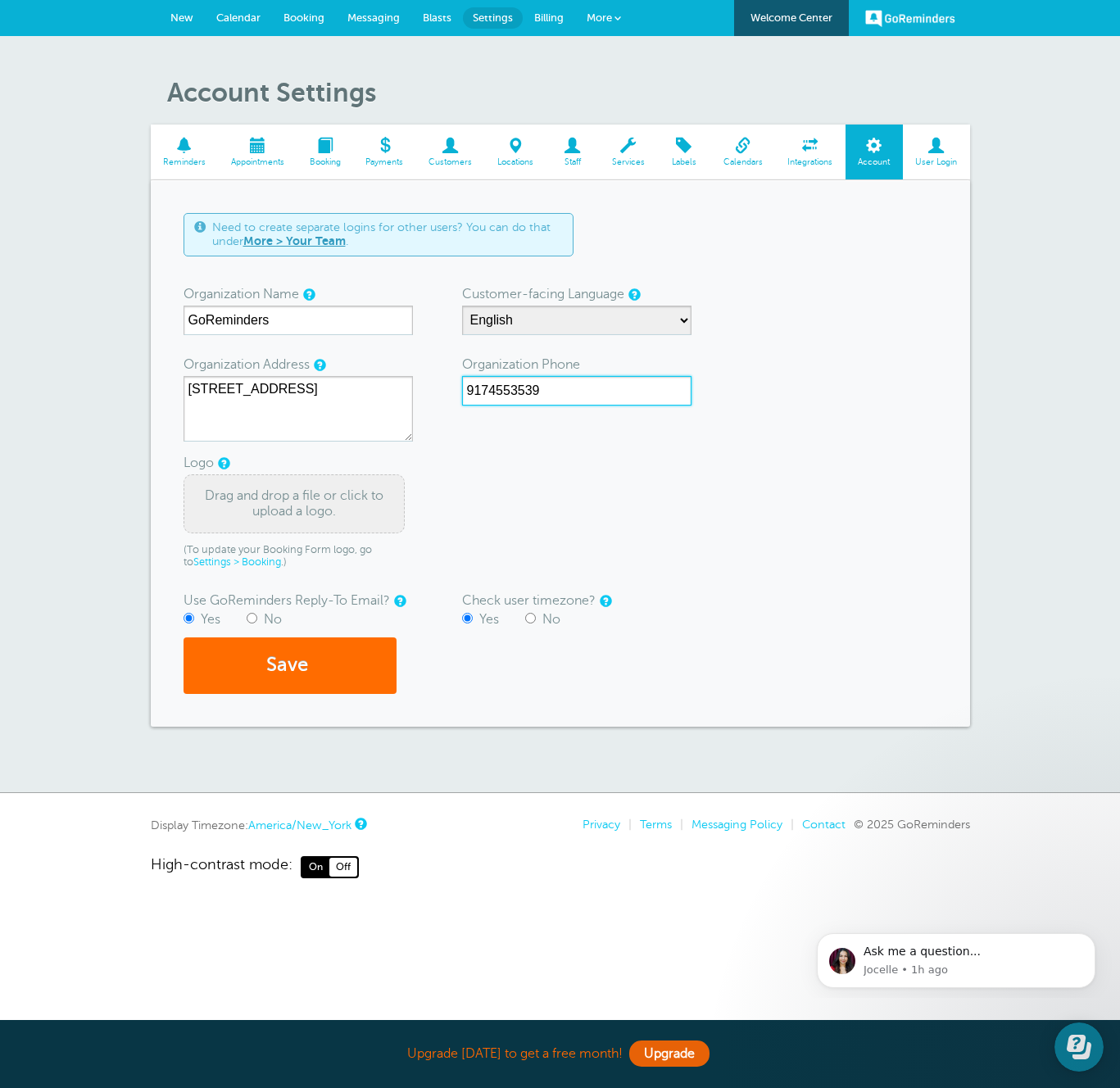
type input "9174553539"
click at [349, 651] on button "Save" at bounding box center [290, 666] width 213 height 57
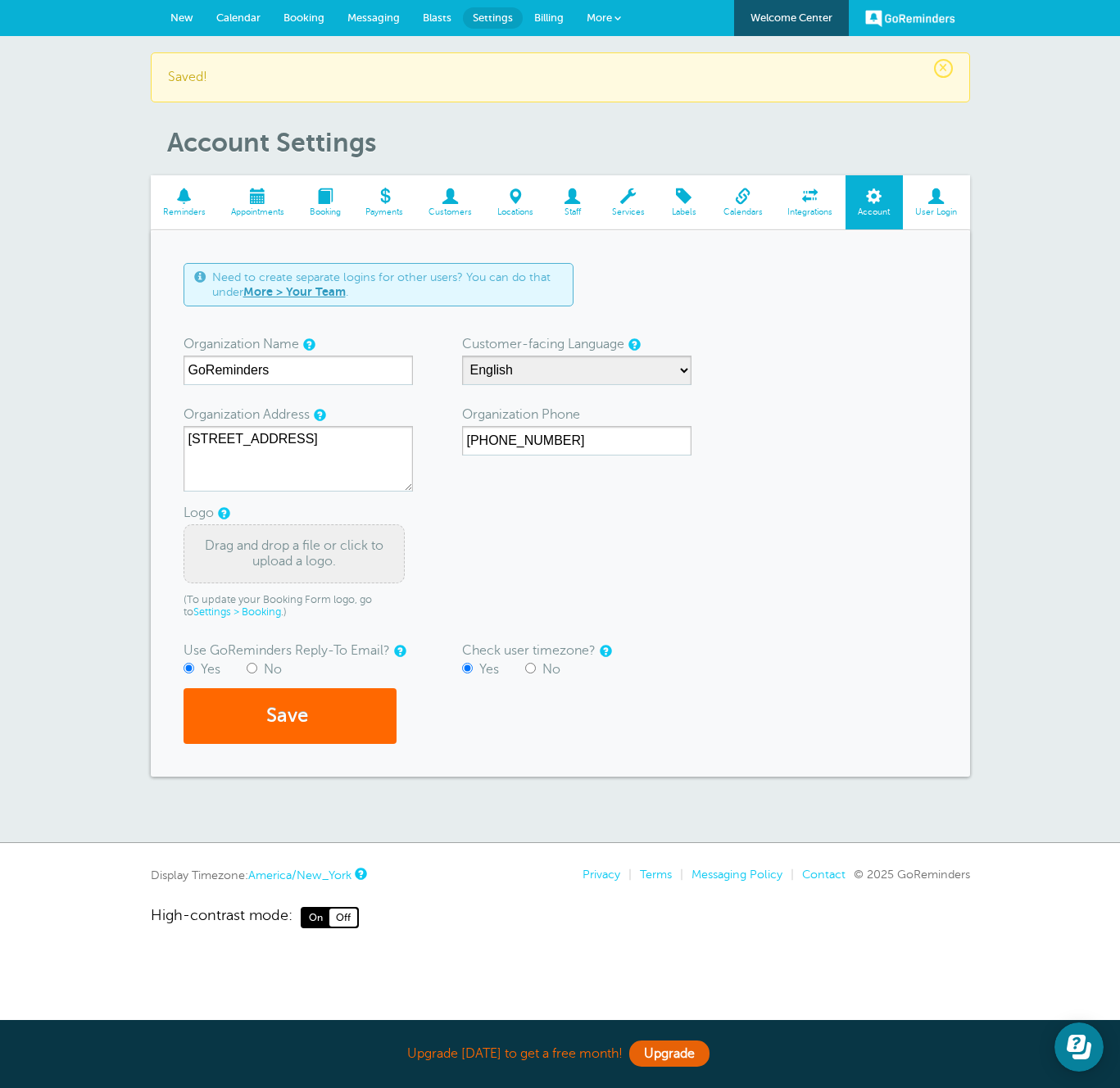
click at [149, 6] on div "GoReminders [GEOGRAPHIC_DATA] New Calendar Booking Messaging Blasts Settings Bi…" at bounding box center [560, 18] width 1120 height 36
click at [175, 12] on span "New" at bounding box center [182, 18] width 23 height 12
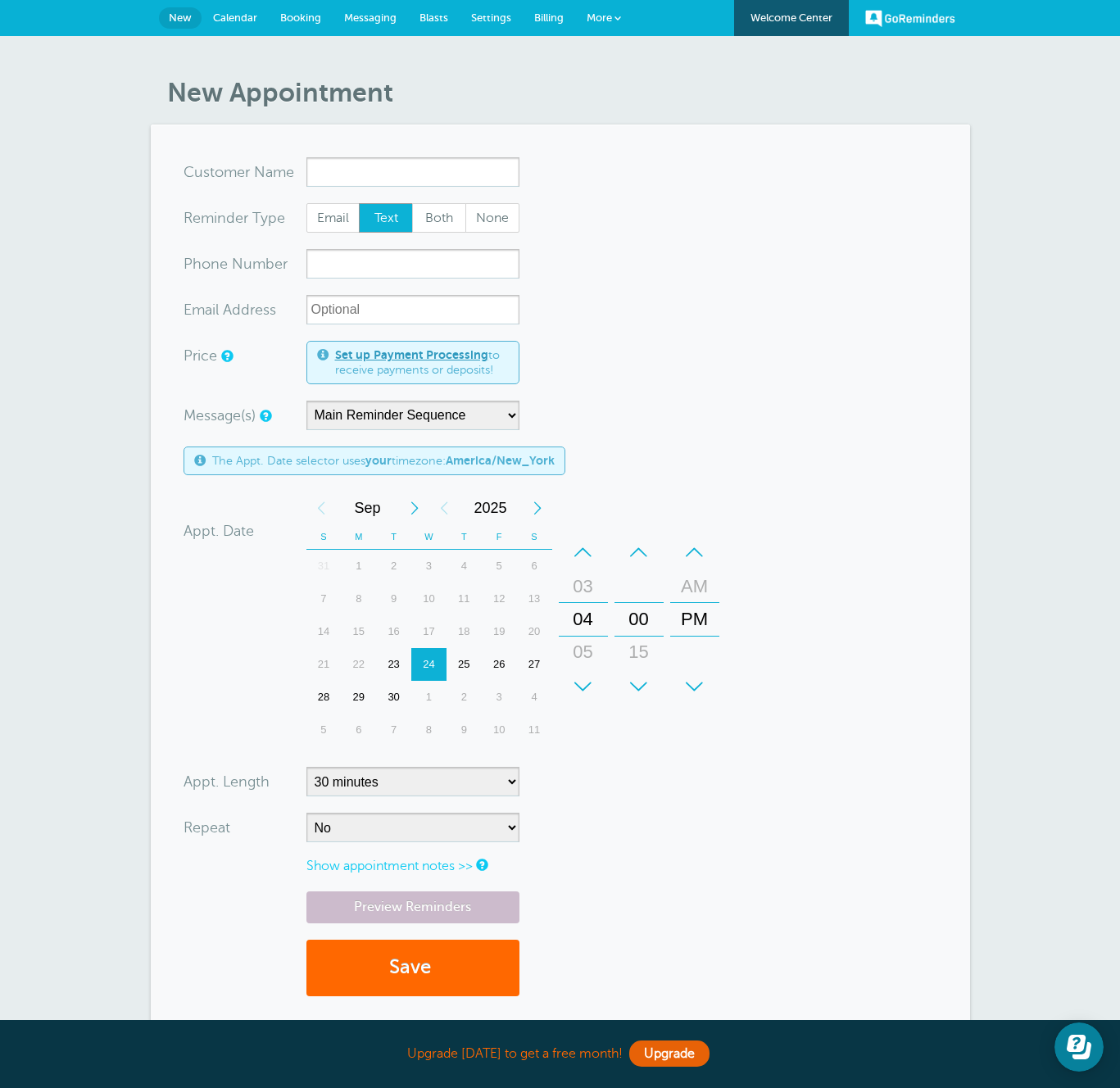
click at [484, 16] on span "Settings" at bounding box center [490, 18] width 40 height 12
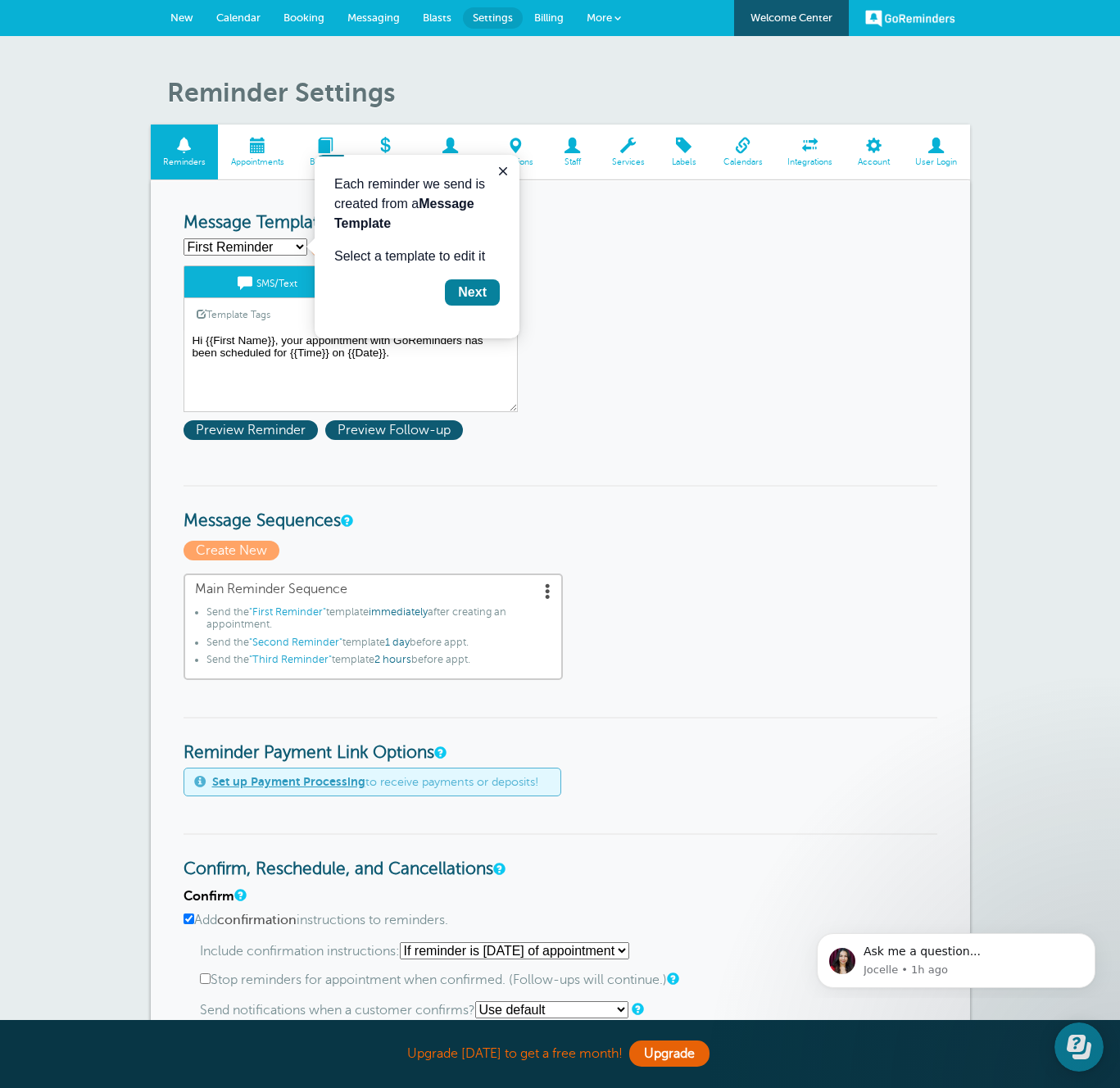
click at [857, 167] on span "Account" at bounding box center [874, 161] width 41 height 10
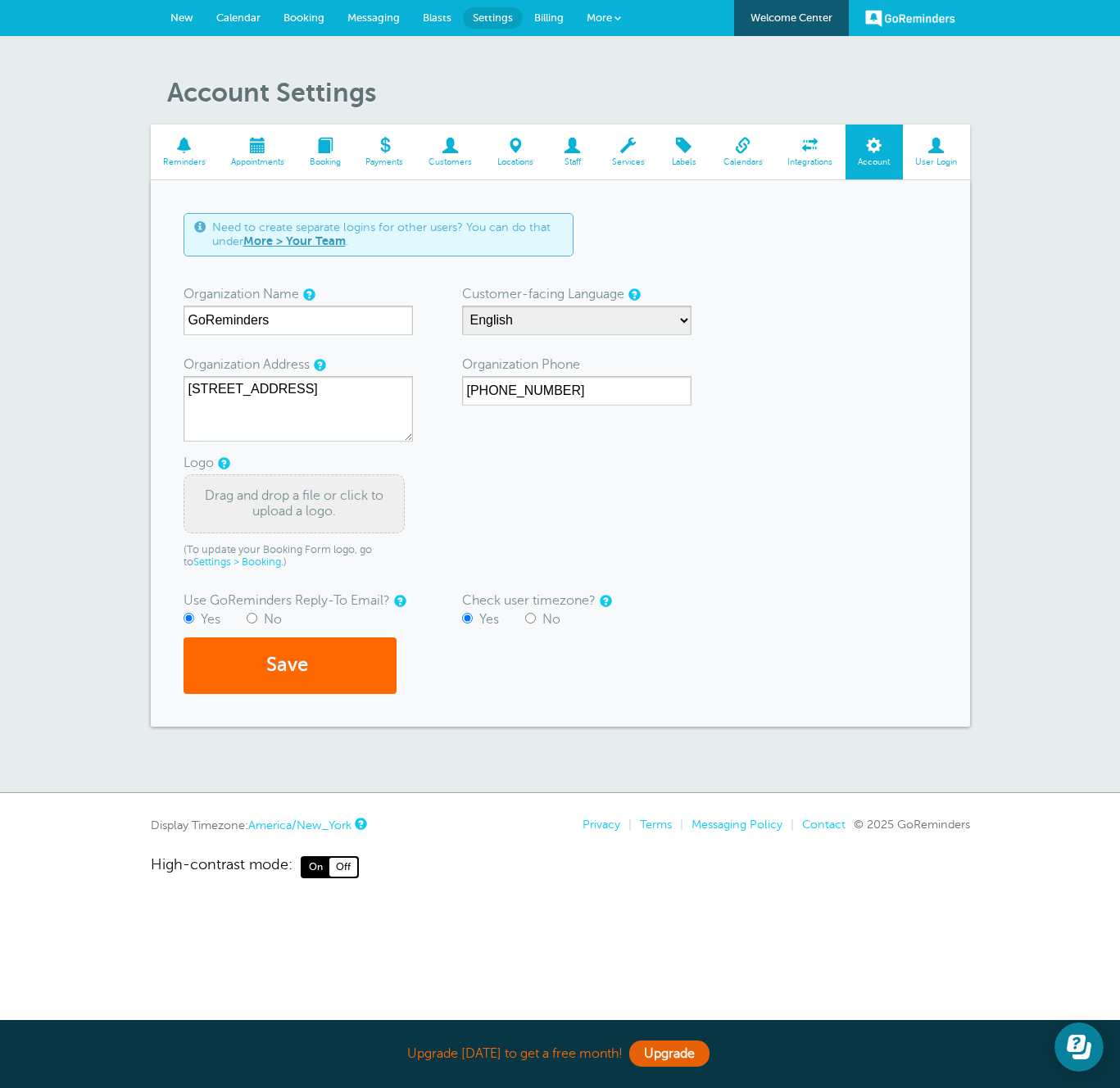
click at [182, 15] on span "New" at bounding box center [182, 18] width 23 height 12
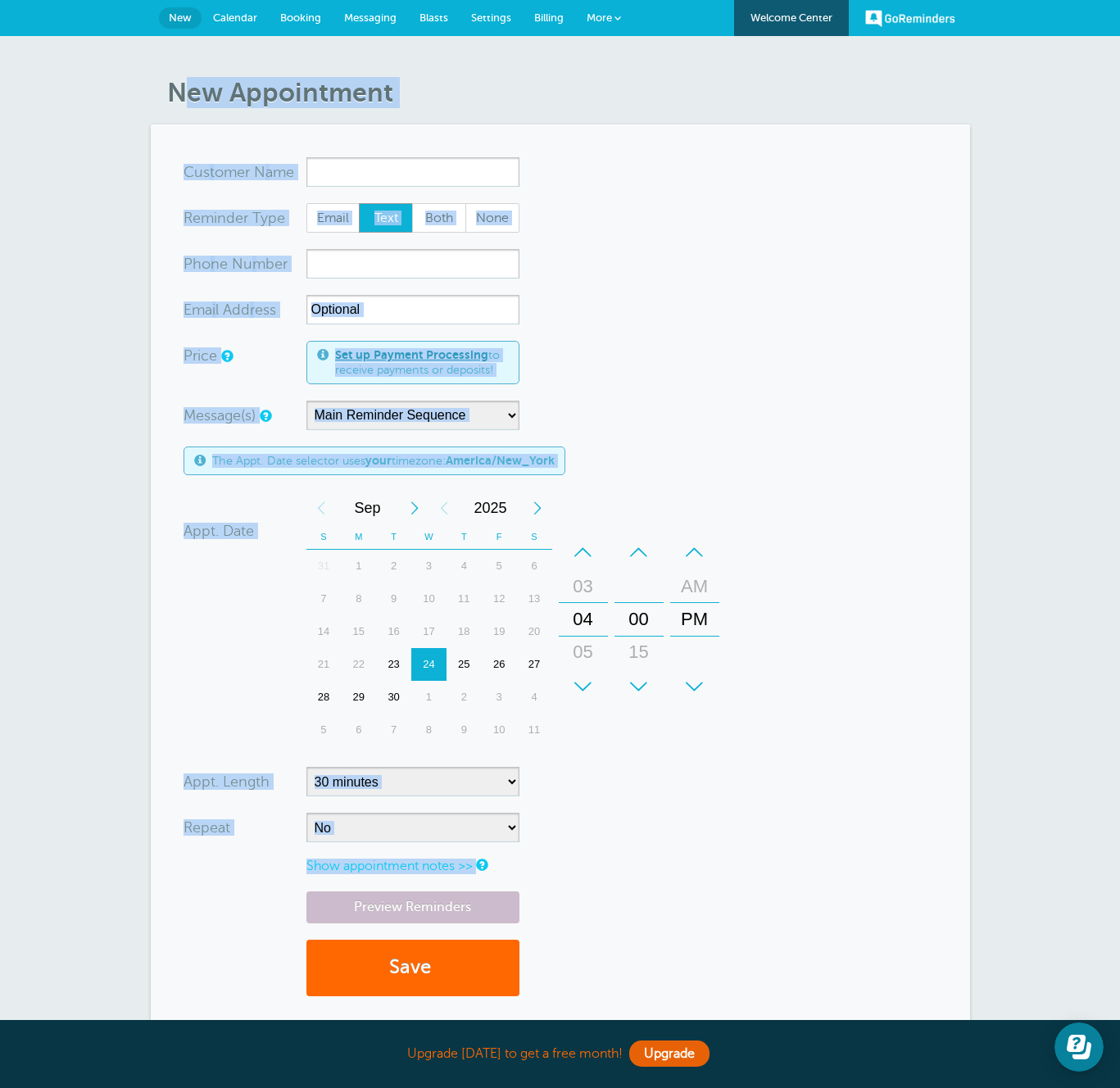
drag, startPoint x: 167, startPoint y: 92, endPoint x: 60, endPoint y: 297, distance: 231.2
click at [352, 379] on article "New Appointment You are creating a new customer. To use an existing customer se…" at bounding box center [560, 561] width 819 height 968
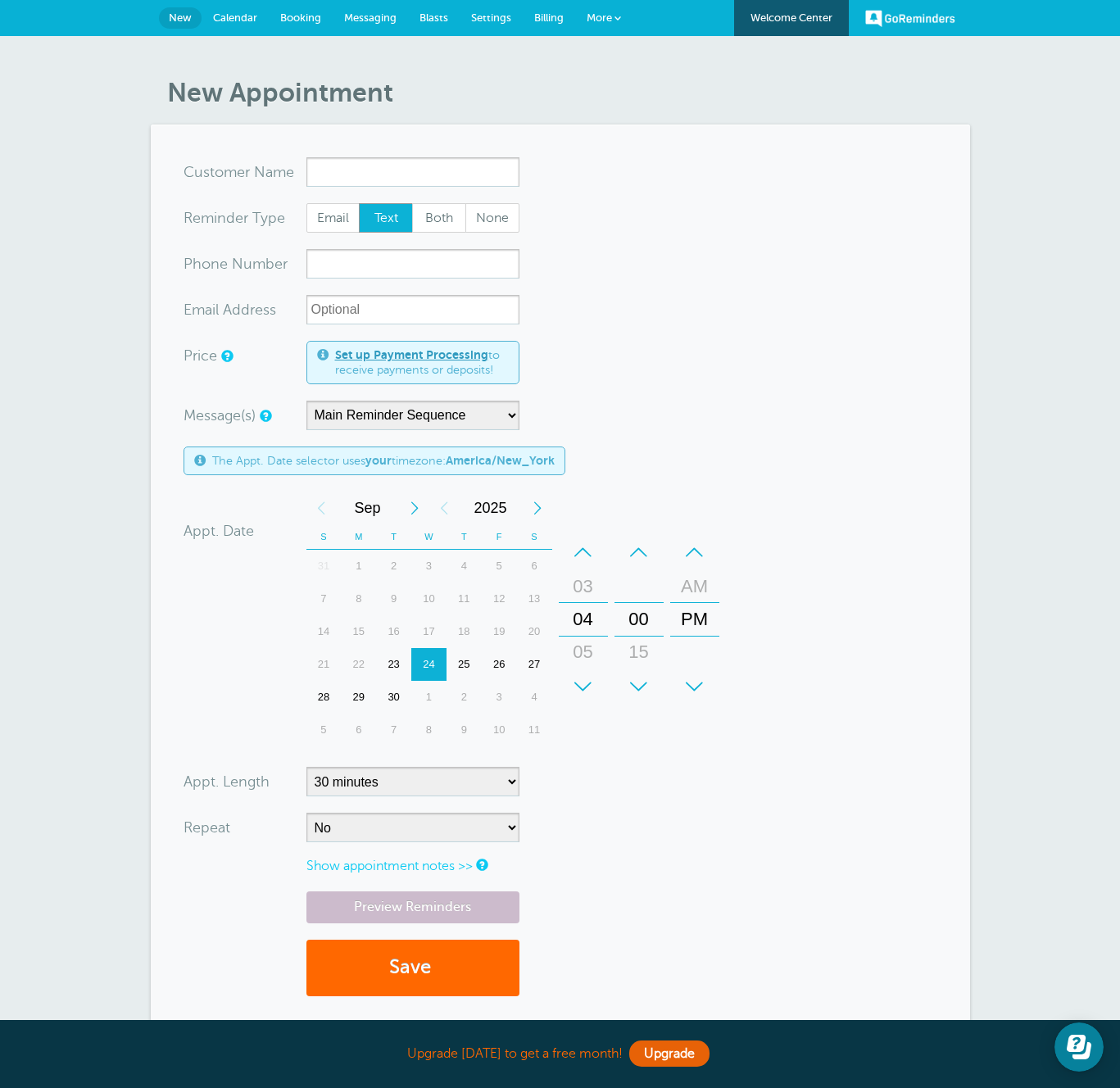
drag, startPoint x: 60, startPoint y: 297, endPoint x: 449, endPoint y: 603, distance: 494.9
click at [62, 300] on div "New Appointment You are creating a new customer. To use an existing customer se…" at bounding box center [560, 574] width 1120 height 1076
click at [246, 18] on span "Calendar" at bounding box center [235, 18] width 44 height 12
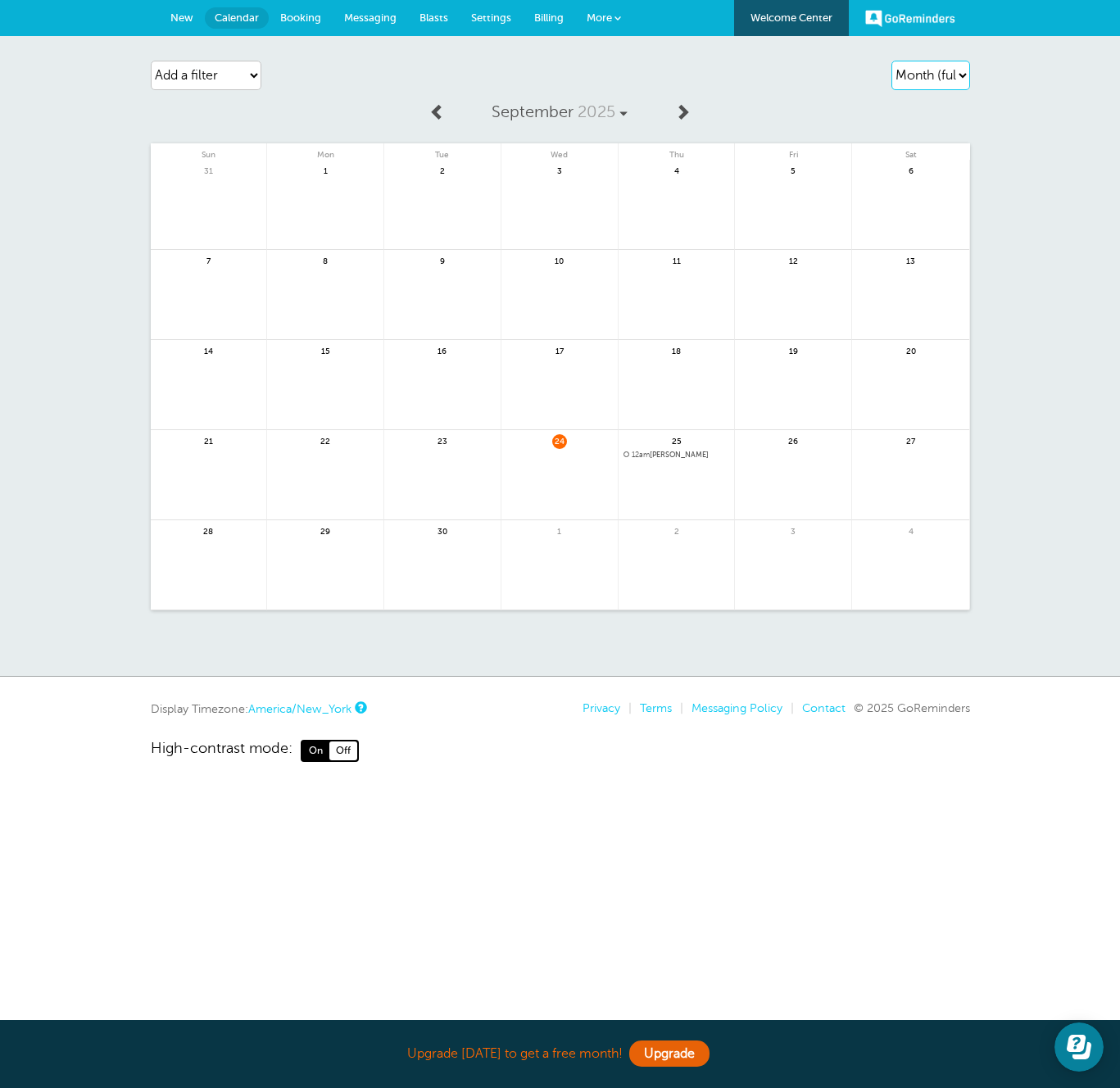
click at [915, 81] on select "Agenda Day Week Month (full view) Month (condensed)" at bounding box center [930, 74] width 79 height 29
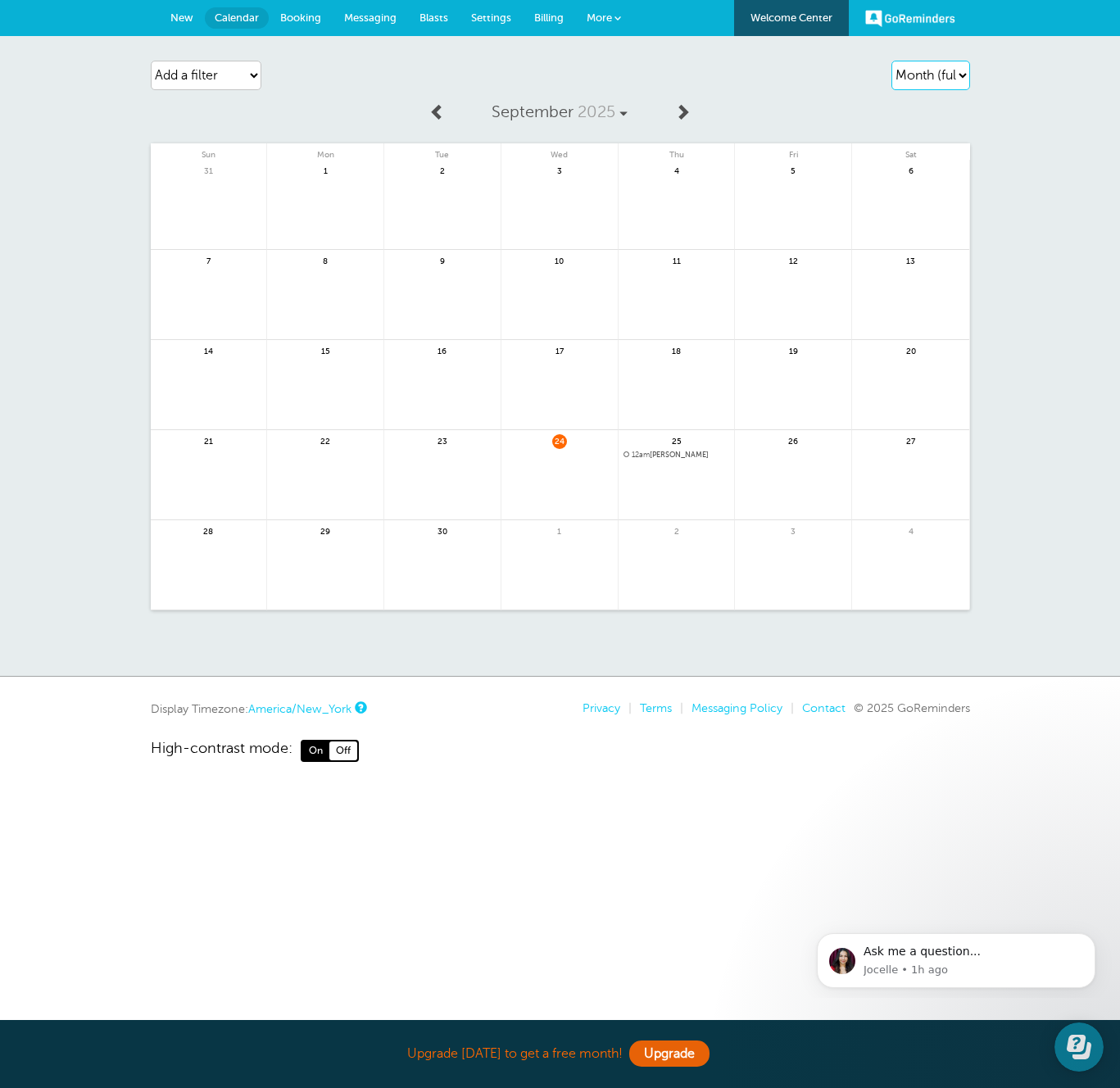
select select "agenda"
click at [891, 60] on select "Agenda Day Week Month (full view) Month (condensed)" at bounding box center [930, 74] width 79 height 29
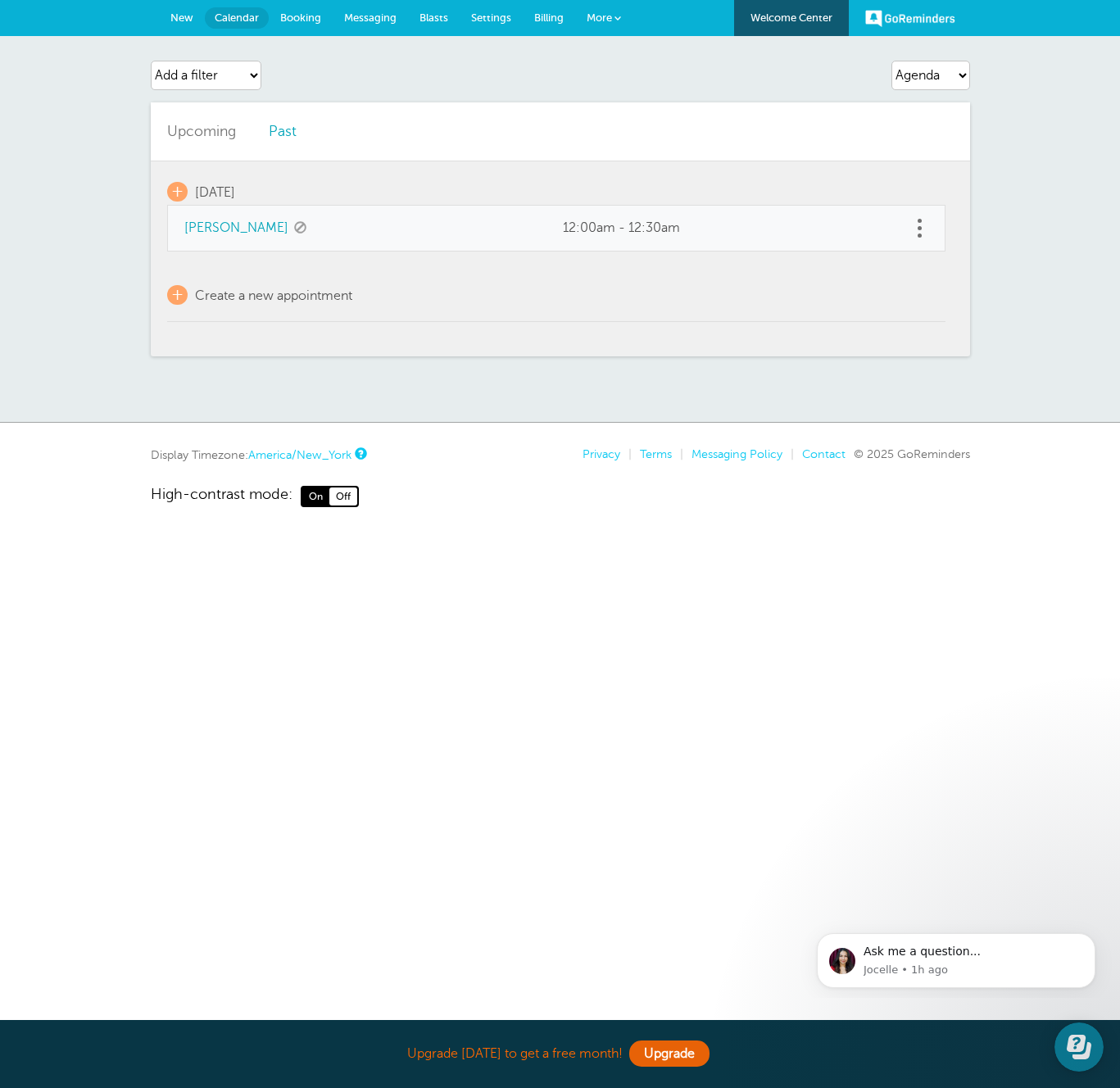
click at [178, 12] on span "New" at bounding box center [182, 18] width 23 height 12
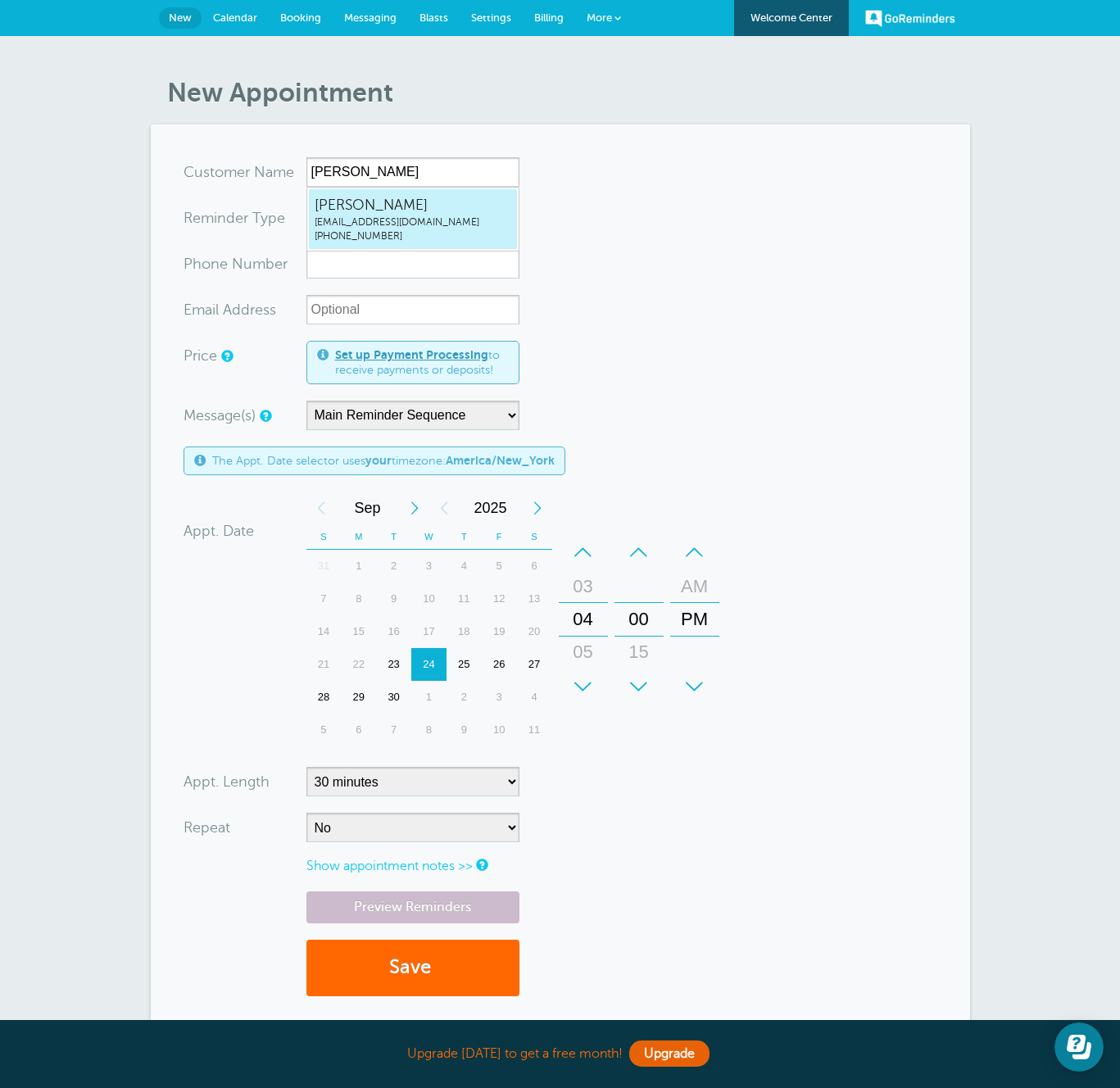
click at [420, 210] on span "Jonathan Zacks" at bounding box center [413, 205] width 197 height 20
type input "[EMAIL_ADDRESS]"
type input "[PERSON_NAME]"
radio input "false"
radio input "true"
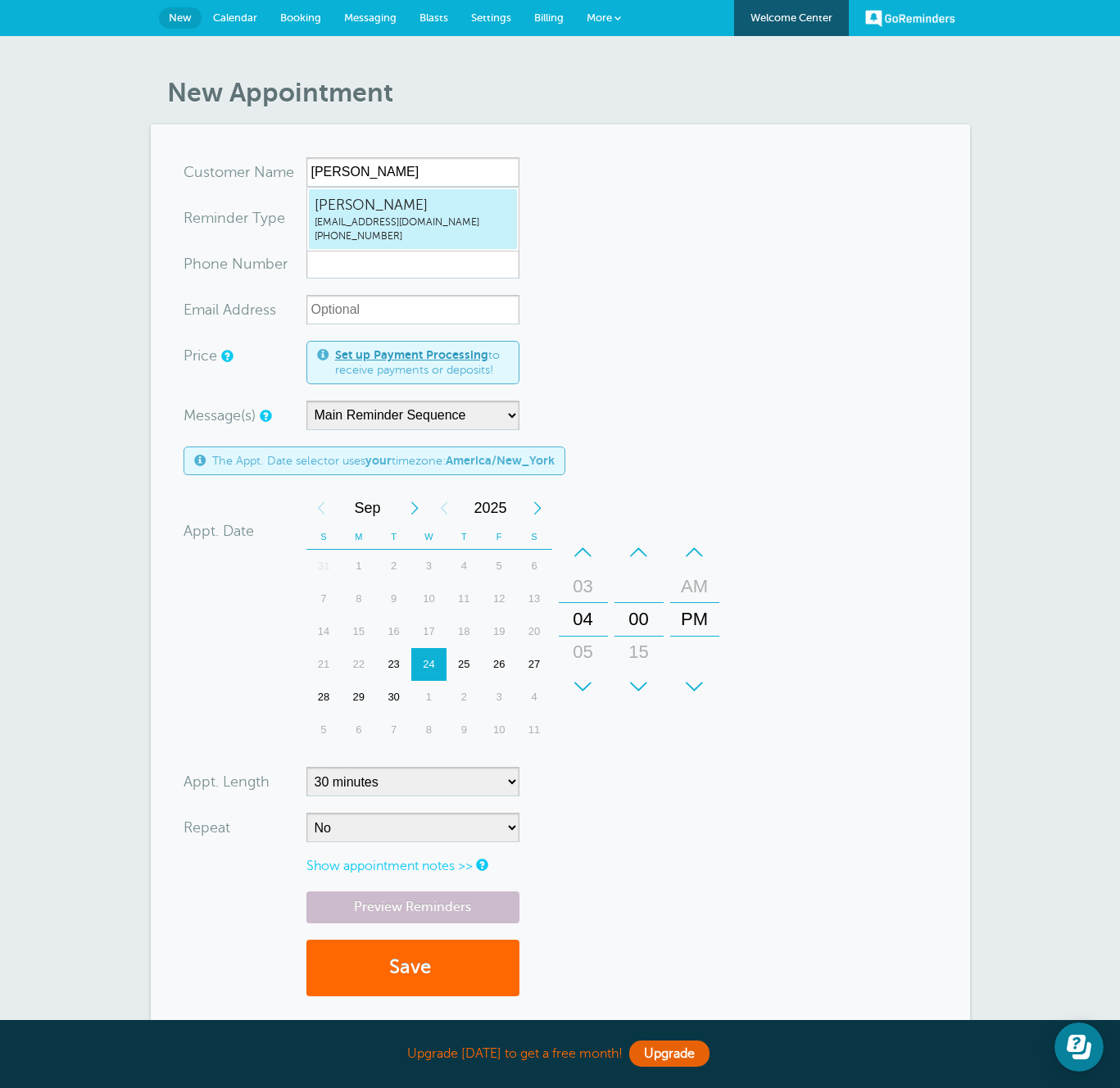
type input "[PHONE_NUMBER]"
type input "maxzacks+20250924a@gmail.com"
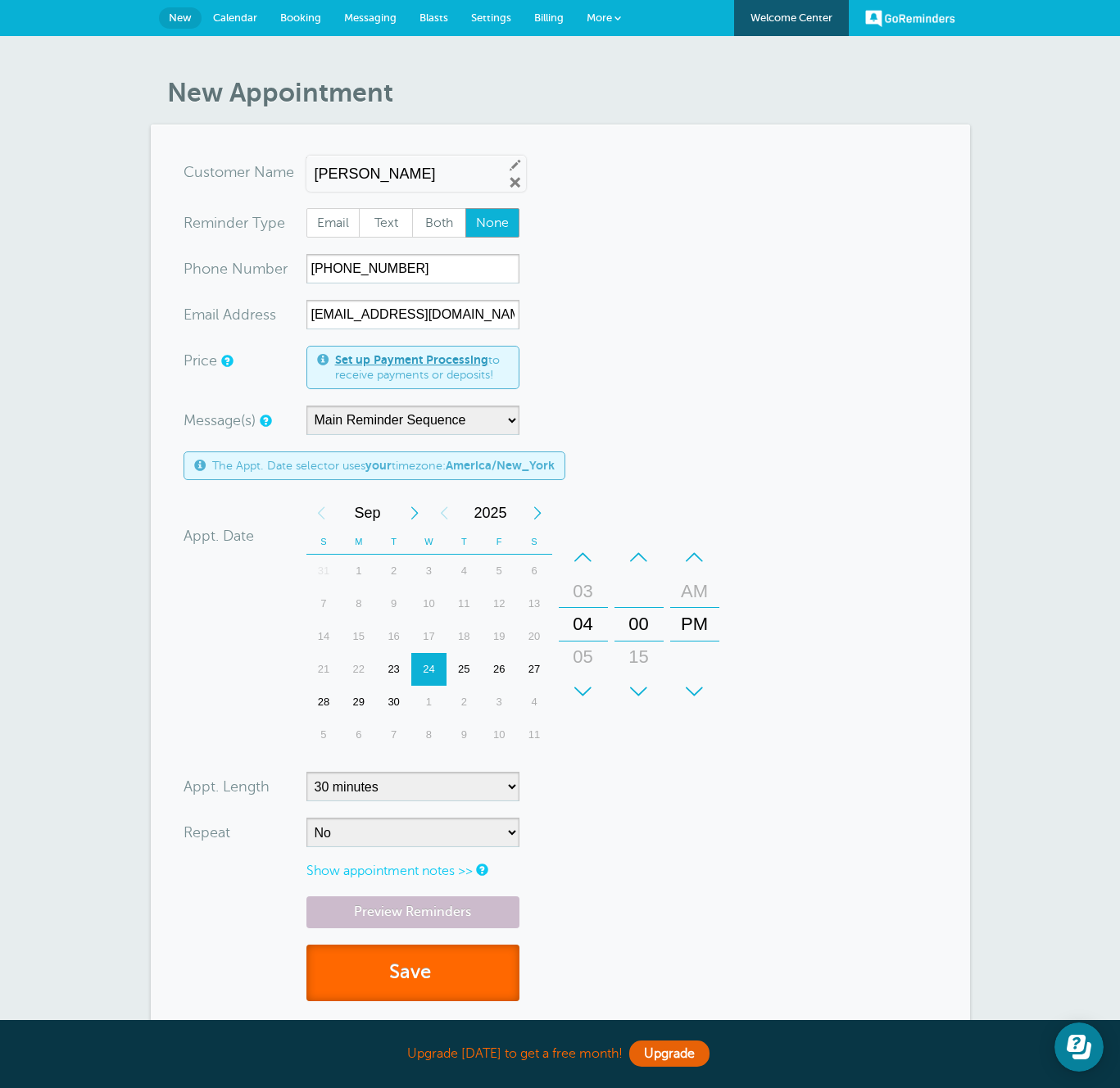
drag, startPoint x: 426, startPoint y: 972, endPoint x: 645, endPoint y: 841, distance: 255.2
click at [426, 972] on button "Save" at bounding box center [413, 973] width 213 height 57
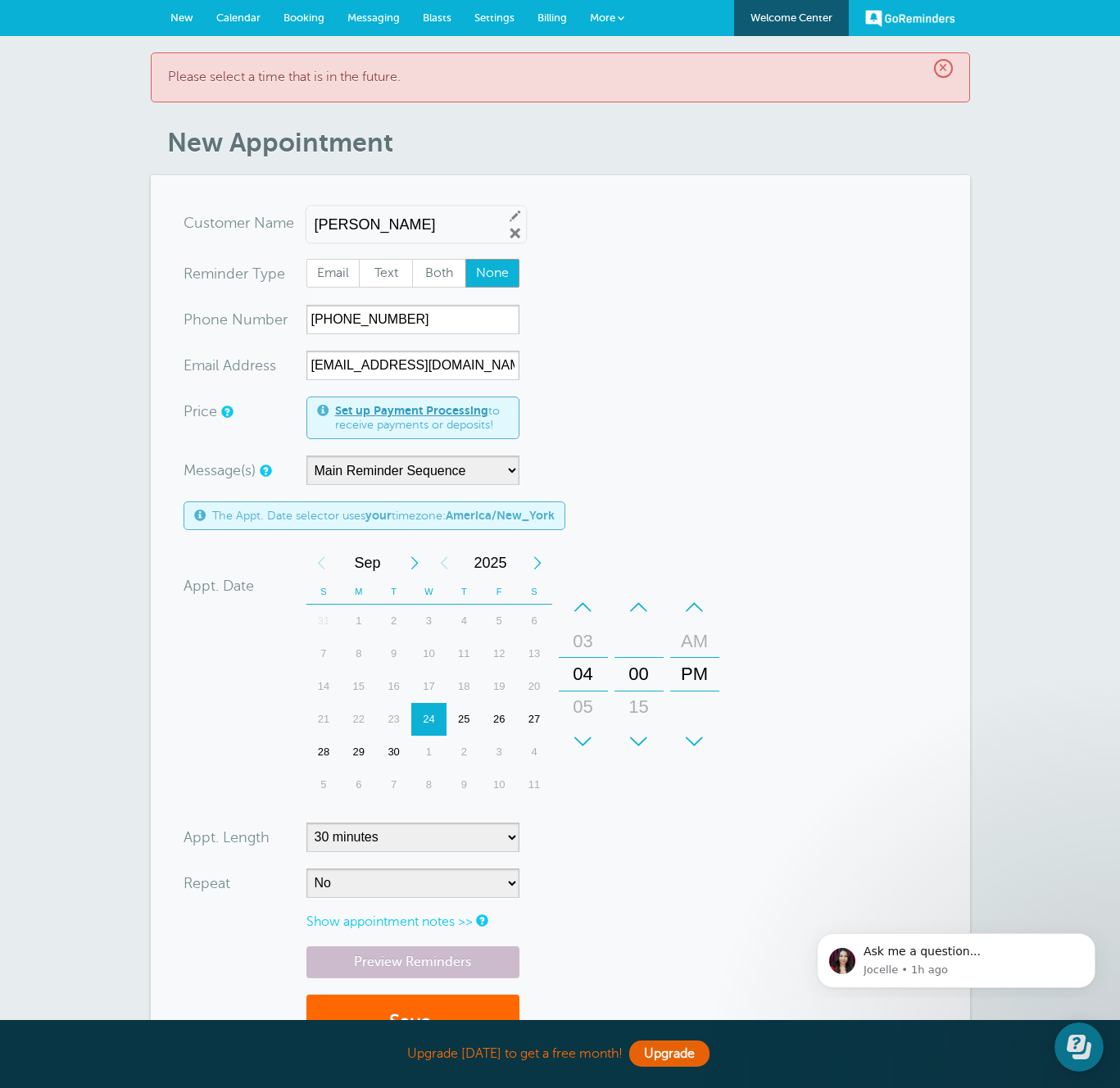
click at [583, 713] on div "05" at bounding box center [583, 707] width 39 height 33
click at [591, 725] on div "+" at bounding box center [583, 741] width 49 height 33
click at [586, 719] on div "07" at bounding box center [583, 707] width 39 height 33
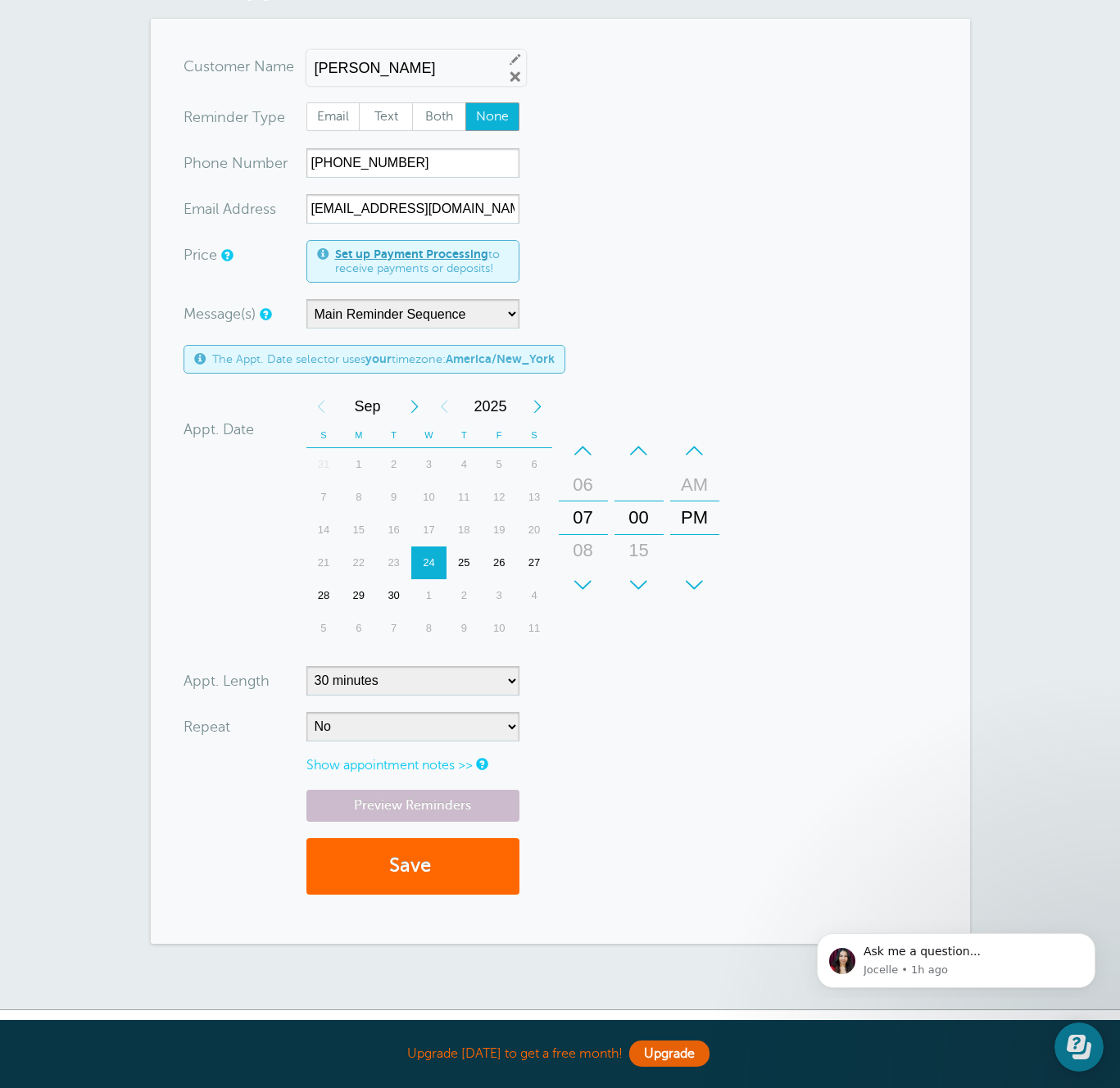
scroll to position [161, 0]
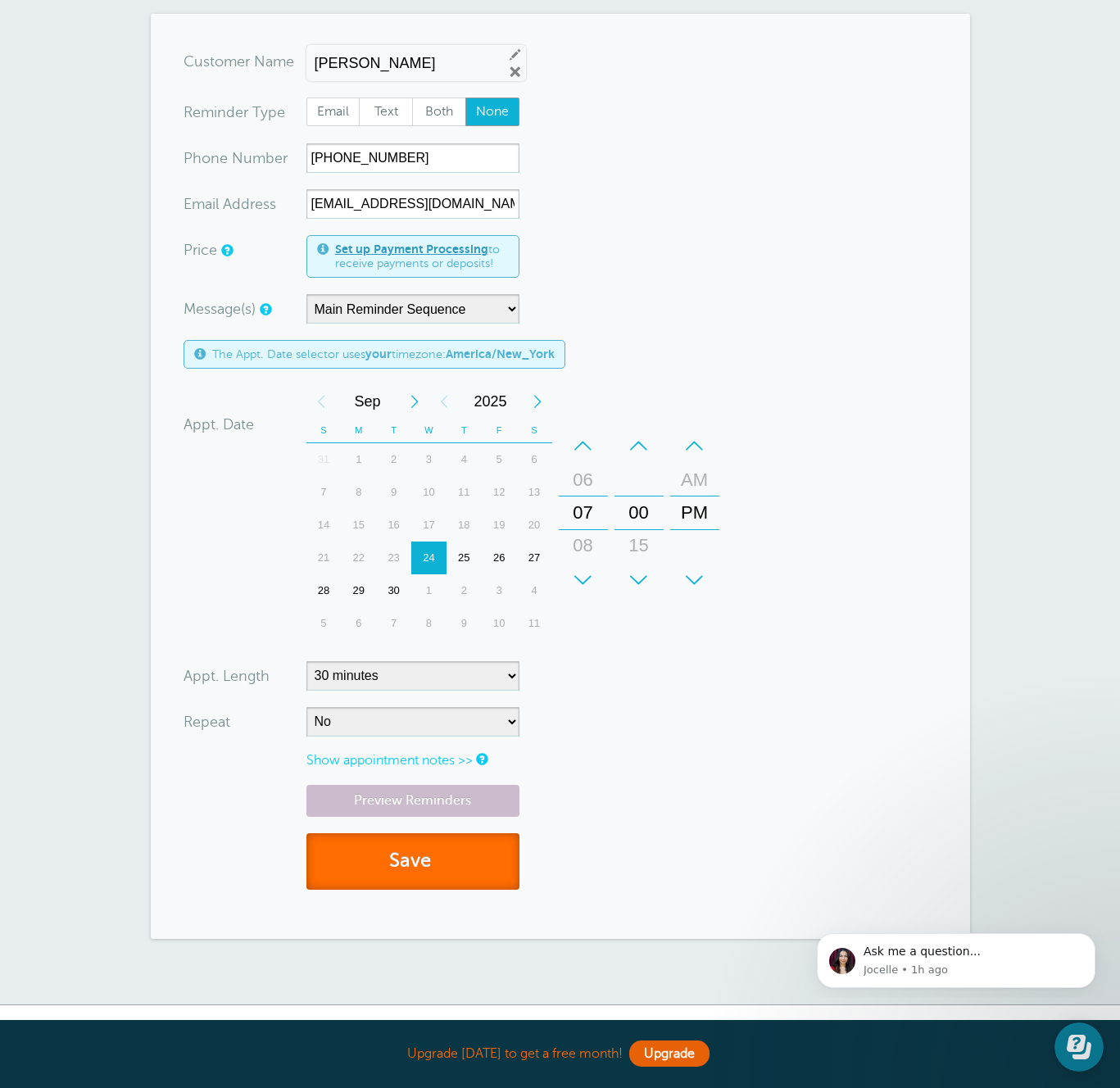
click at [436, 865] on span "submit" at bounding box center [434, 860] width 5 height 22
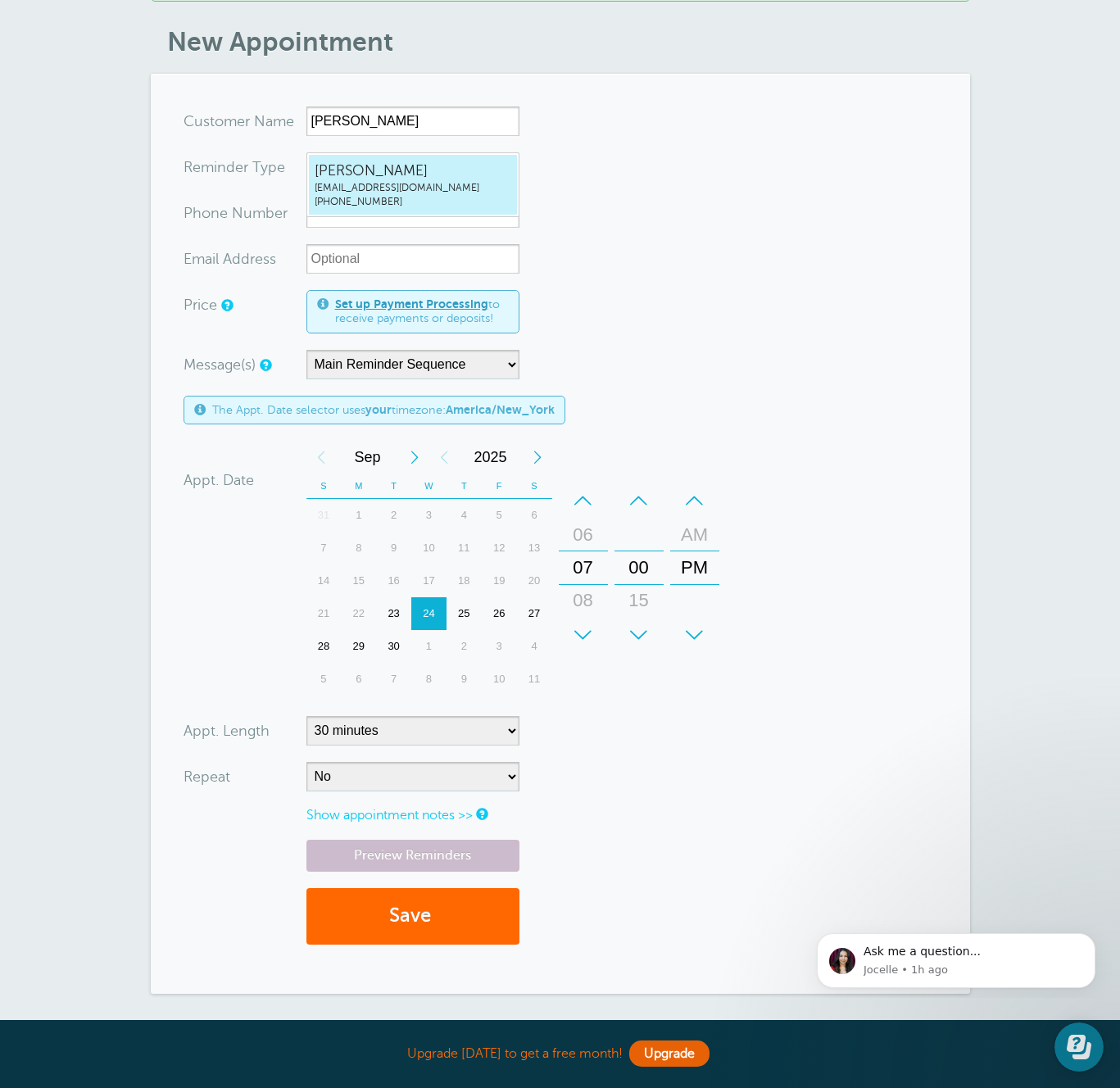
click at [401, 189] on span "maxzacks+20250924a@gmail.com" at bounding box center [413, 188] width 197 height 14
type input "JonathanZacksmaxzacks+20250924a@gmail.com9174553539"
type input "[PERSON_NAME]"
radio input "false"
radio input "true"
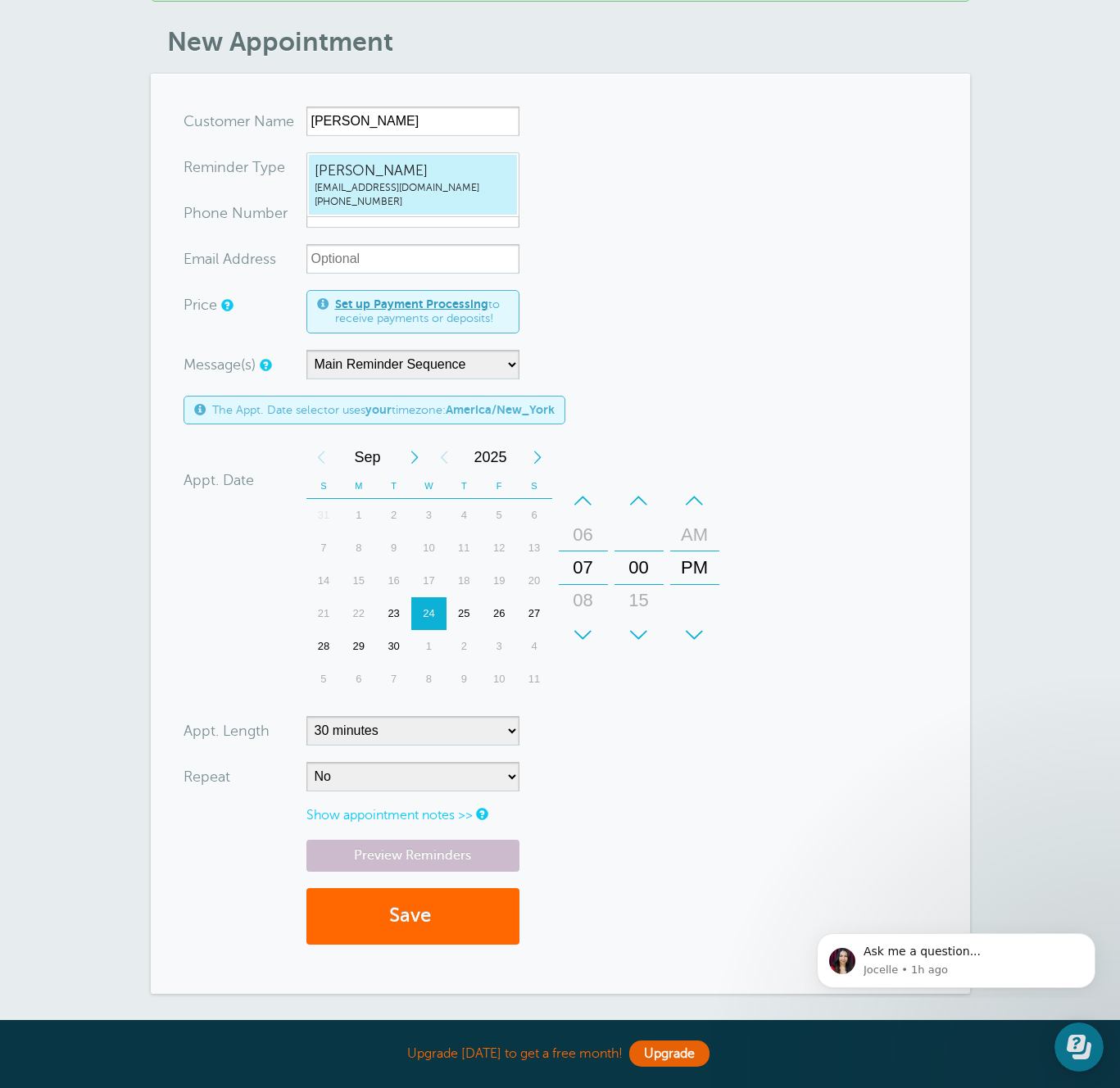
type input "[PHONE_NUMBER]"
type input "[EMAIL_ADDRESS][DOMAIN_NAME]"
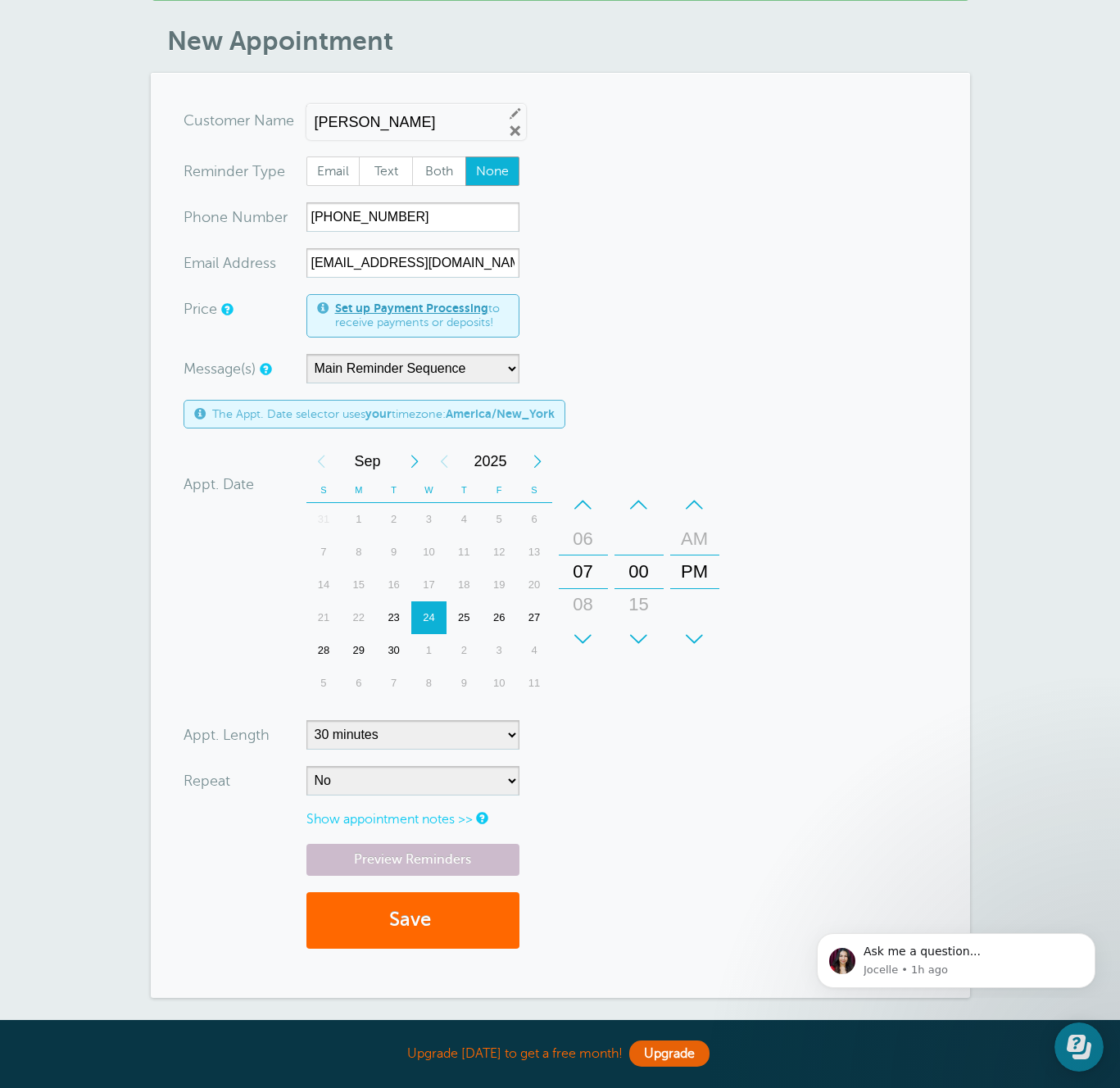
scroll to position [265, 0]
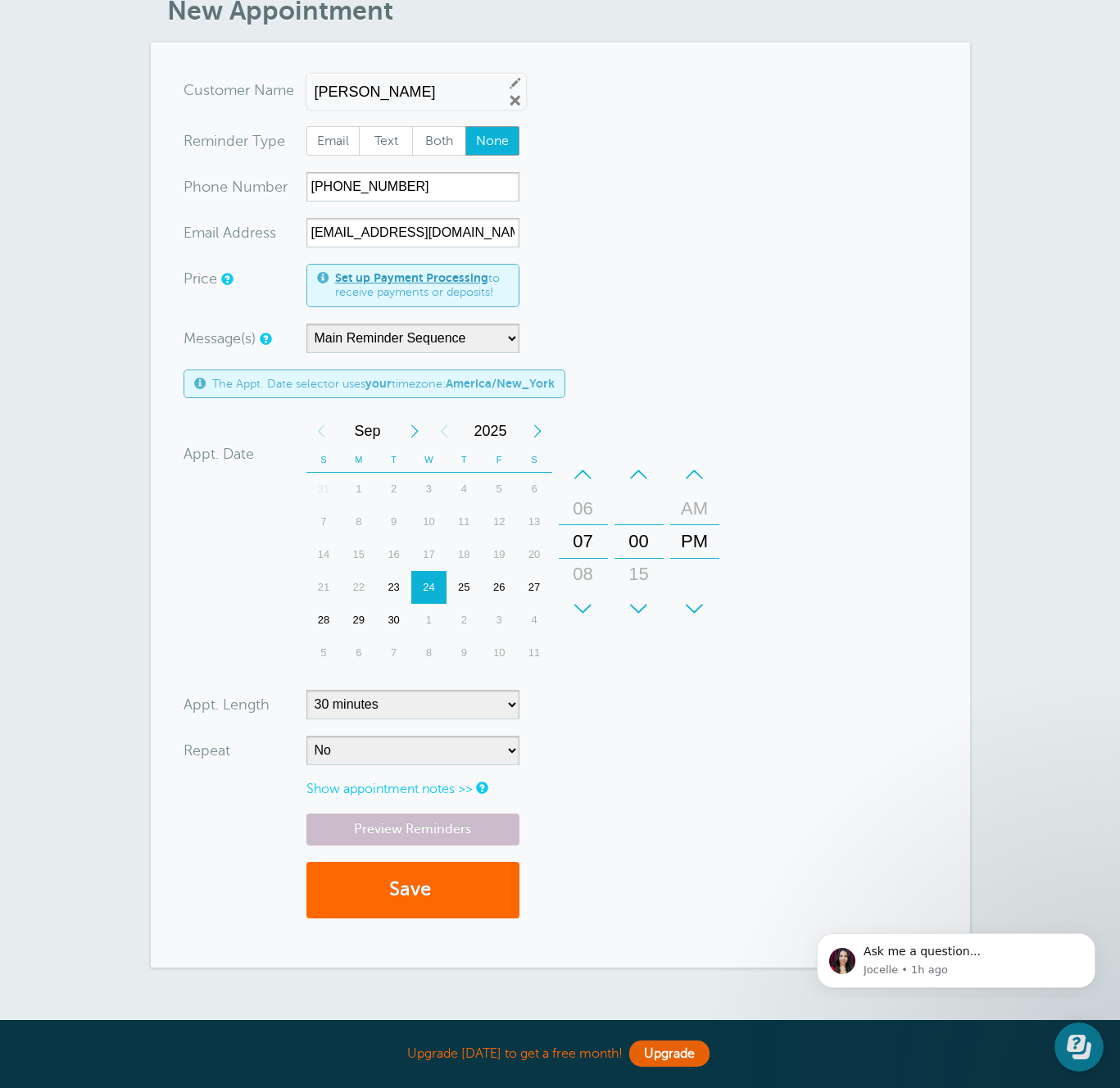
click at [470, 599] on div "25" at bounding box center [465, 587] width 35 height 33
click at [458, 892] on button "Save" at bounding box center [413, 890] width 213 height 57
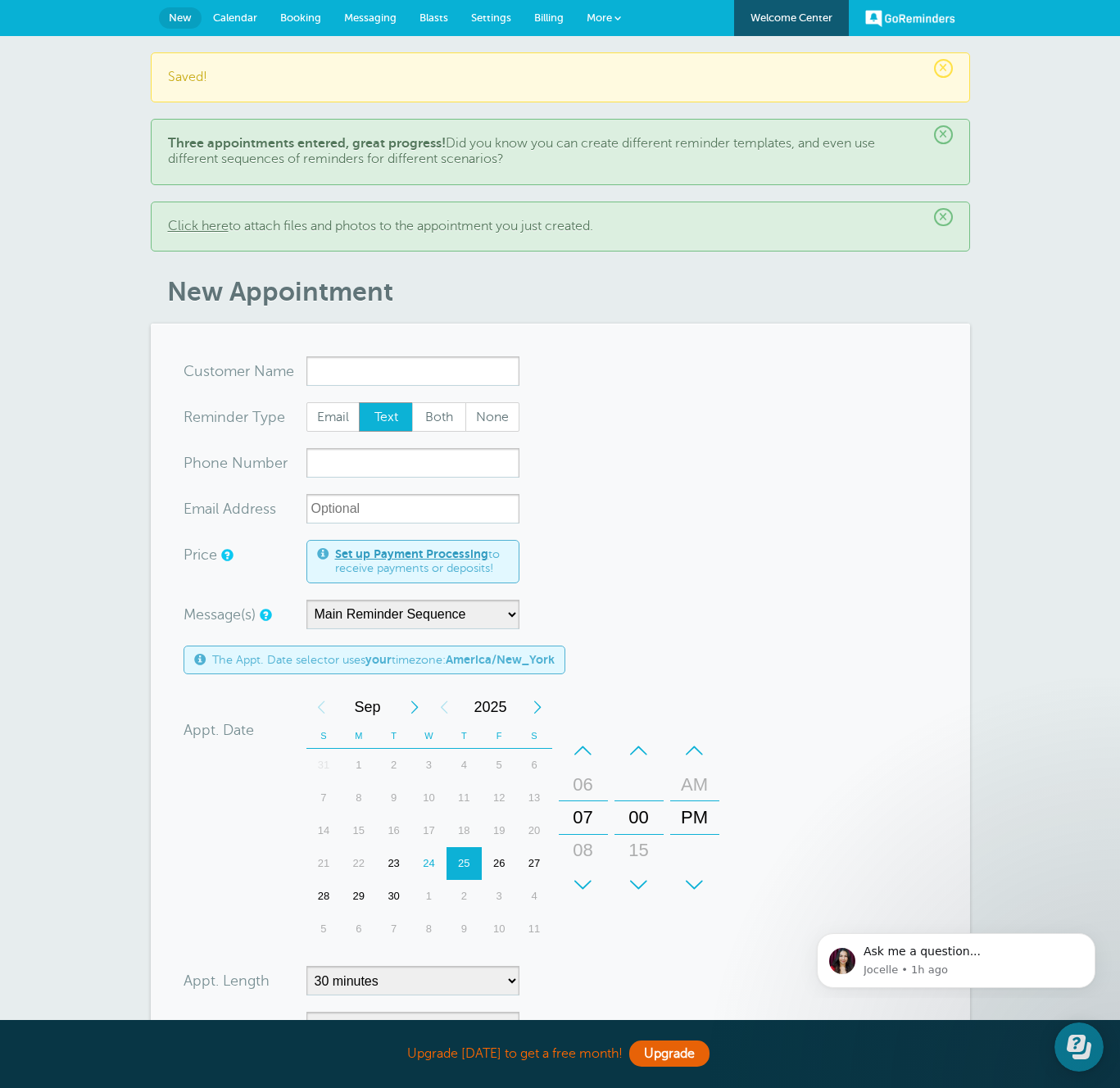
click at [230, 16] on span "Calendar" at bounding box center [235, 18] width 44 height 12
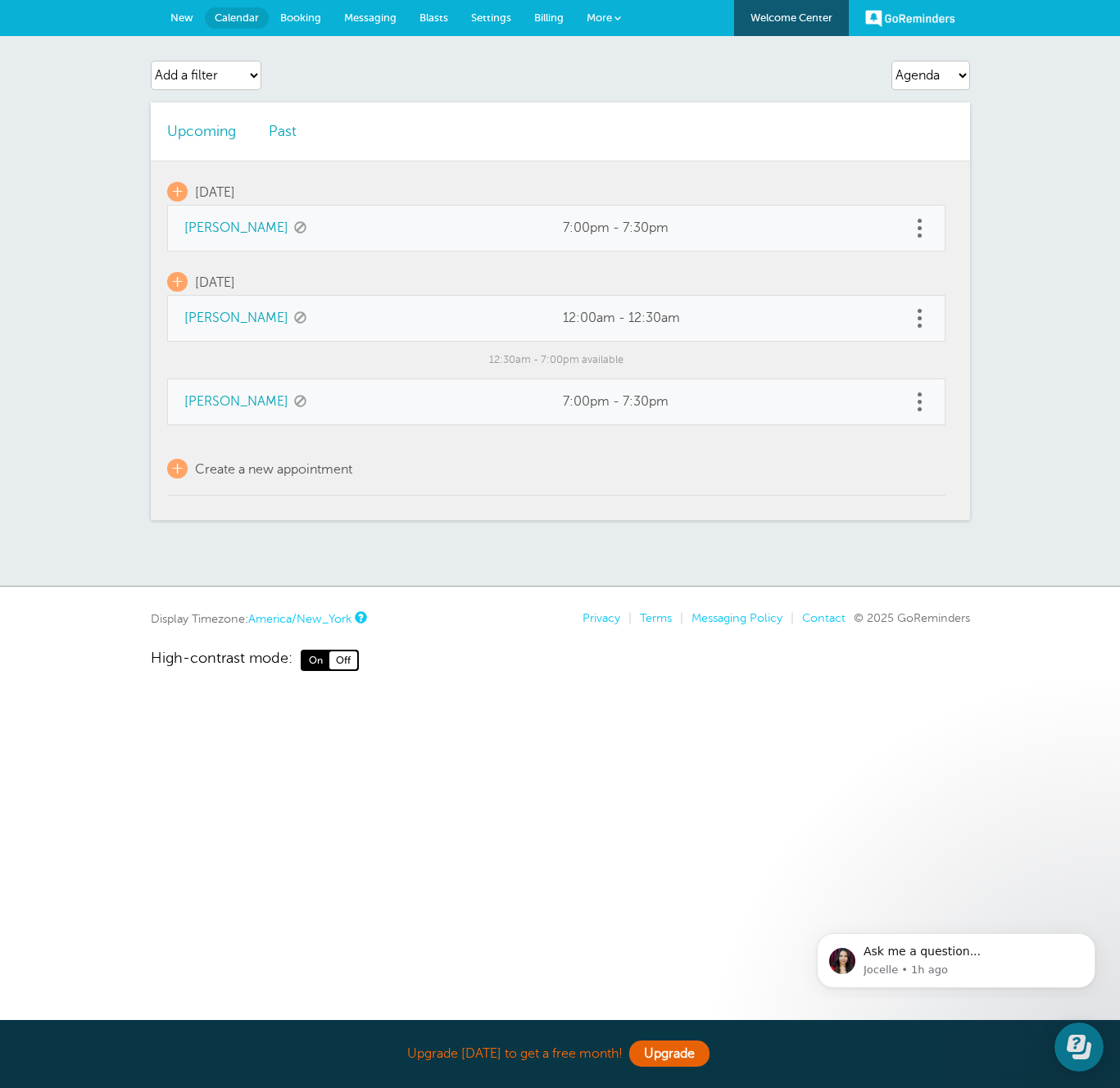
click at [175, 9] on link "New" at bounding box center [182, 18] width 46 height 36
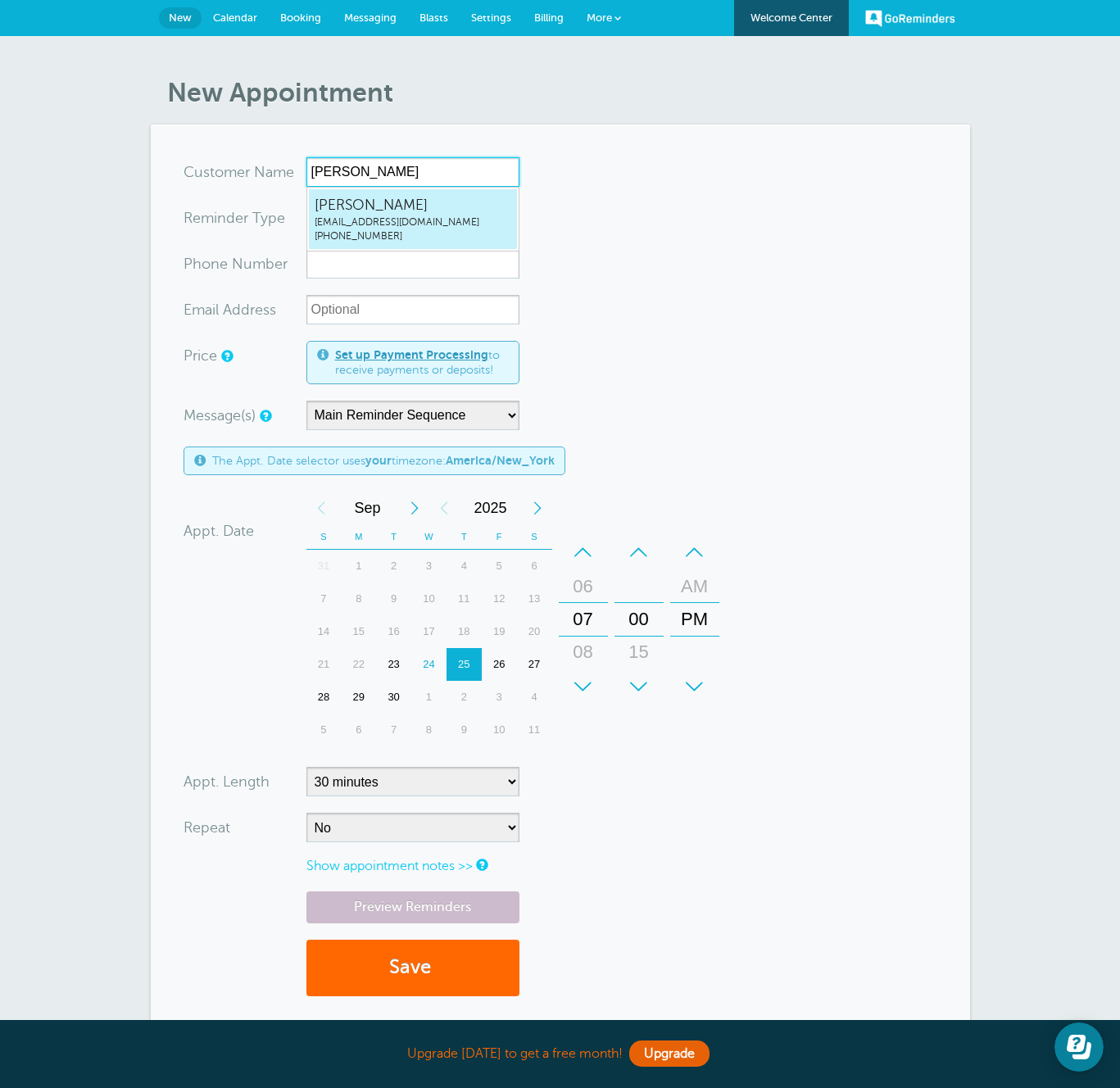
click at [421, 216] on span "[EMAIL_ADDRESS][DOMAIN_NAME]" at bounding box center [413, 223] width 197 height 14
type input "[EMAIL_ADDRESS]"
type input "[PERSON_NAME]"
radio input "false"
radio input "true"
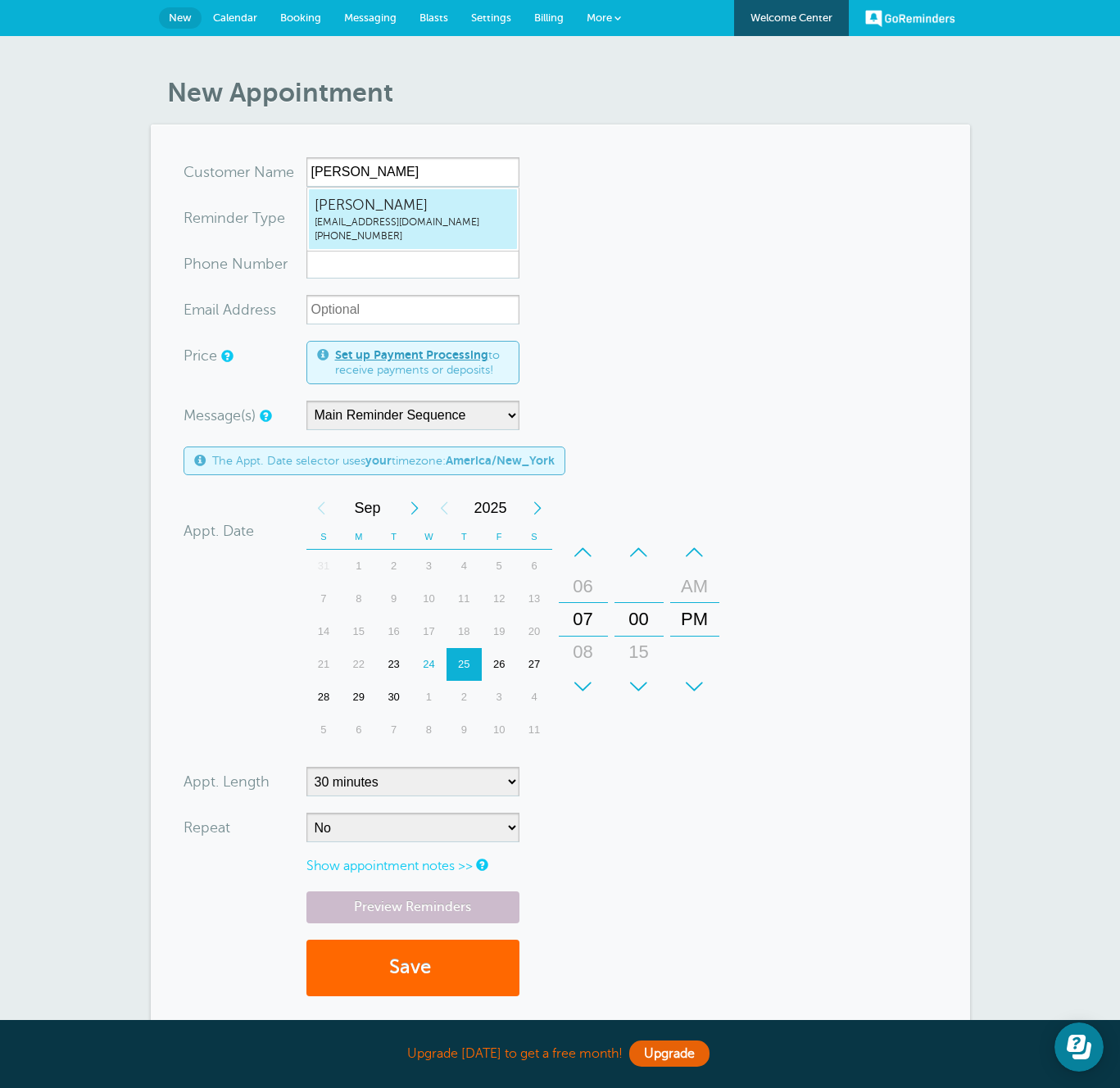
type input "[PHONE_NUMBER]"
type input "[EMAIL_ADDRESS][DOMAIN_NAME]"
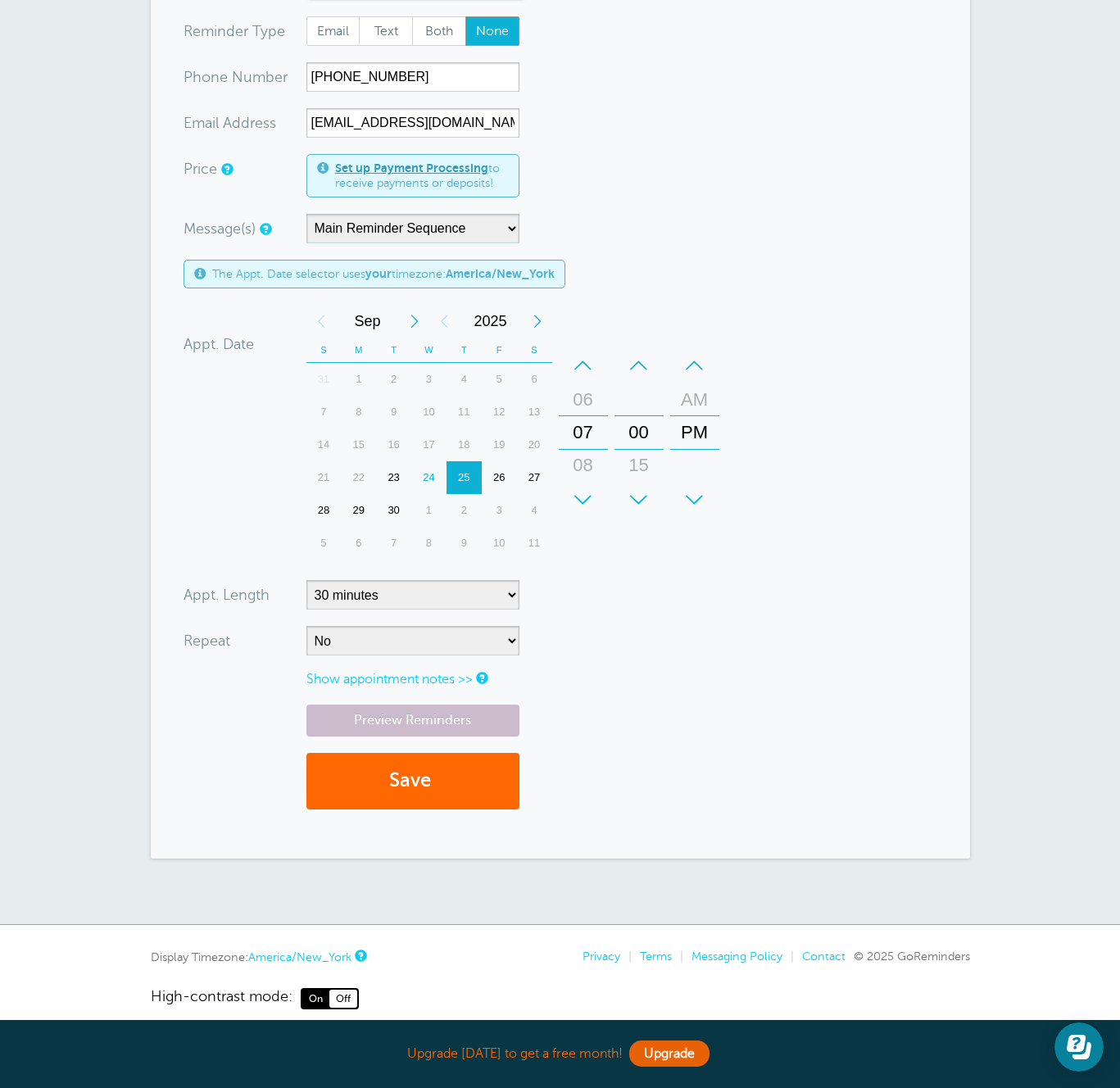
scroll to position [200, 0]
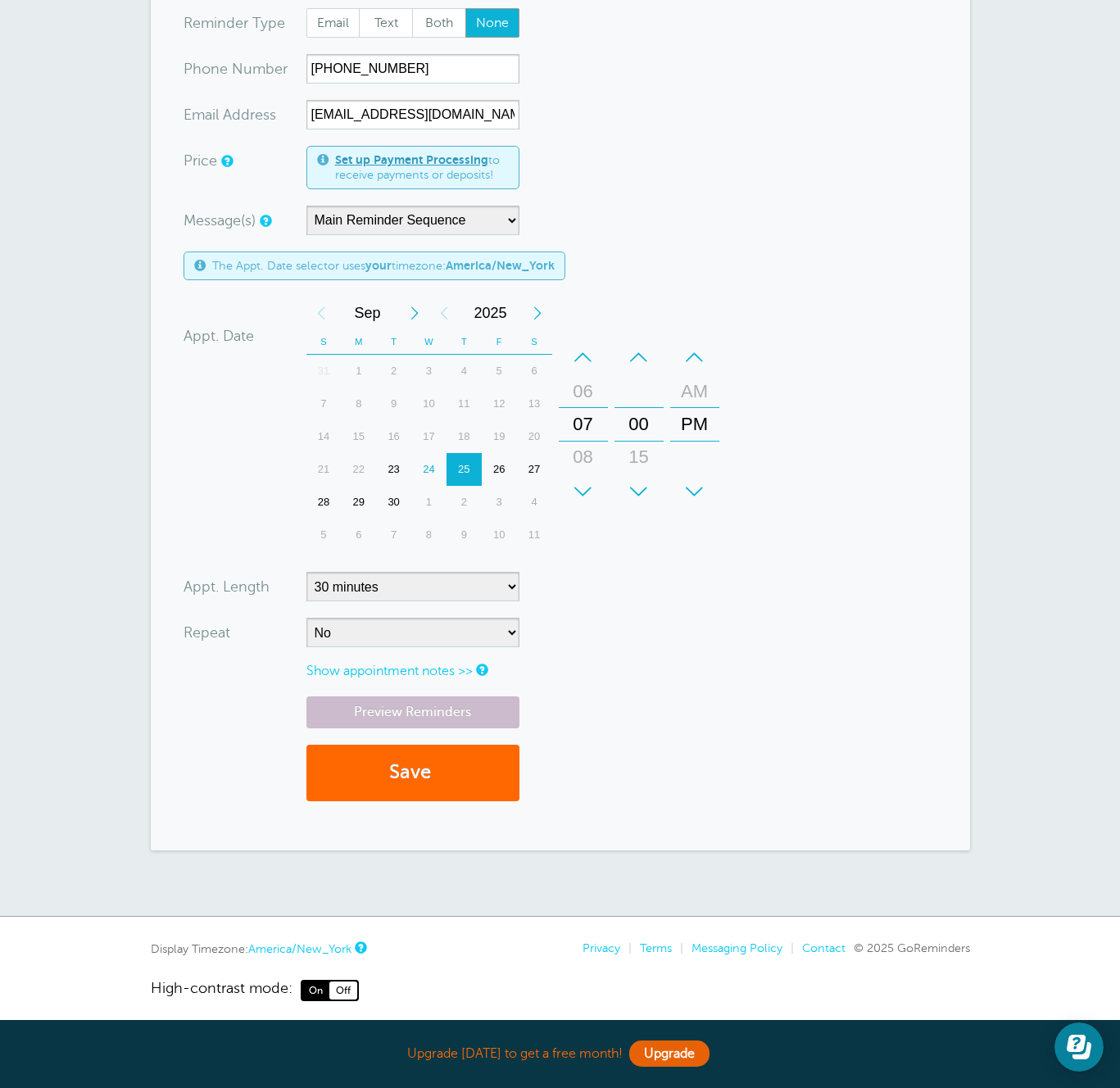
drag, startPoint x: 506, startPoint y: 461, endPoint x: 494, endPoint y: 500, distance: 40.8
click at [506, 461] on div "26" at bounding box center [499, 469] width 35 height 33
click at [458, 760] on button "Save" at bounding box center [413, 773] width 213 height 57
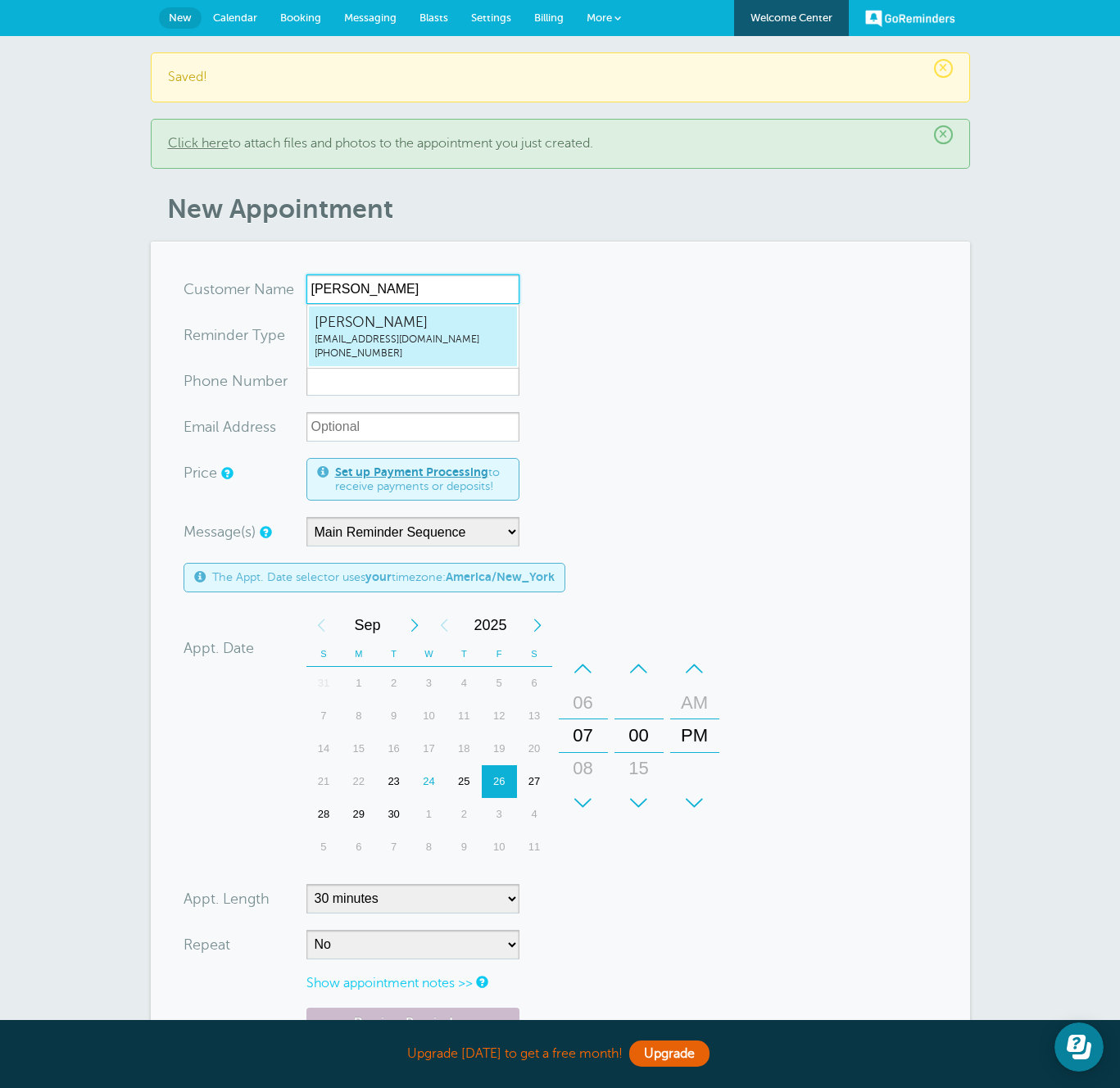
click at [414, 325] on span "[PERSON_NAME]" at bounding box center [413, 322] width 197 height 20
type input "[EMAIL_ADDRESS]"
type input "[PERSON_NAME]"
radio input "false"
radio input "true"
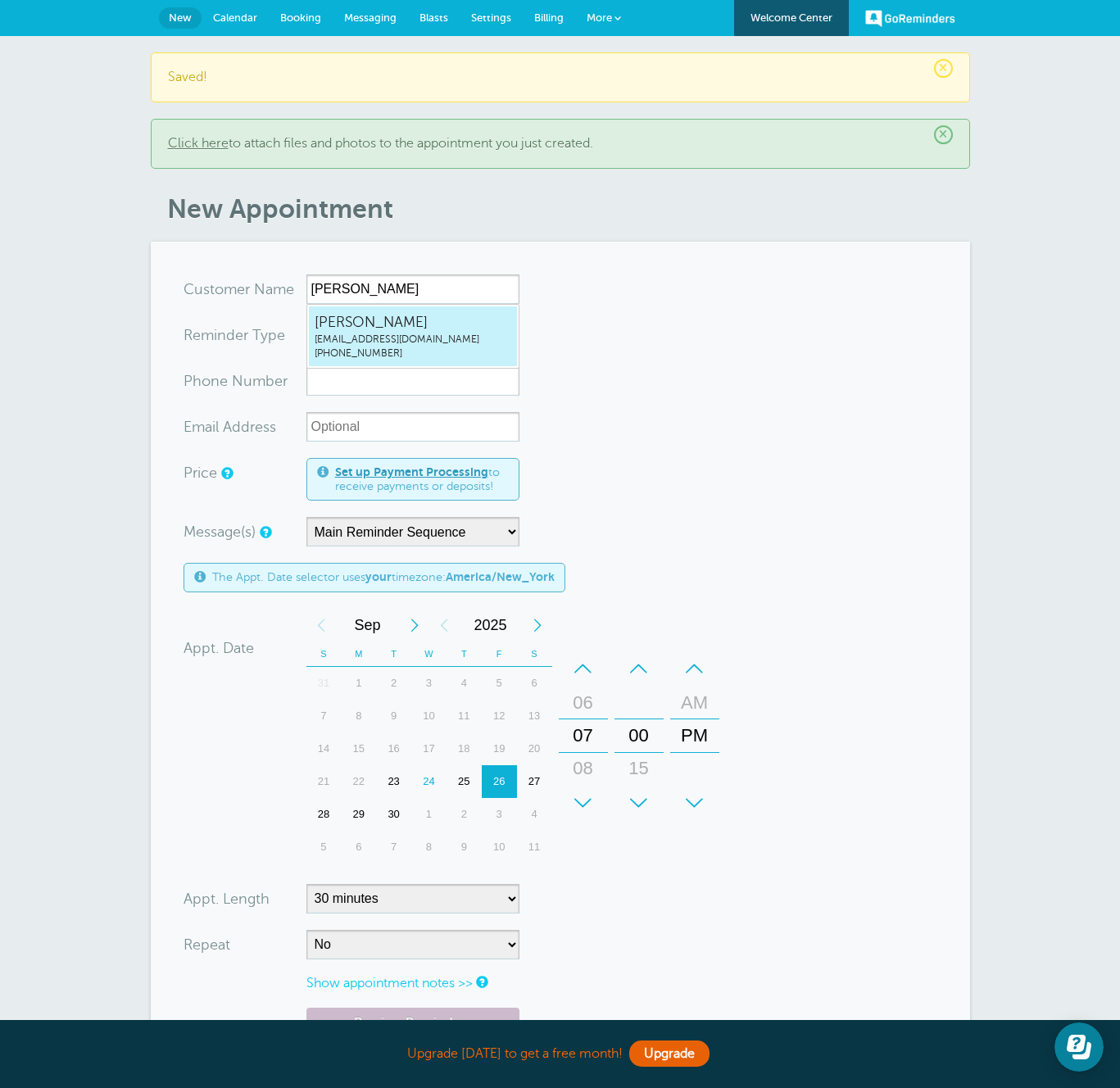
type input "[PHONE_NUMBER]"
type input "[EMAIL_ADDRESS][DOMAIN_NAME]"
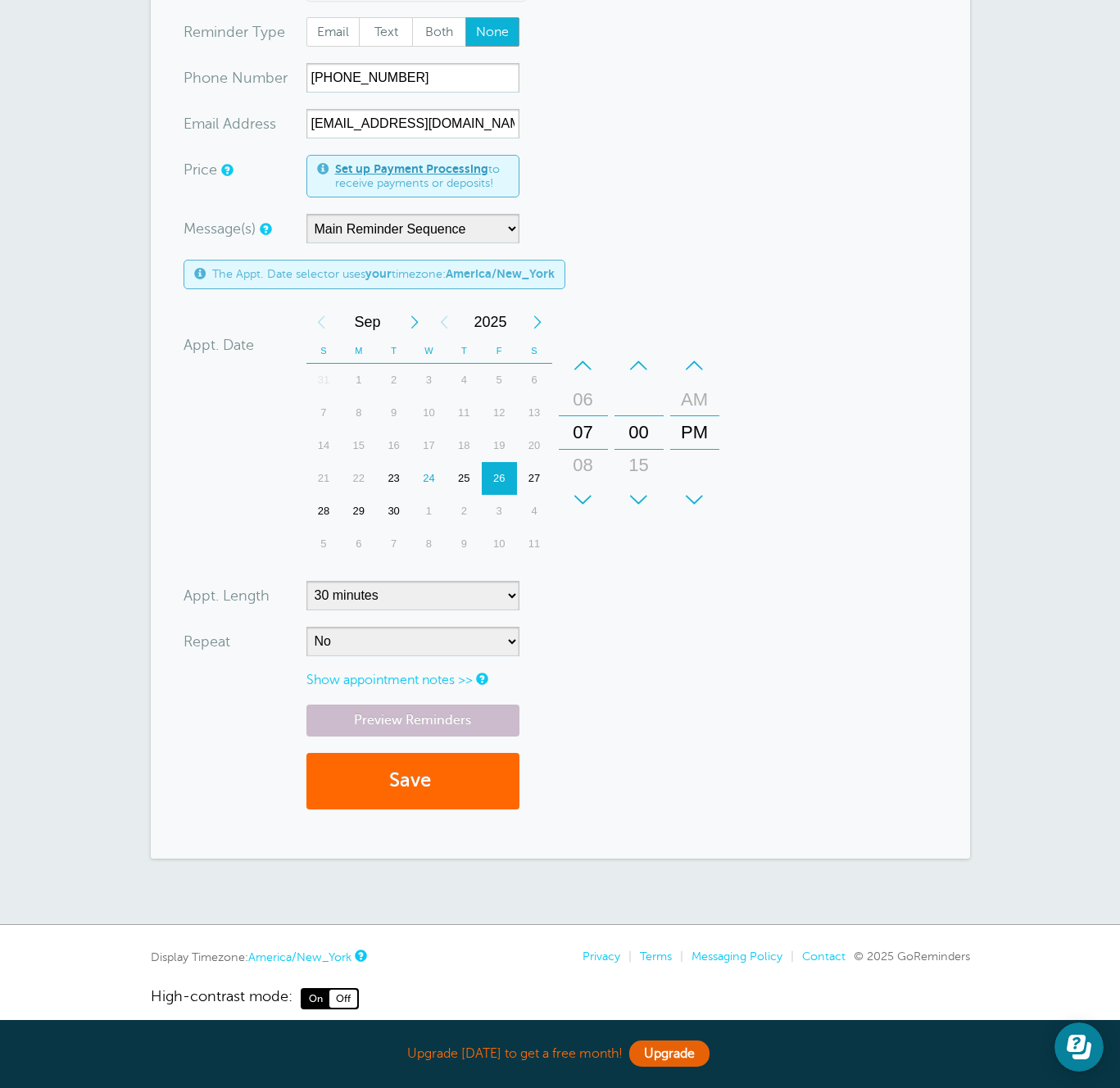
scroll to position [328, 0]
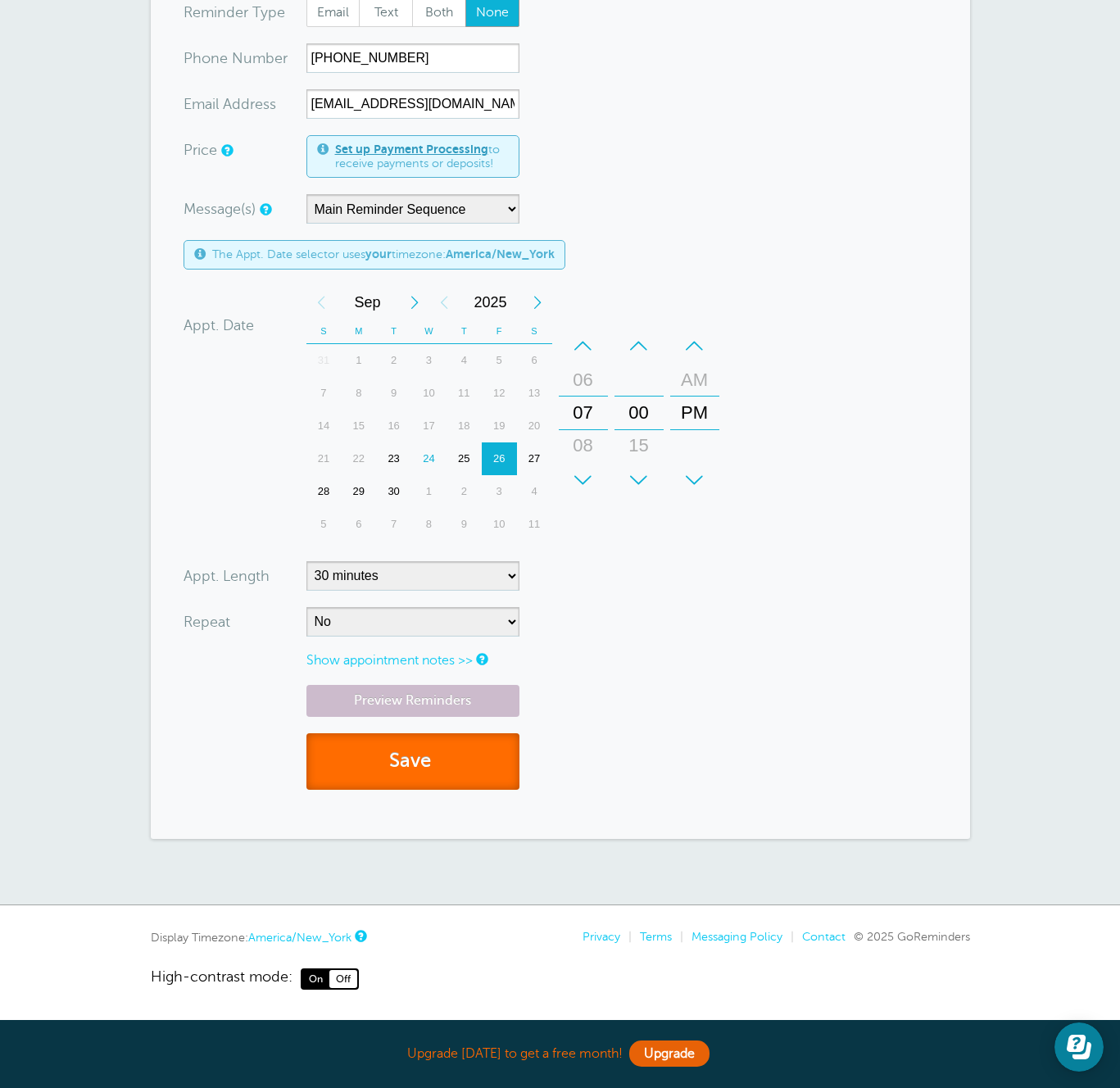
click at [418, 769] on button "Save" at bounding box center [413, 762] width 213 height 57
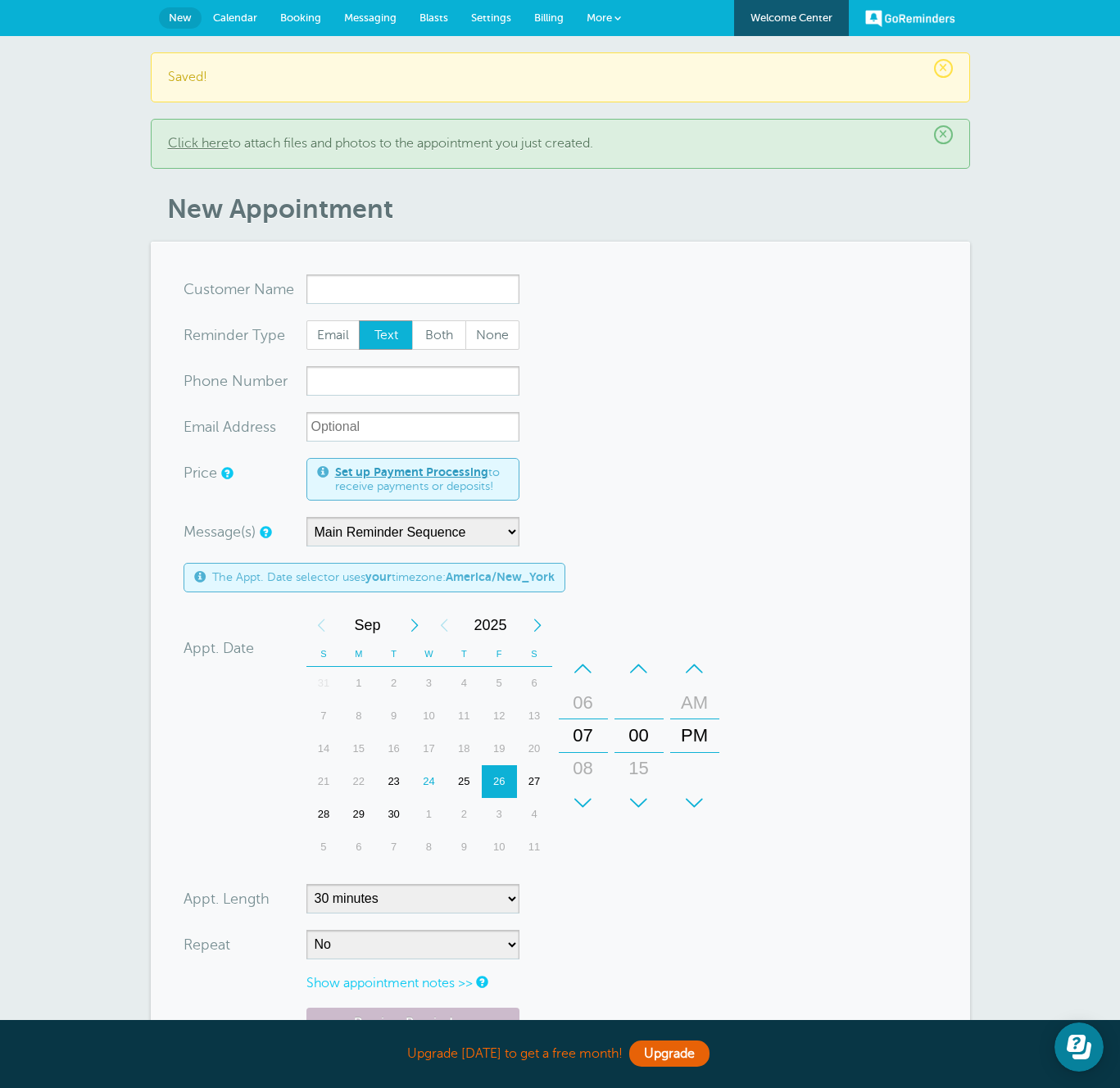
click at [226, 12] on span "Calendar" at bounding box center [235, 18] width 44 height 12
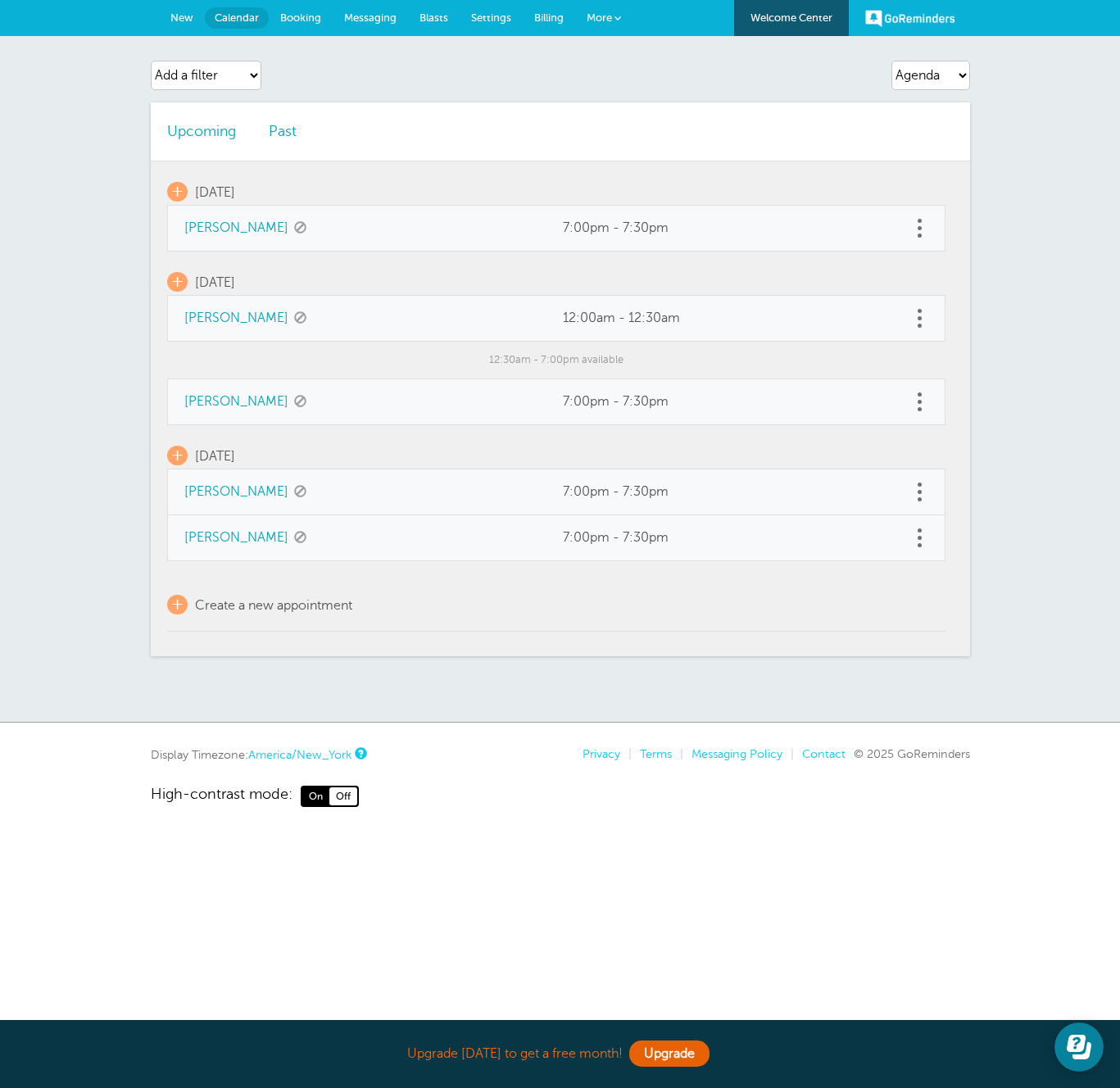
click at [192, 16] on span "New" at bounding box center [182, 18] width 23 height 12
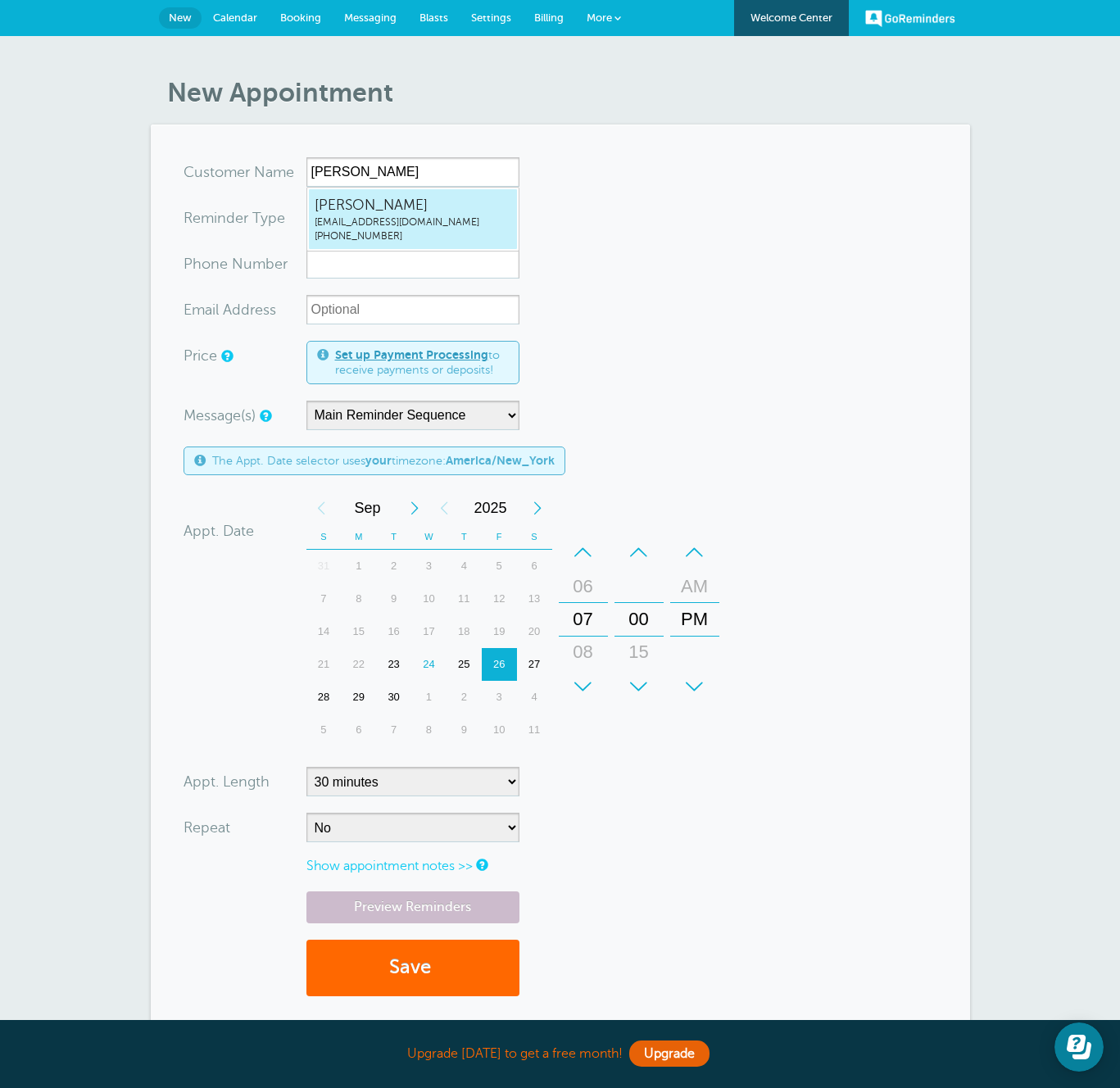
click at [490, 219] on span "[EMAIL_ADDRESS][DOMAIN_NAME]" at bounding box center [413, 223] width 197 height 14
type input "[EMAIL_ADDRESS]"
type input "[PERSON_NAME]"
radio input "false"
radio input "true"
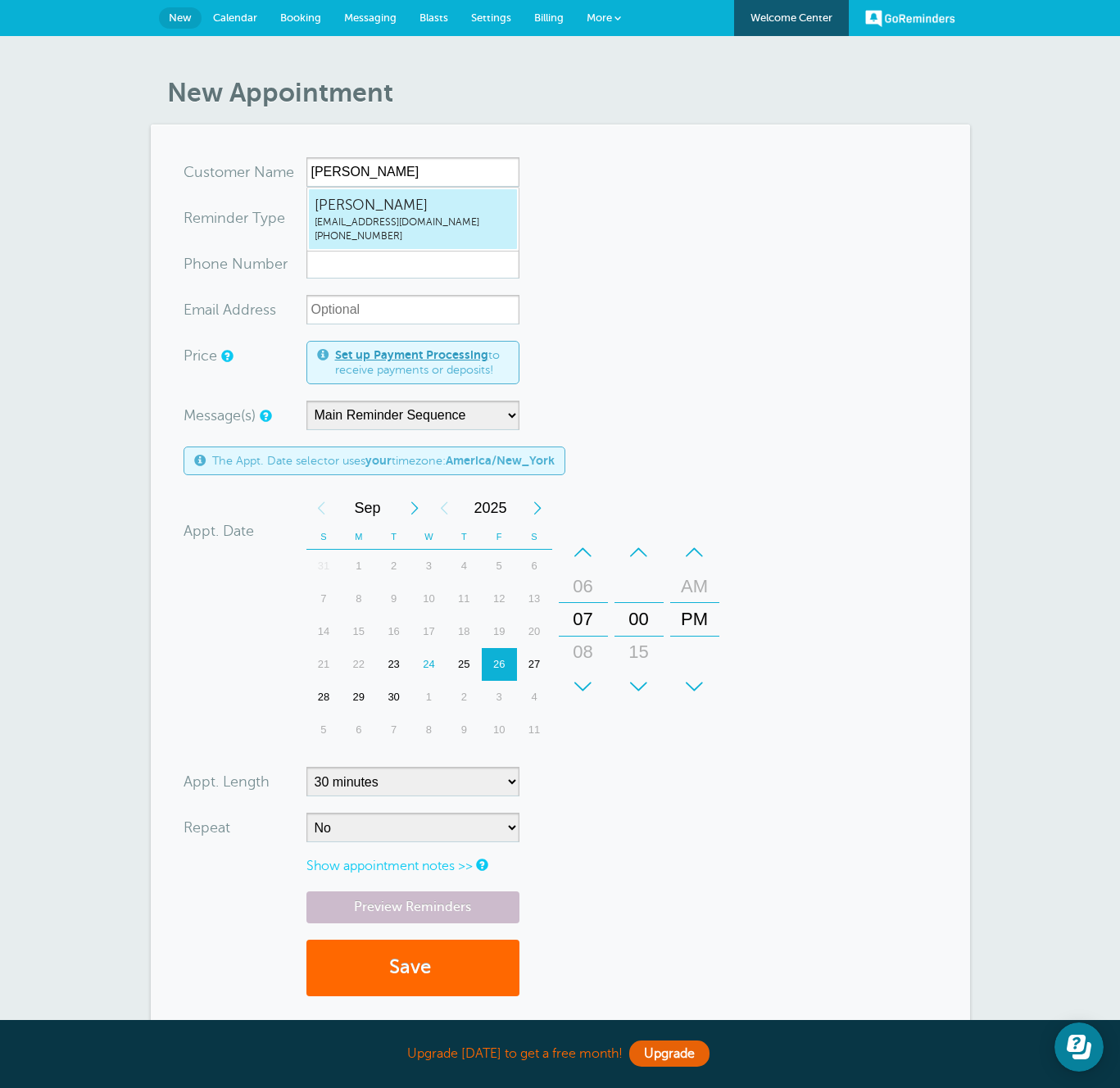
type input "(917) 455-3539"
type input "maxzacks+20250924a@gmail.com"
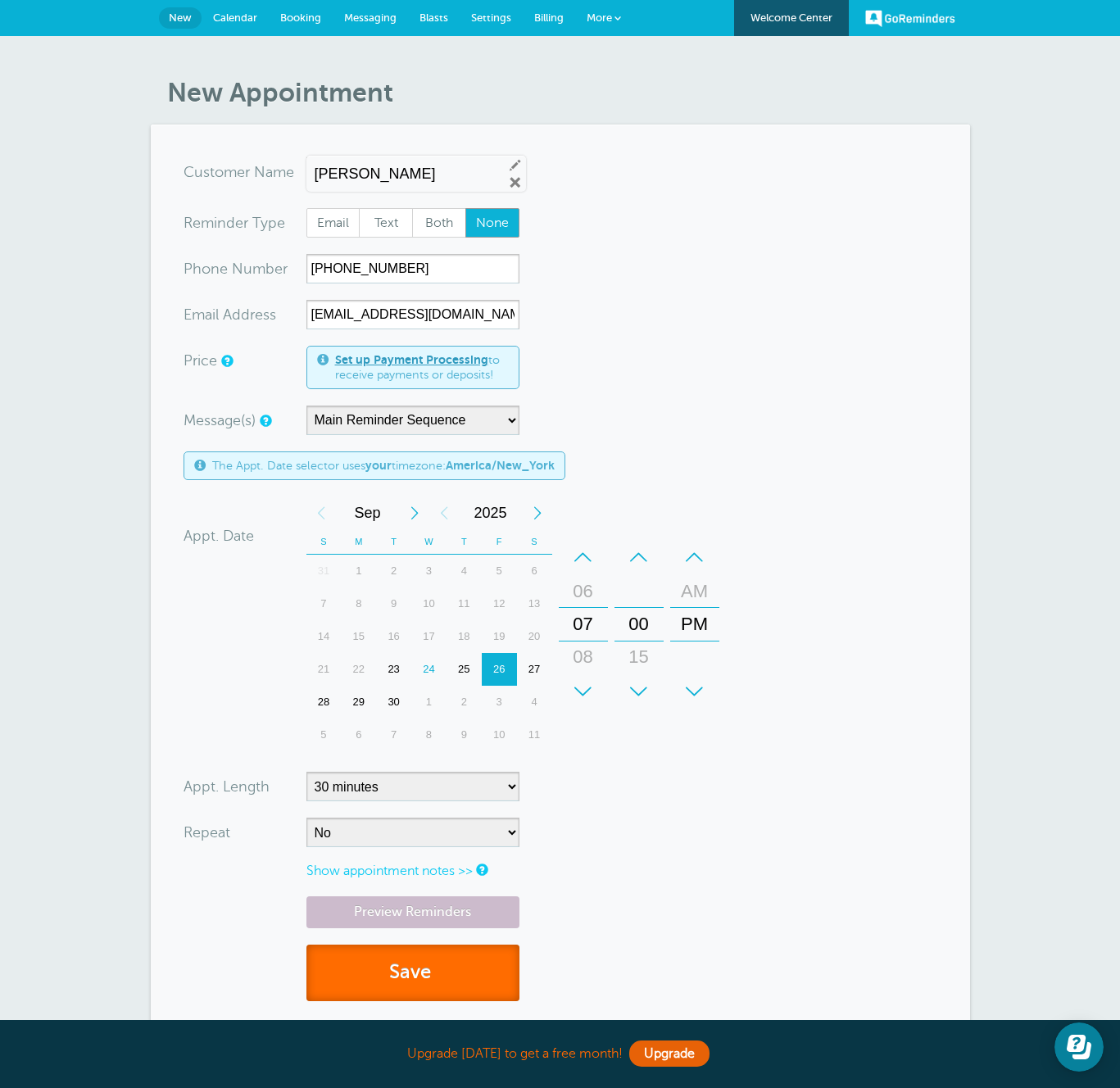
click at [403, 968] on button "Save" at bounding box center [413, 973] width 213 height 57
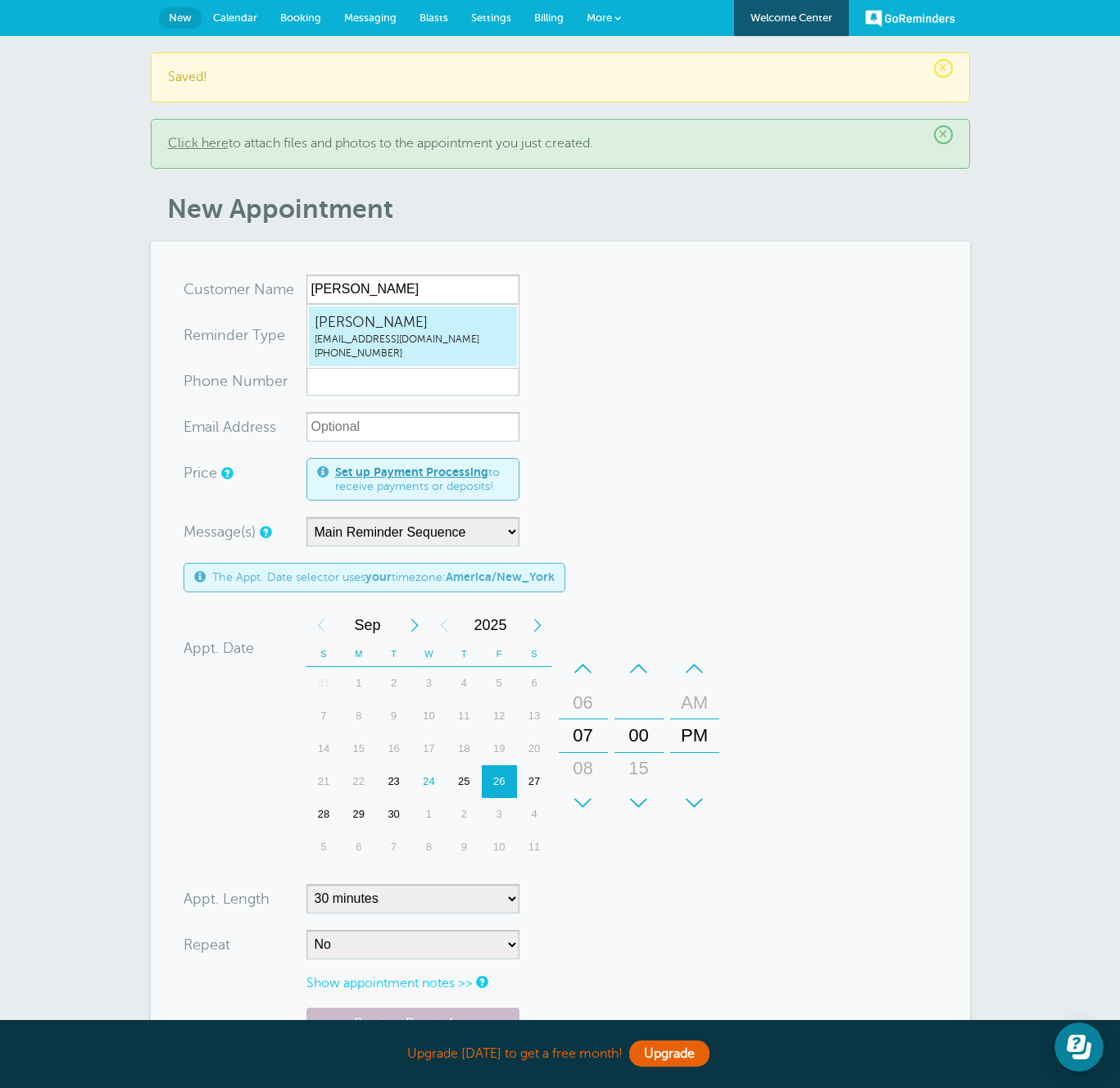
click at [396, 334] on span "[EMAIL_ADDRESS][DOMAIN_NAME]" at bounding box center [413, 340] width 197 height 14
type input "[EMAIL_ADDRESS]"
type input "[PERSON_NAME]"
radio input "false"
radio input "true"
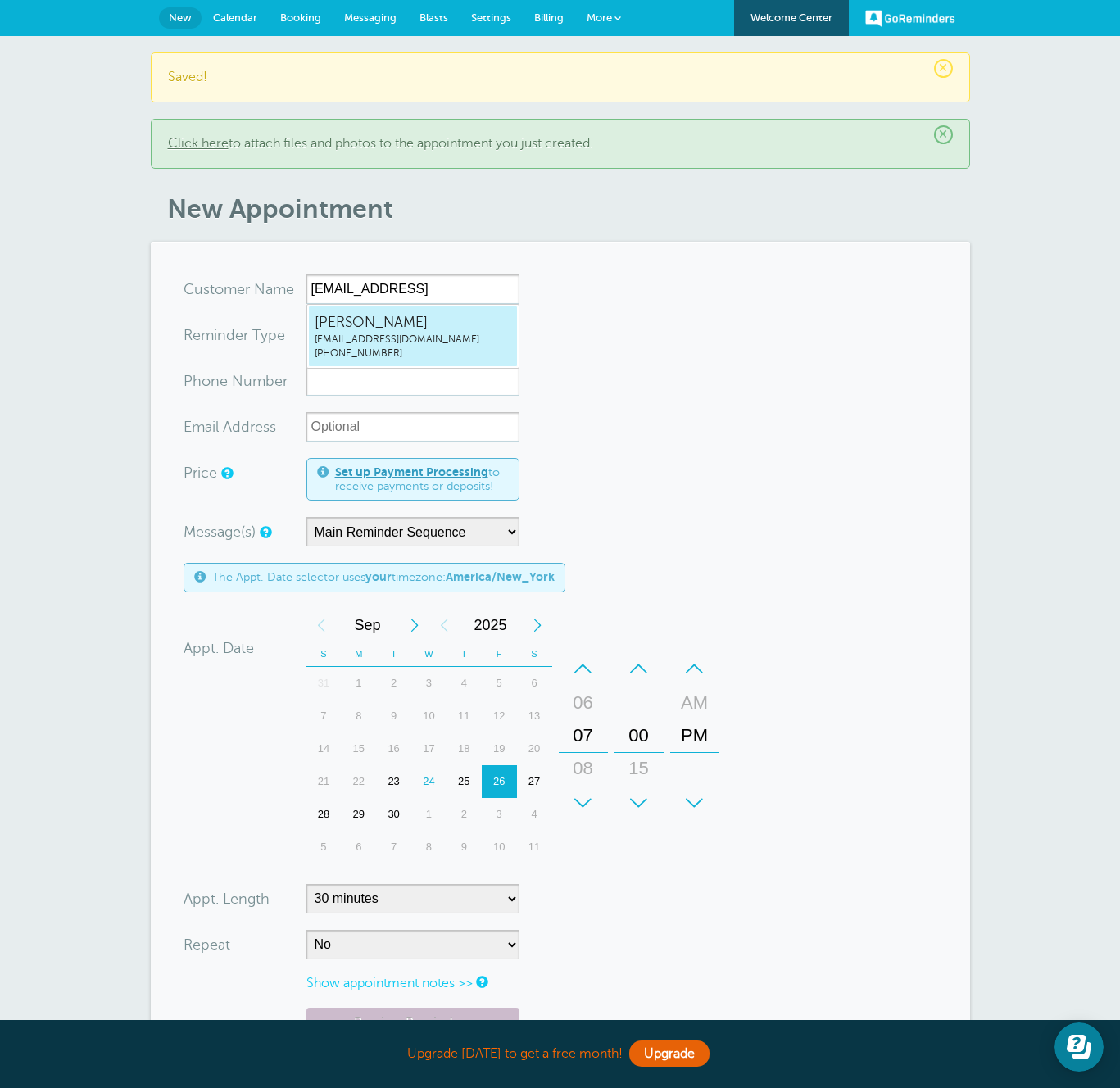
type input "[PHONE_NUMBER]"
type input "[EMAIL_ADDRESS][DOMAIN_NAME]"
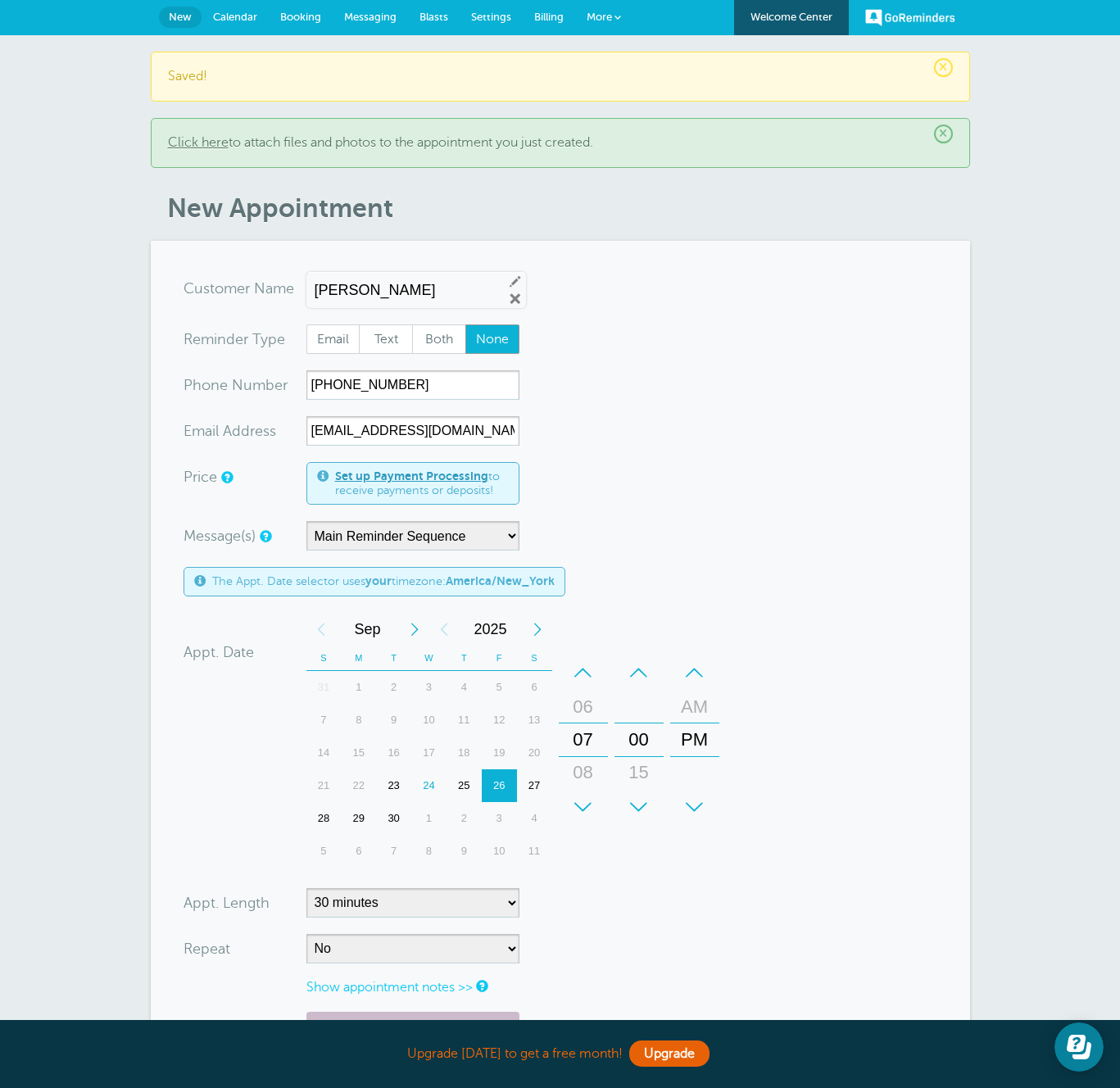
scroll to position [328, 0]
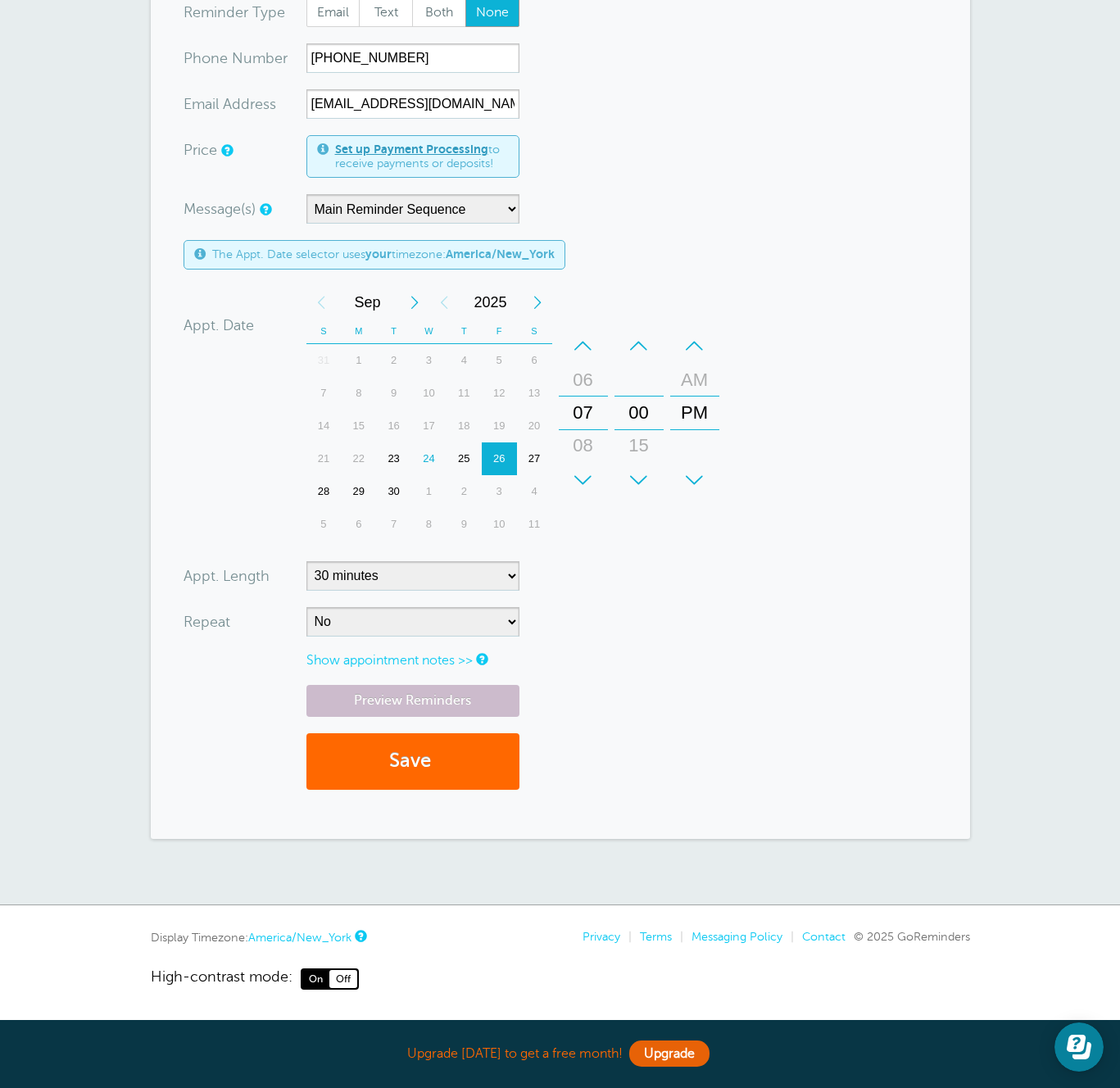
click at [373, 491] on div "29" at bounding box center [358, 491] width 35 height 33
click at [450, 779] on button "Save" at bounding box center [413, 762] width 213 height 57
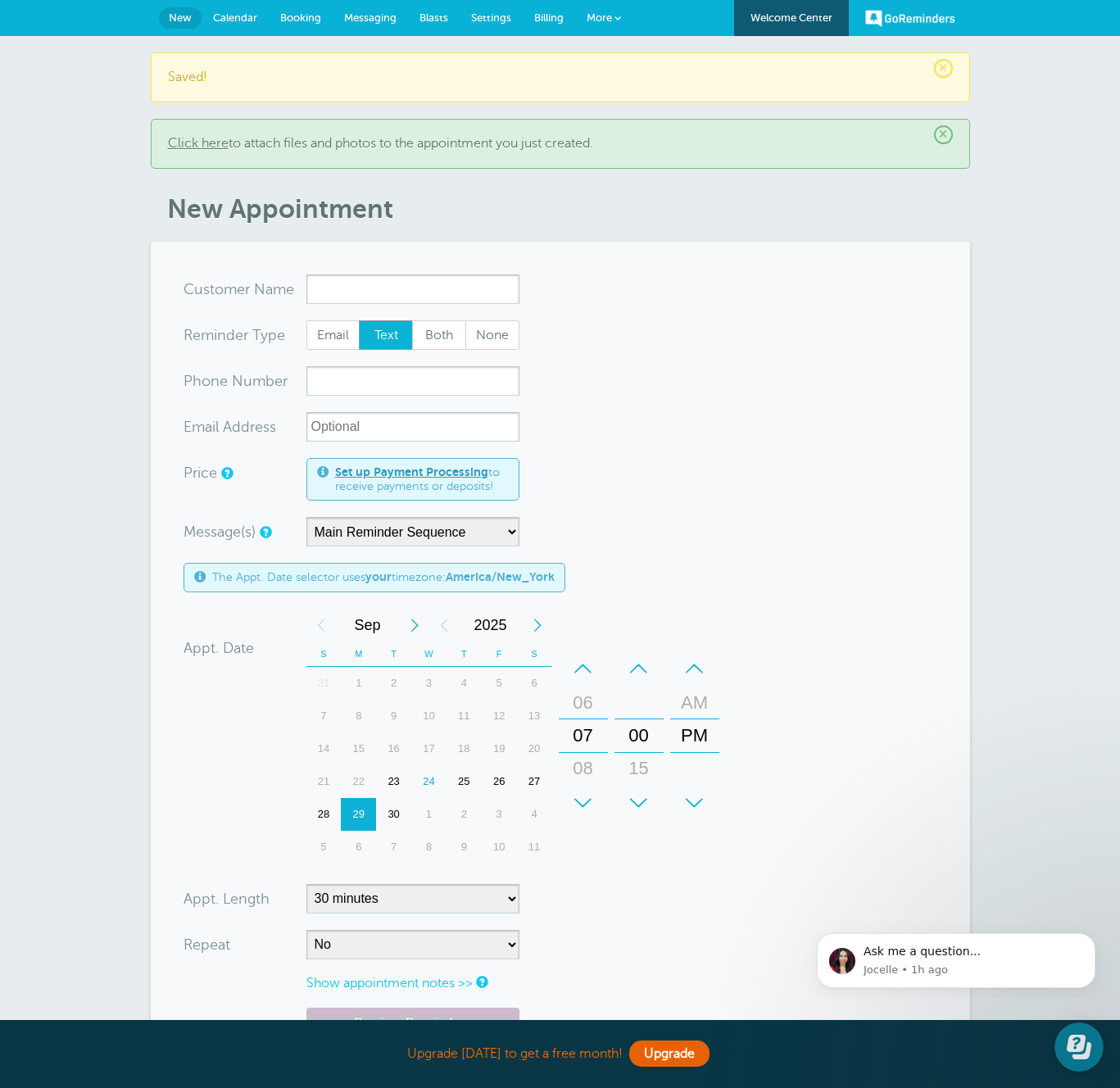
click at [244, 17] on span "Calendar" at bounding box center [235, 18] width 44 height 12
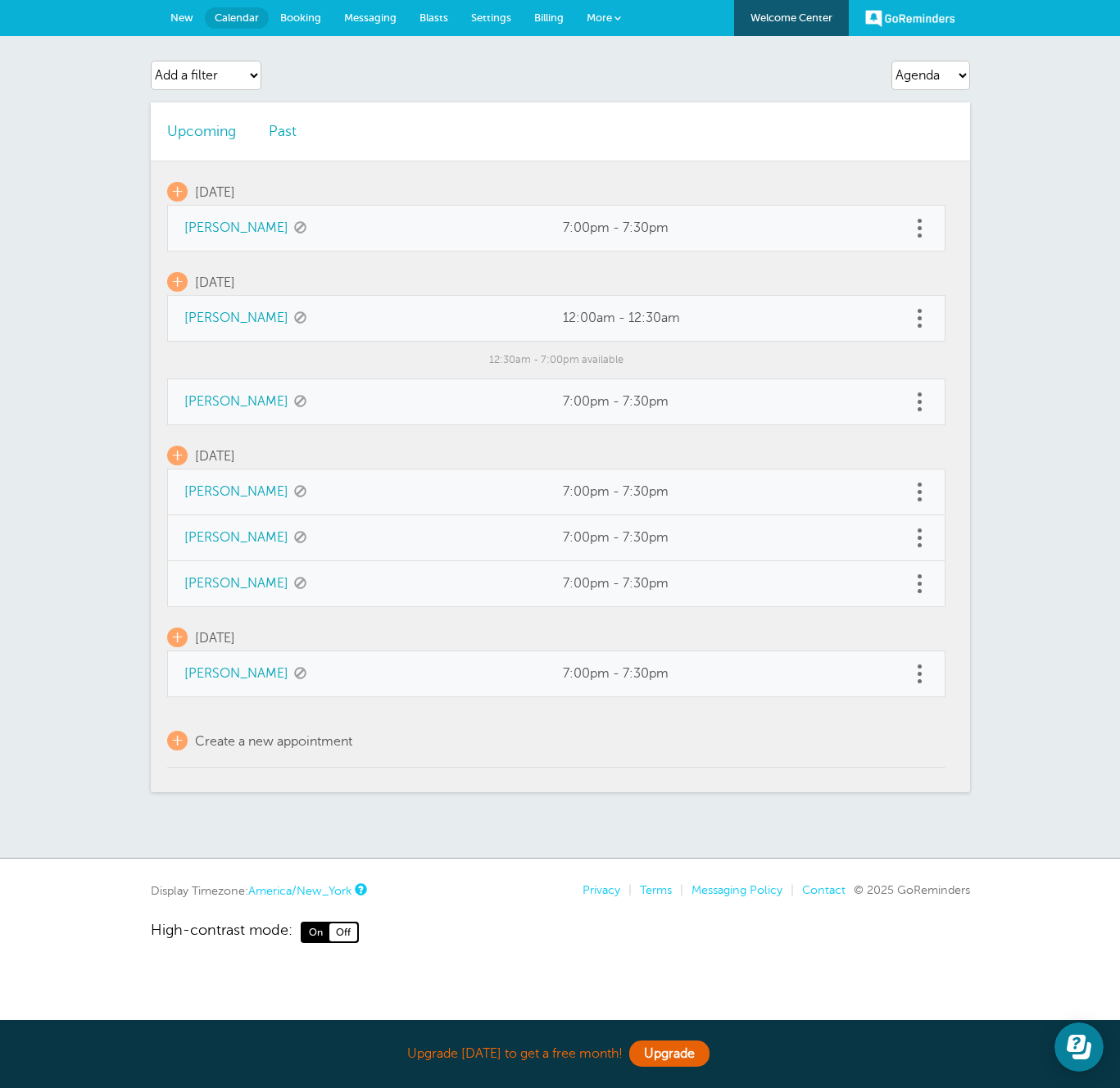
click at [70, 237] on div "Agenda Day Week Month (full view) Month (condensed) Add a filter Customer Searc…" at bounding box center [560, 448] width 1120 height 823
click at [302, 13] on span "Booking" at bounding box center [301, 18] width 41 height 12
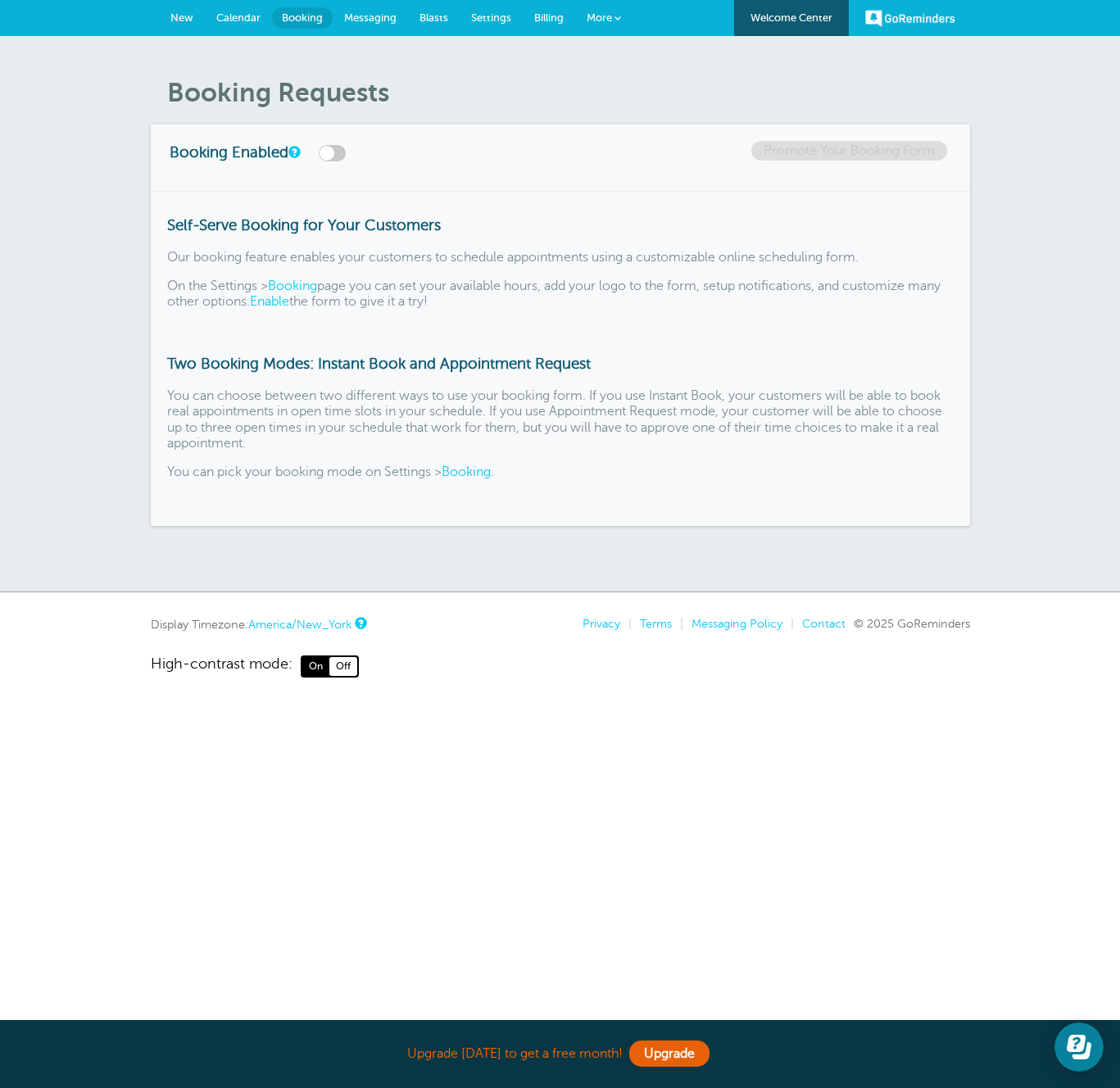
click at [377, 12] on span "Messaging" at bounding box center [370, 18] width 52 height 12
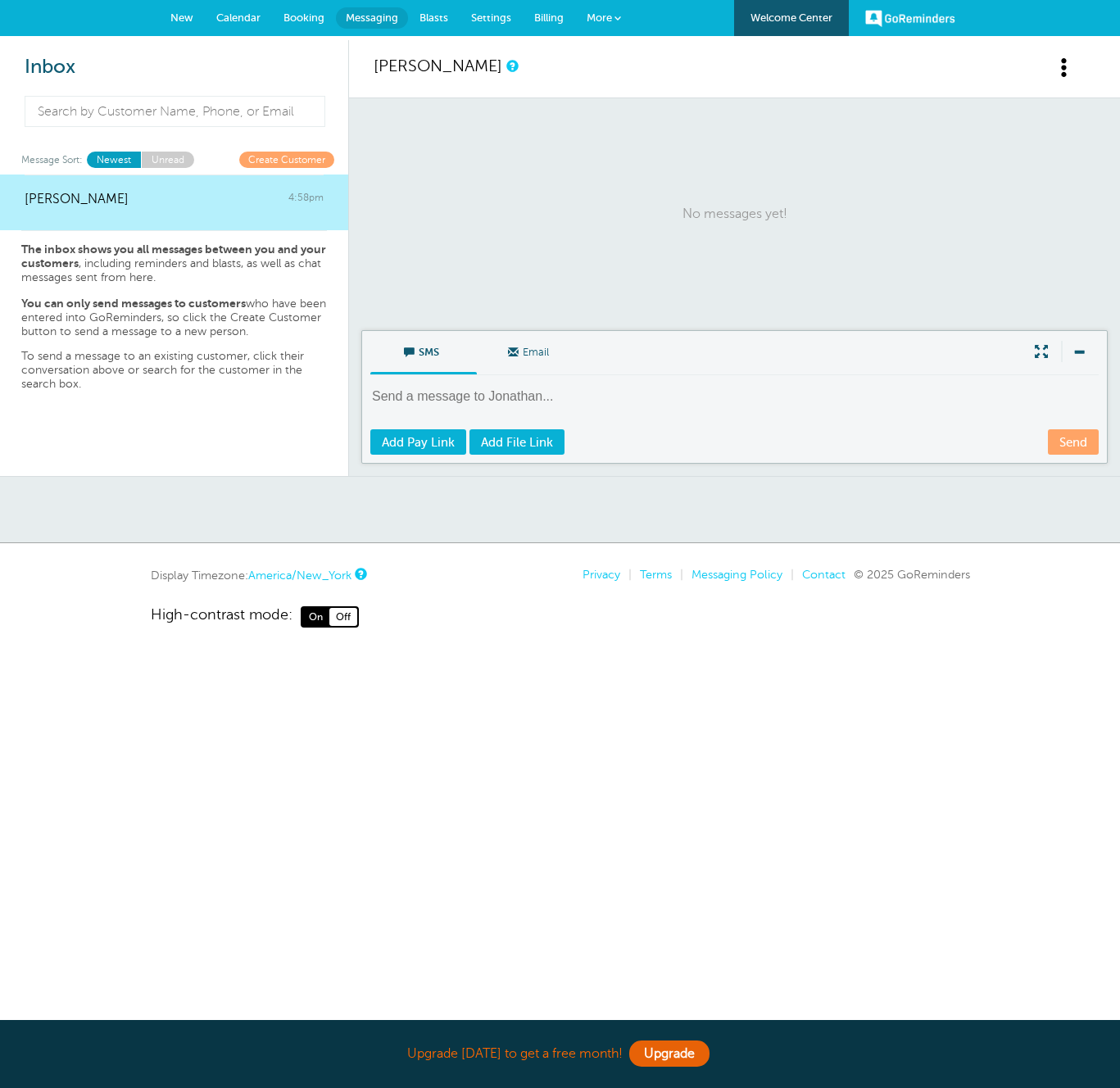
click at [480, 15] on span "Settings" at bounding box center [490, 18] width 40 height 12
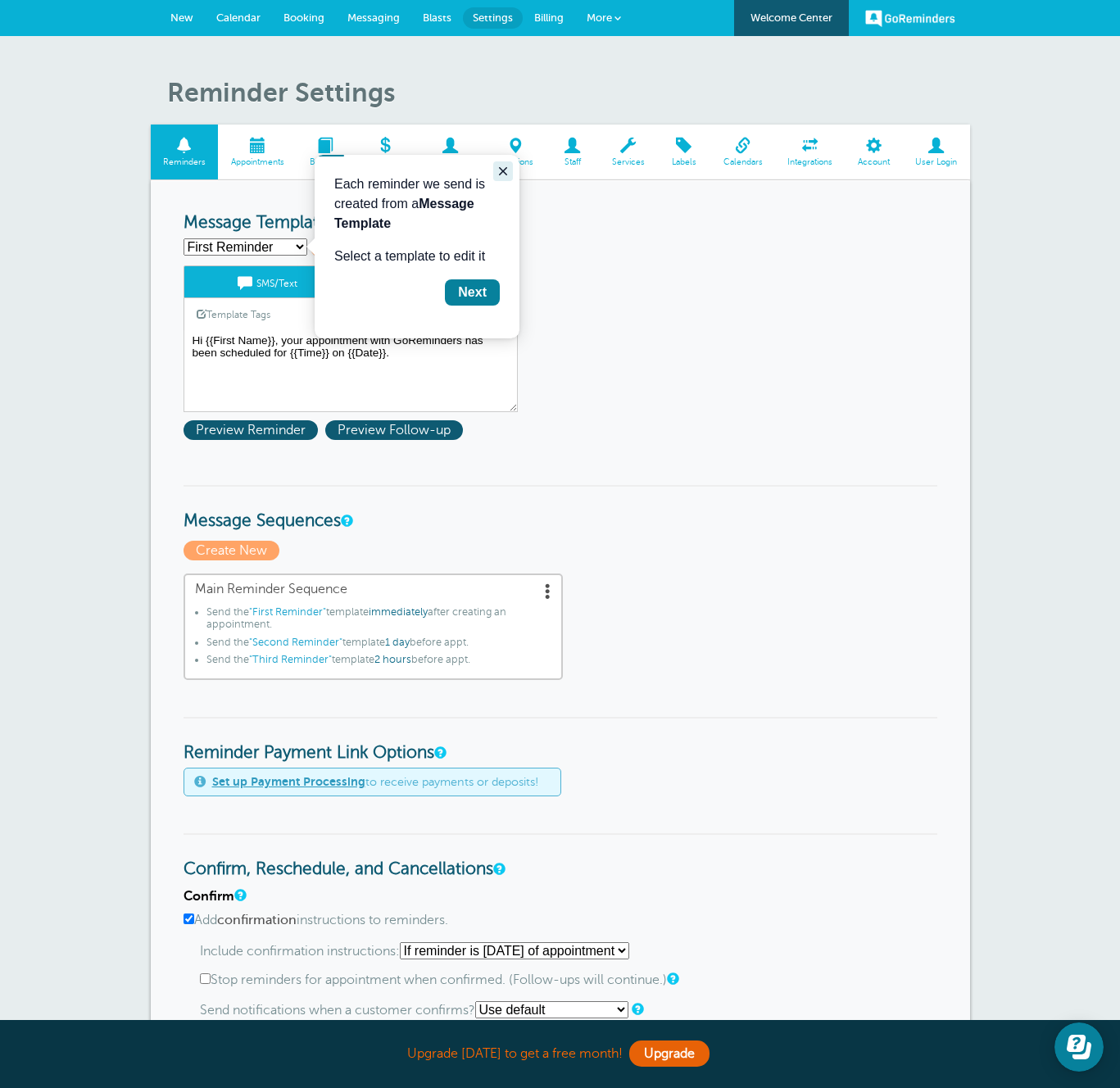
click at [501, 170] on icon "Close guide" at bounding box center [503, 170] width 8 height 8
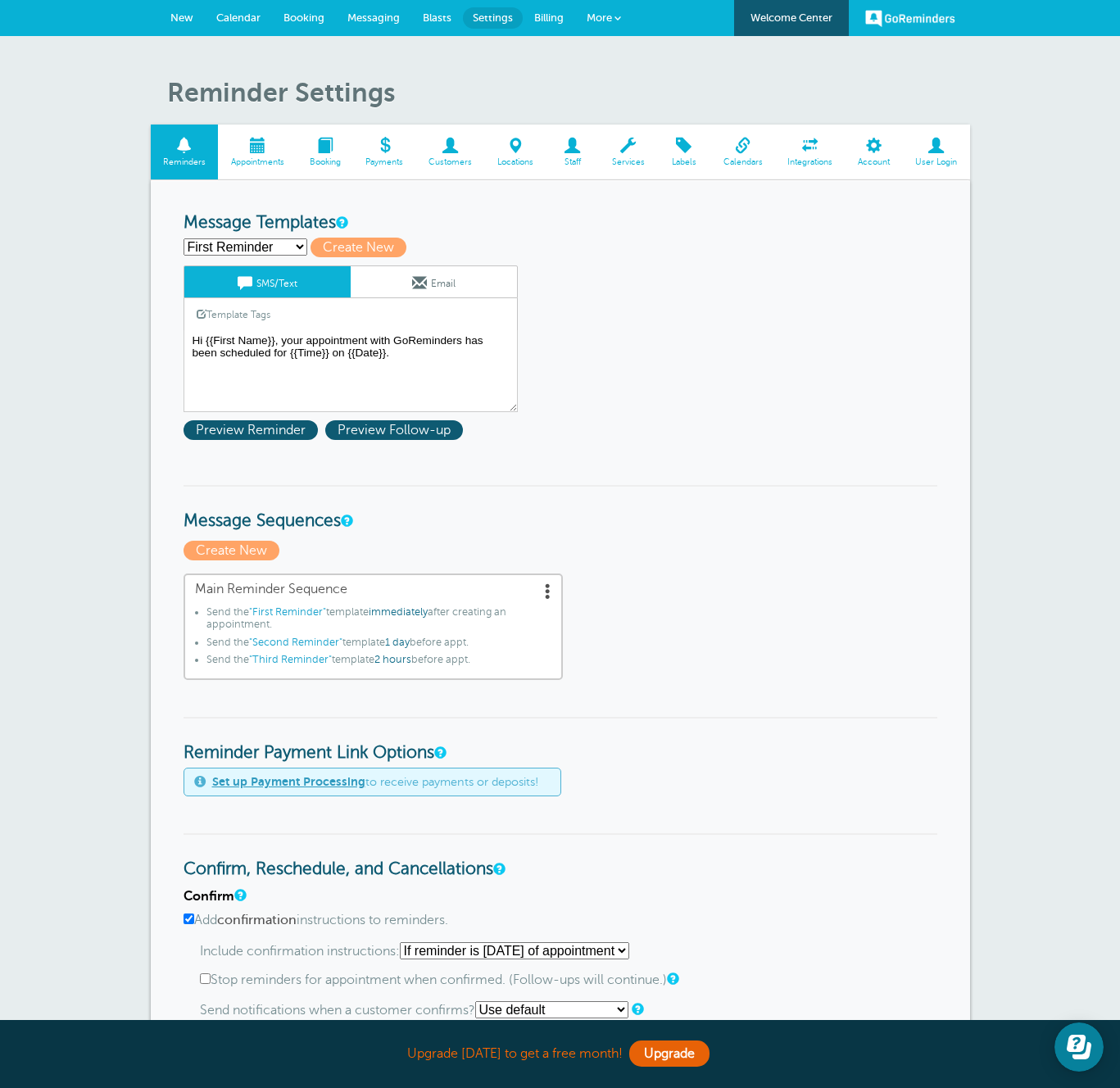
click at [169, 13] on link "New" at bounding box center [182, 18] width 46 height 36
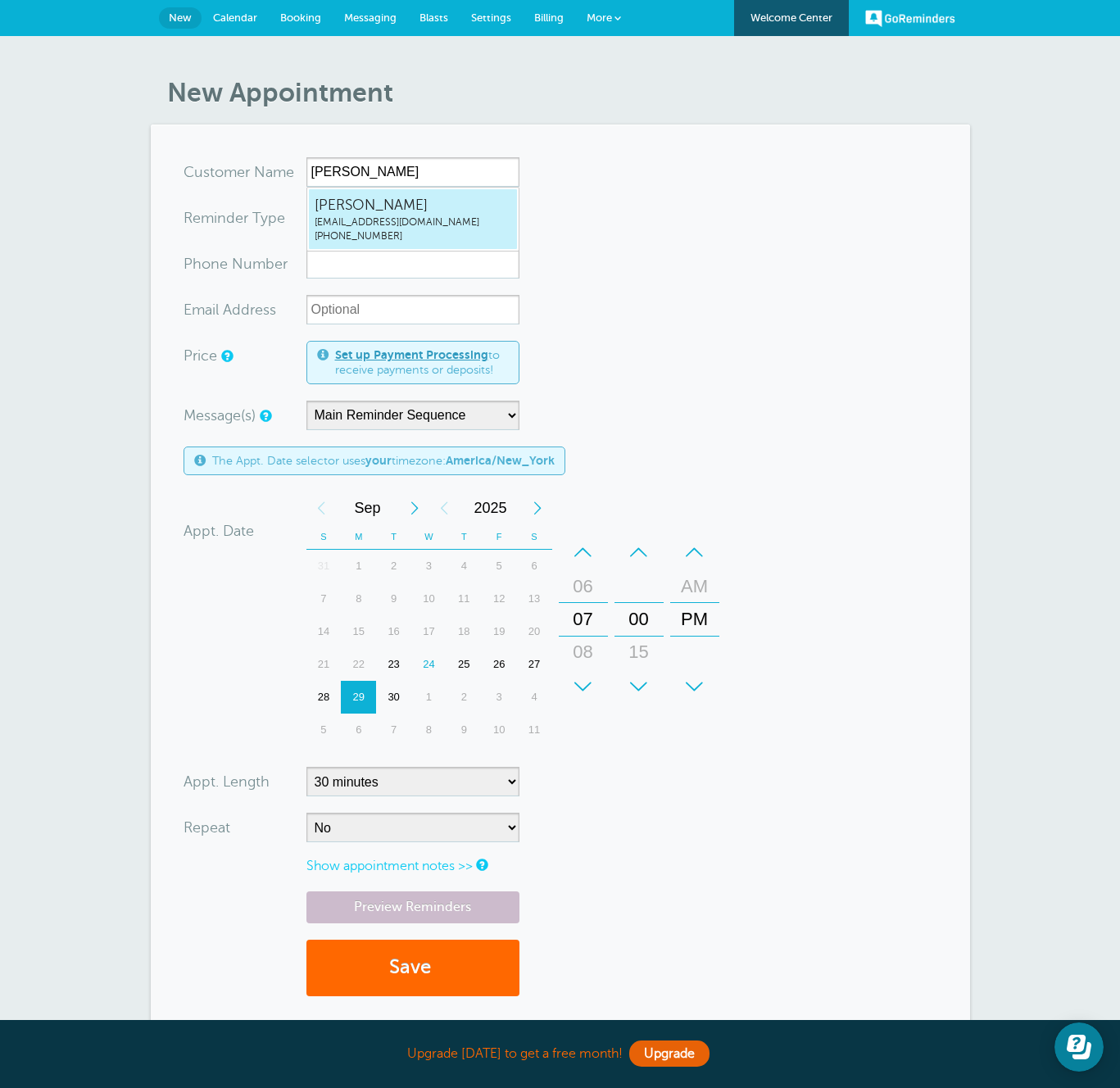
click at [382, 219] on span "maxzacks+20250924a@gmail.com" at bounding box center [413, 223] width 197 height 14
type input "JonathanZacksmaxzacks+20250924a@gmail.com9174553539"
type input "Jonathan Zacks"
radio input "false"
radio input "true"
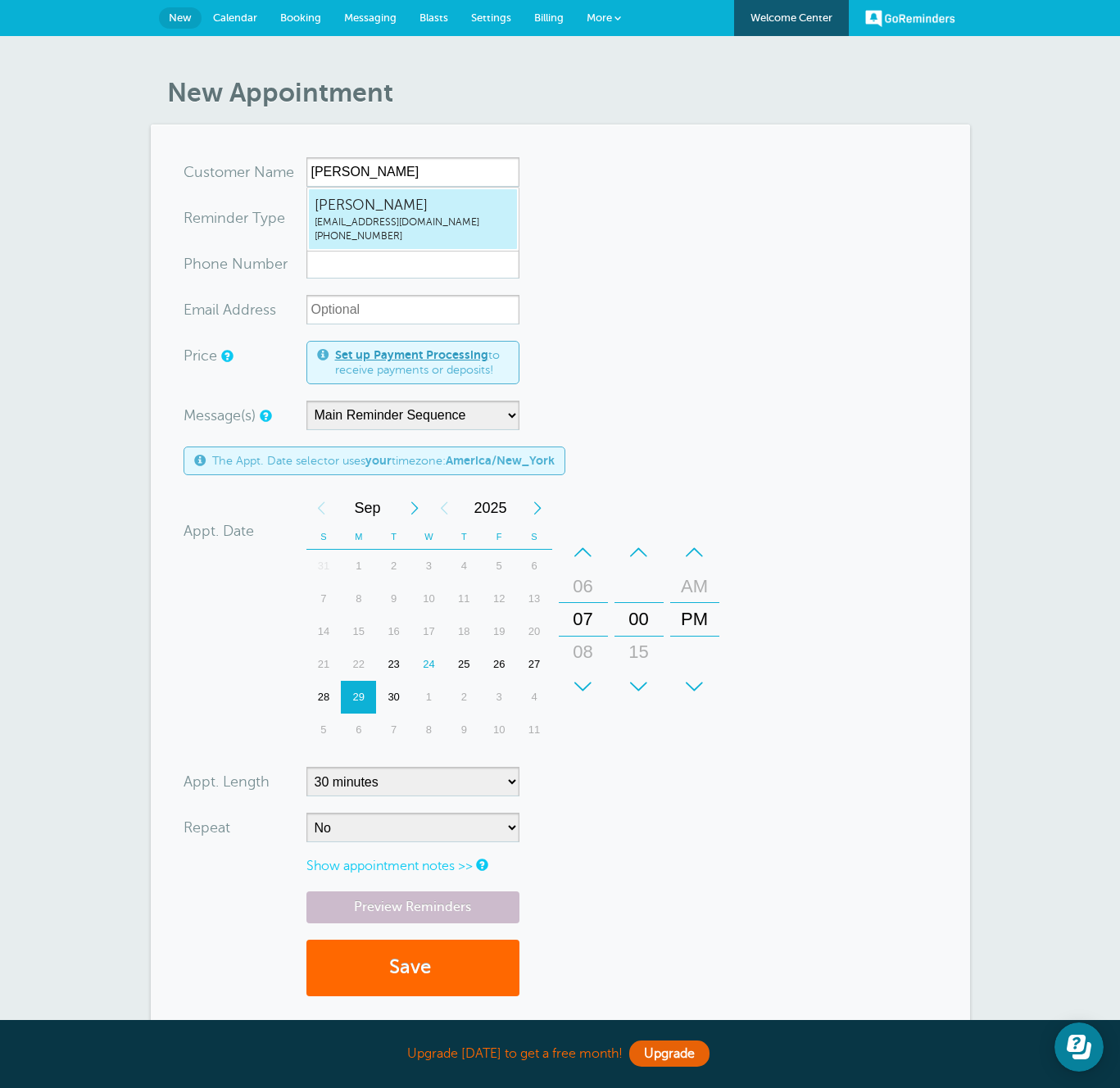
type input "(917) 455-3539"
type input "maxzacks+20250924a@gmail.com"
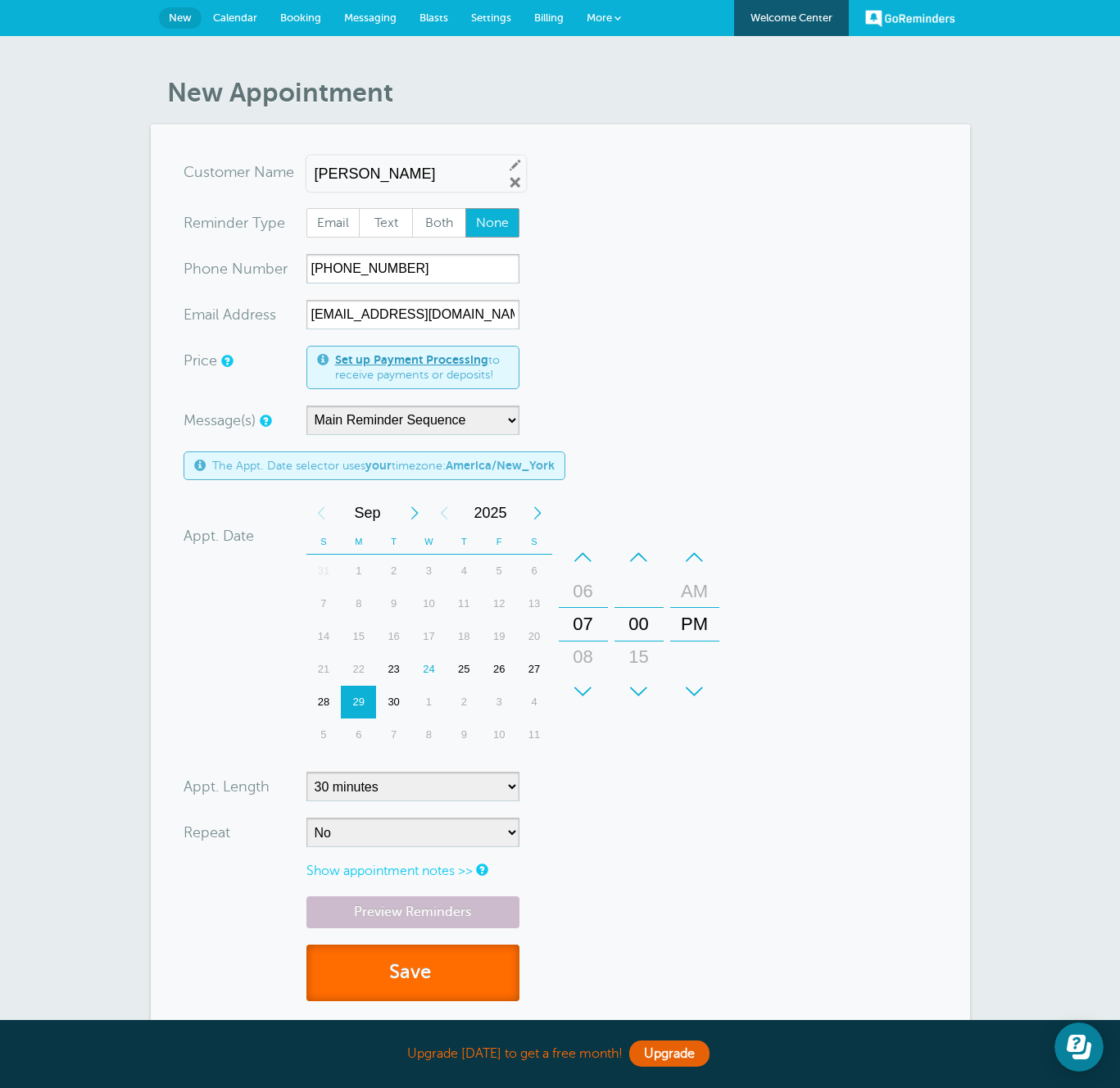
click at [412, 974] on button "Save" at bounding box center [413, 973] width 213 height 57
